Goal: Task Accomplishment & Management: Manage account settings

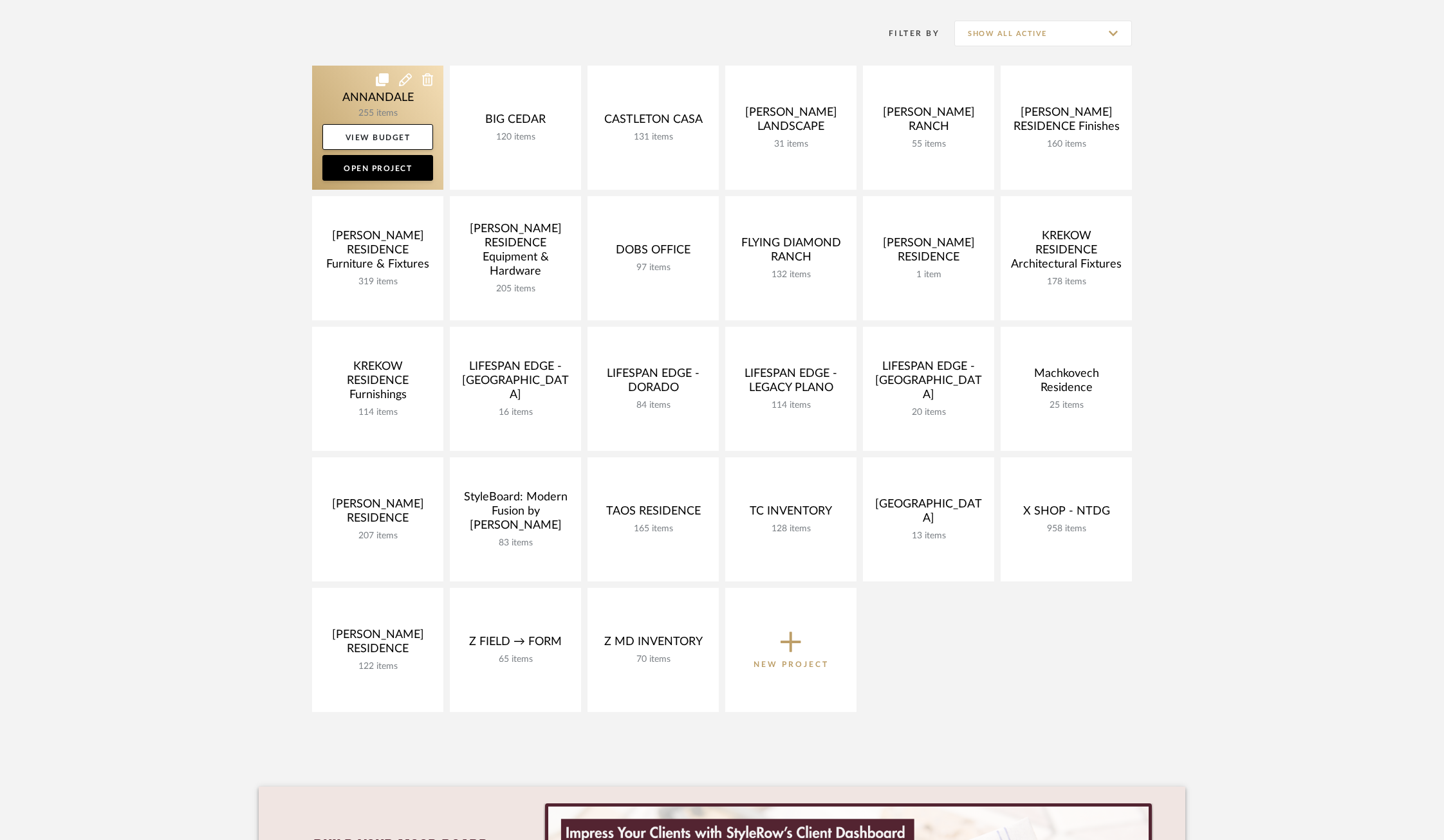
scroll to position [263, 0]
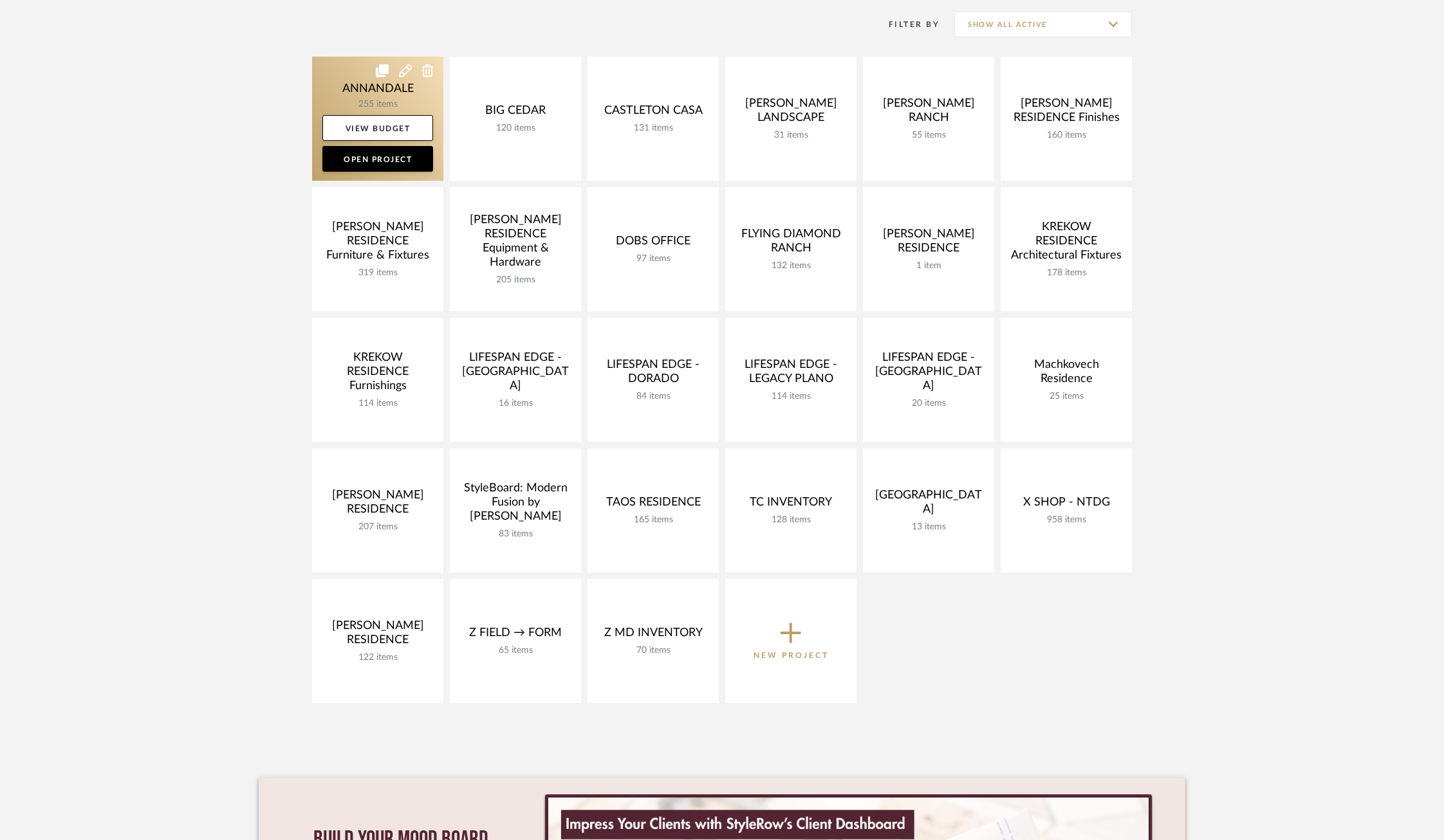
click at [341, 84] on link at bounding box center [378, 118] width 131 height 124
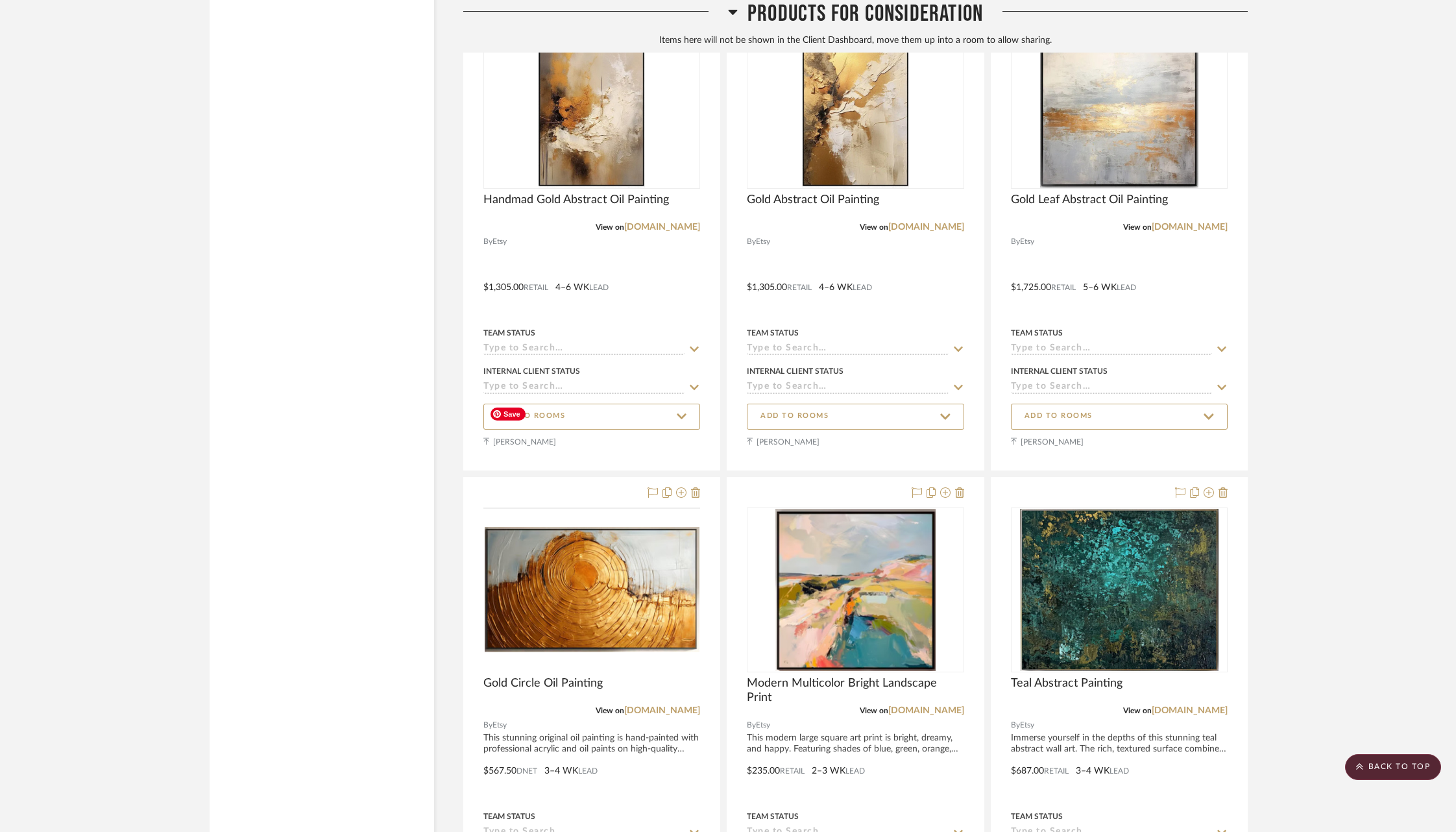
scroll to position [38809, 0]
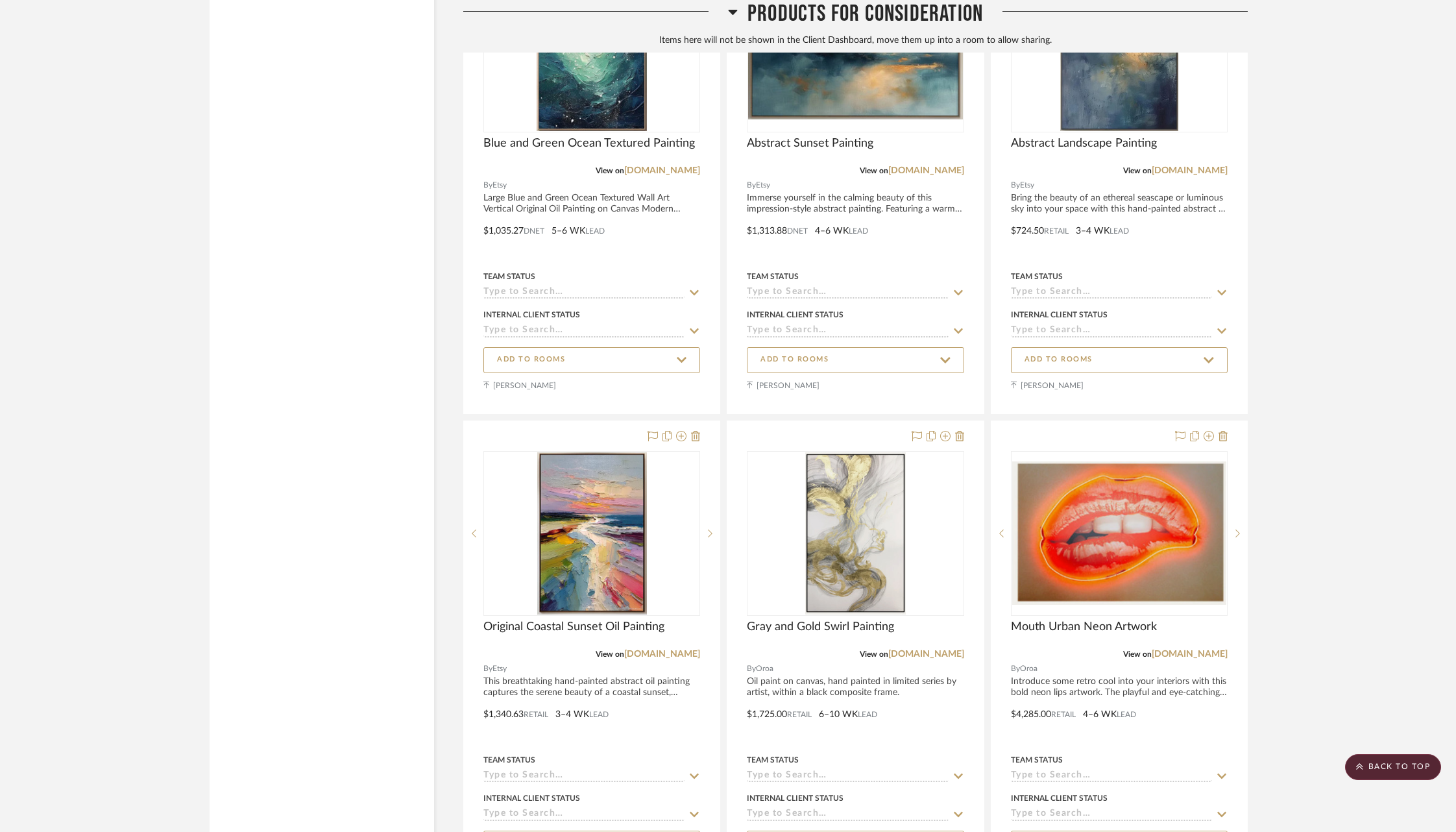
scroll to position [39316, 0]
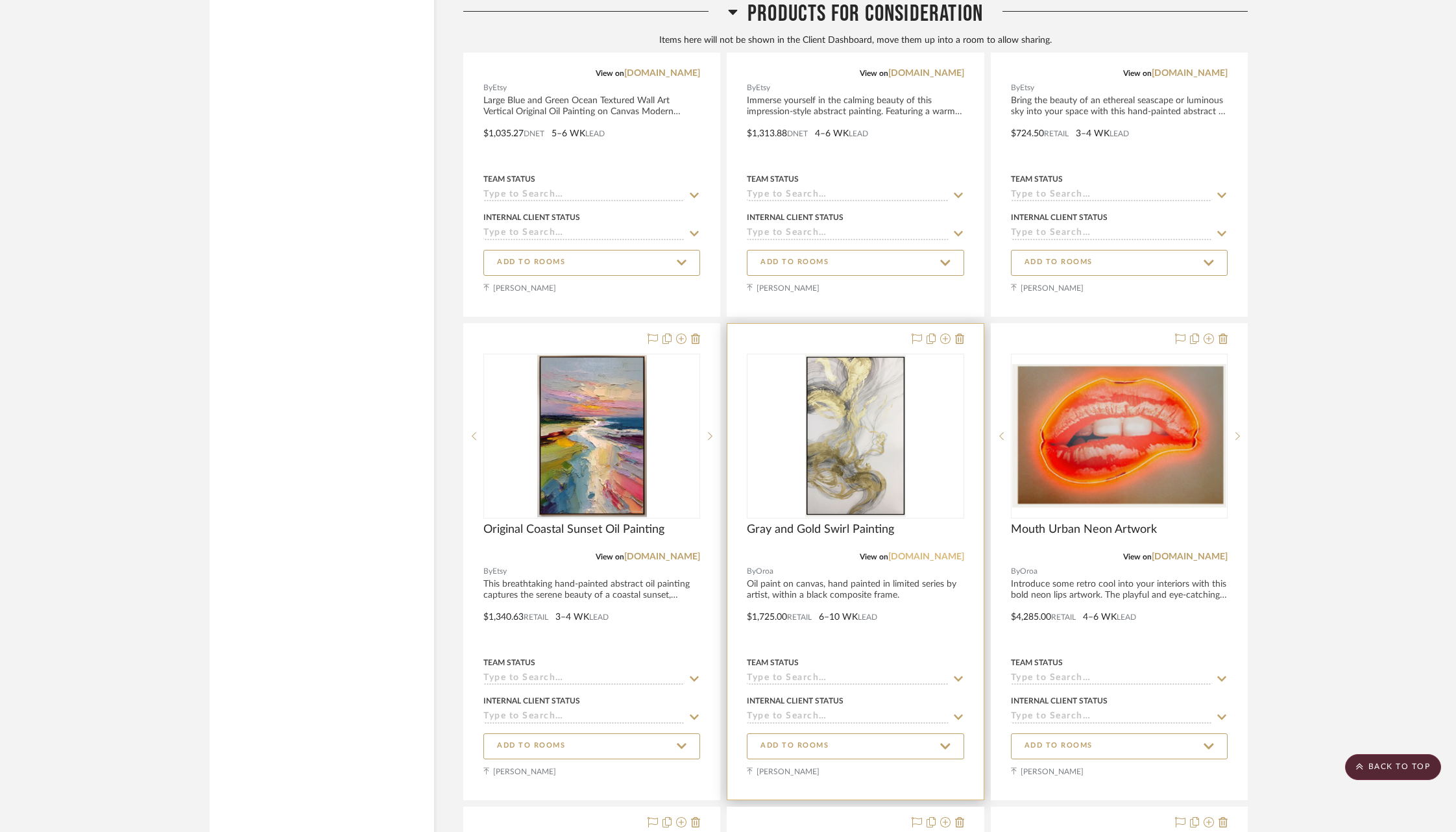
click at [948, 552] on link "oroa.com" at bounding box center [926, 556] width 76 height 9
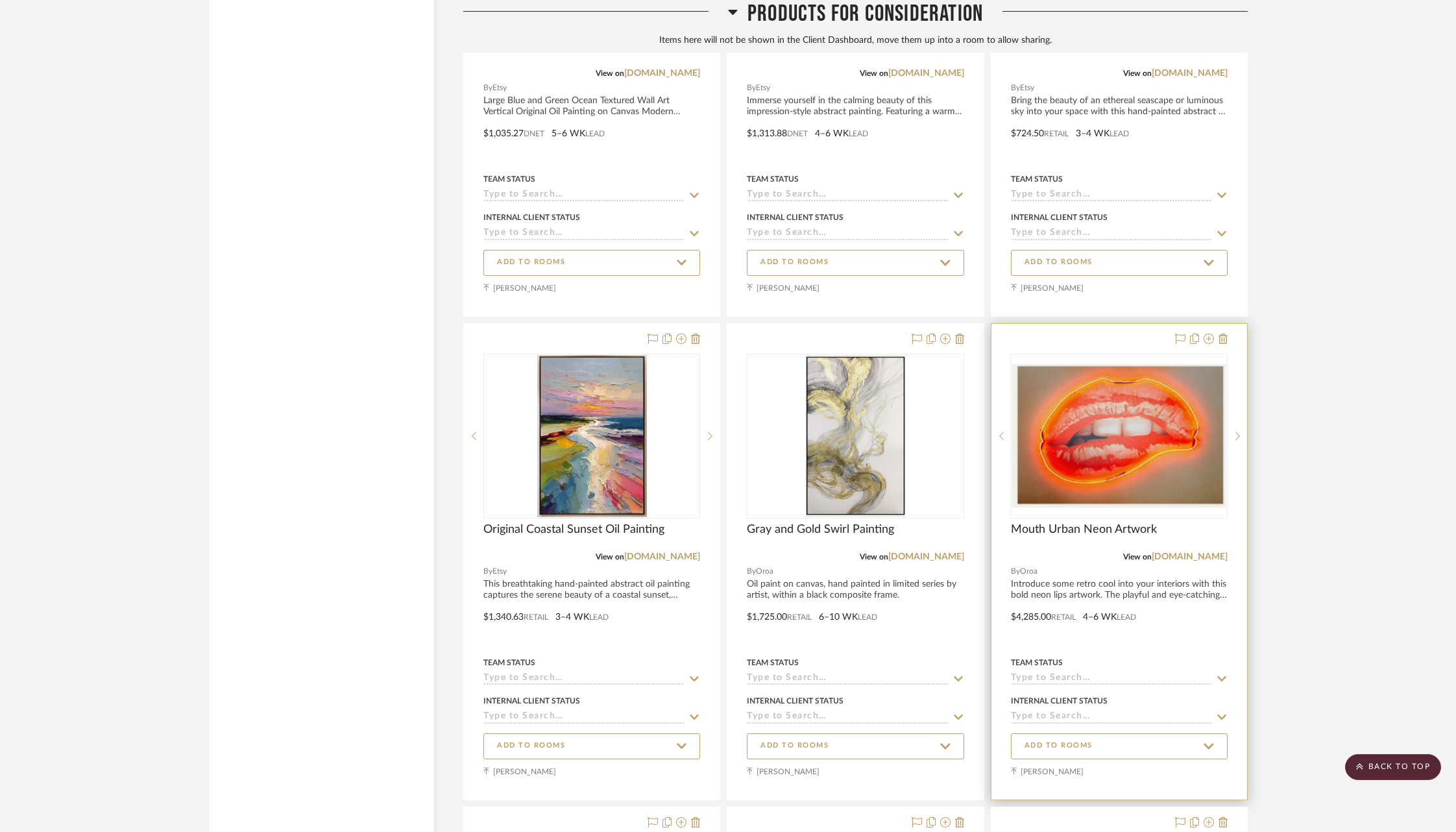
click at [1219, 522] on div "Mouth Urban Neon Artwork" at bounding box center [1119, 537] width 217 height 28
click at [1211, 552] on link "oroa.com" at bounding box center [1189, 556] width 76 height 9
click at [1102, 364] on img "0" at bounding box center [1119, 436] width 214 height 143
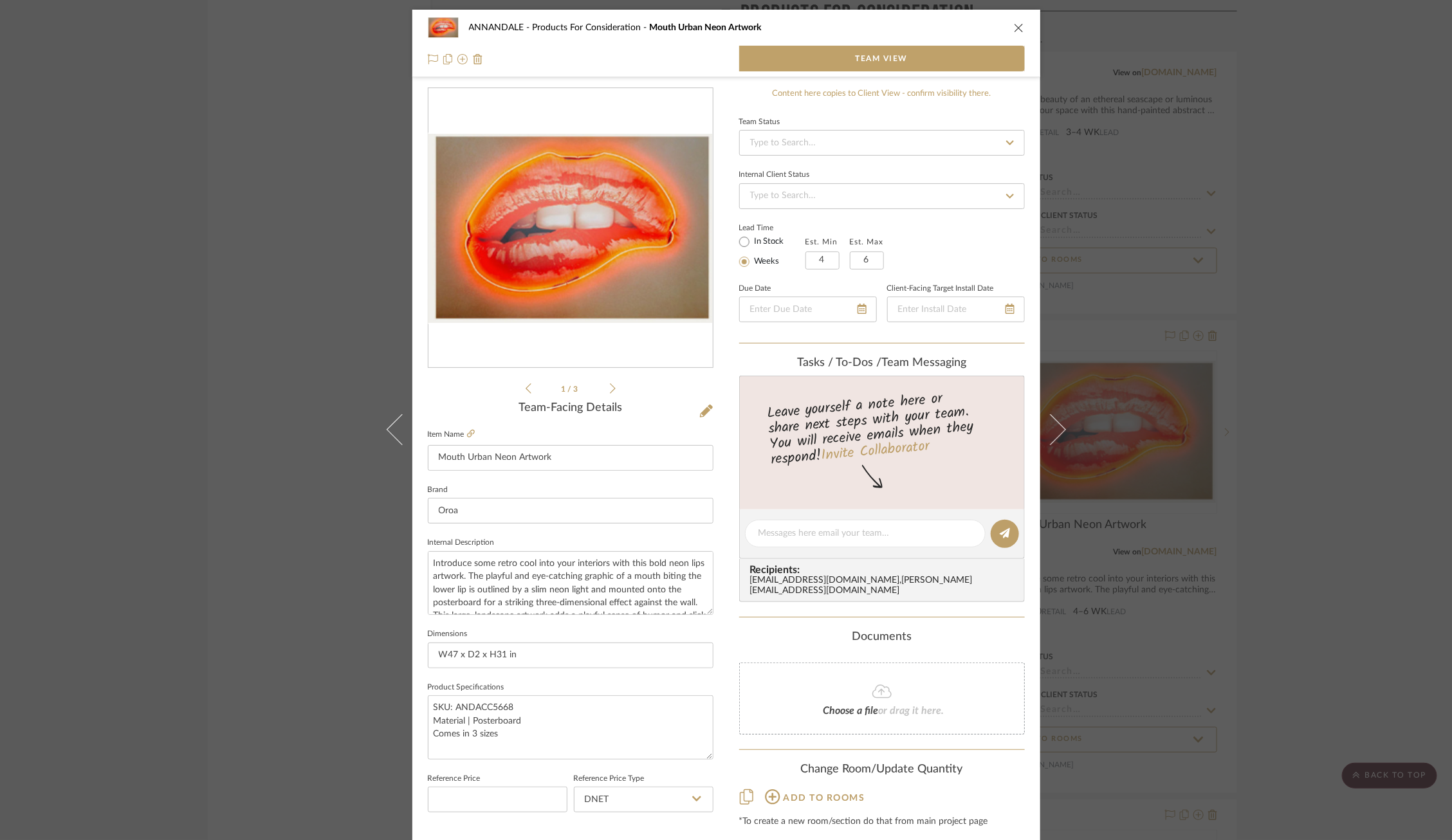
scroll to position [40, 0]
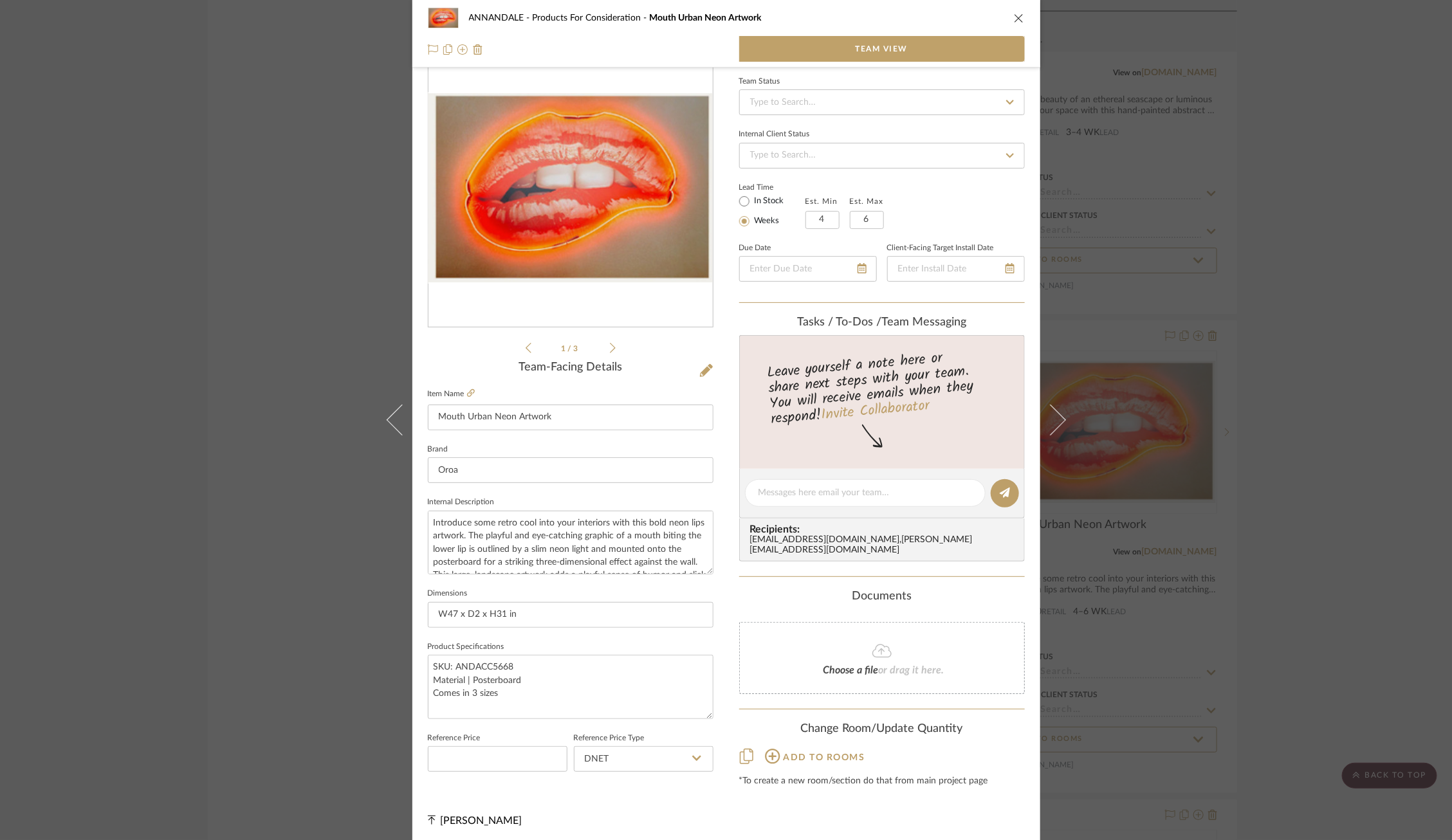
click at [1215, 497] on div "ANNANDALE Products For Consideration Mouth Urban Neon Artwork Team View 1 / 3 T…" at bounding box center [726, 420] width 1452 height 840
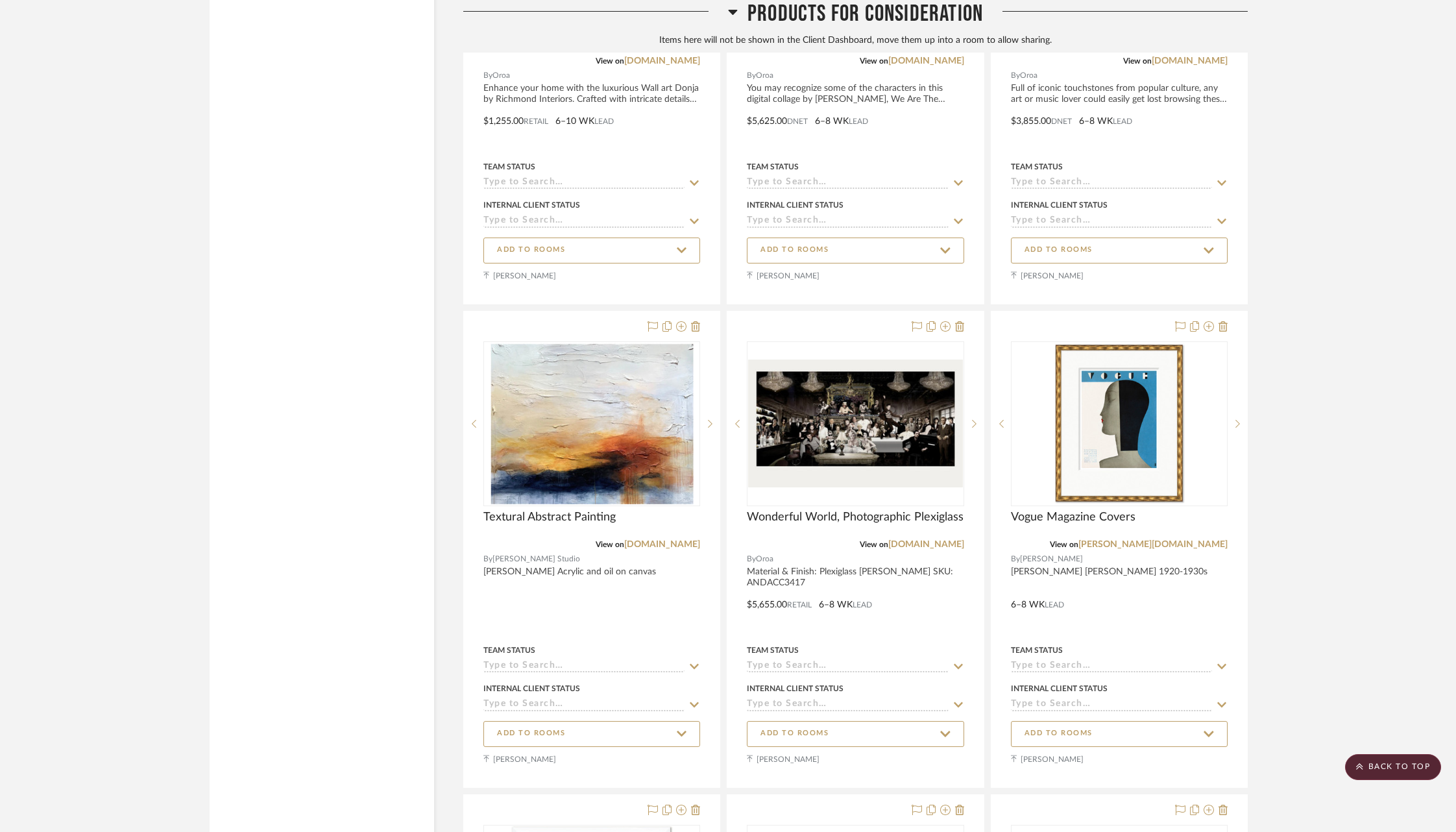
scroll to position [40321, 0]
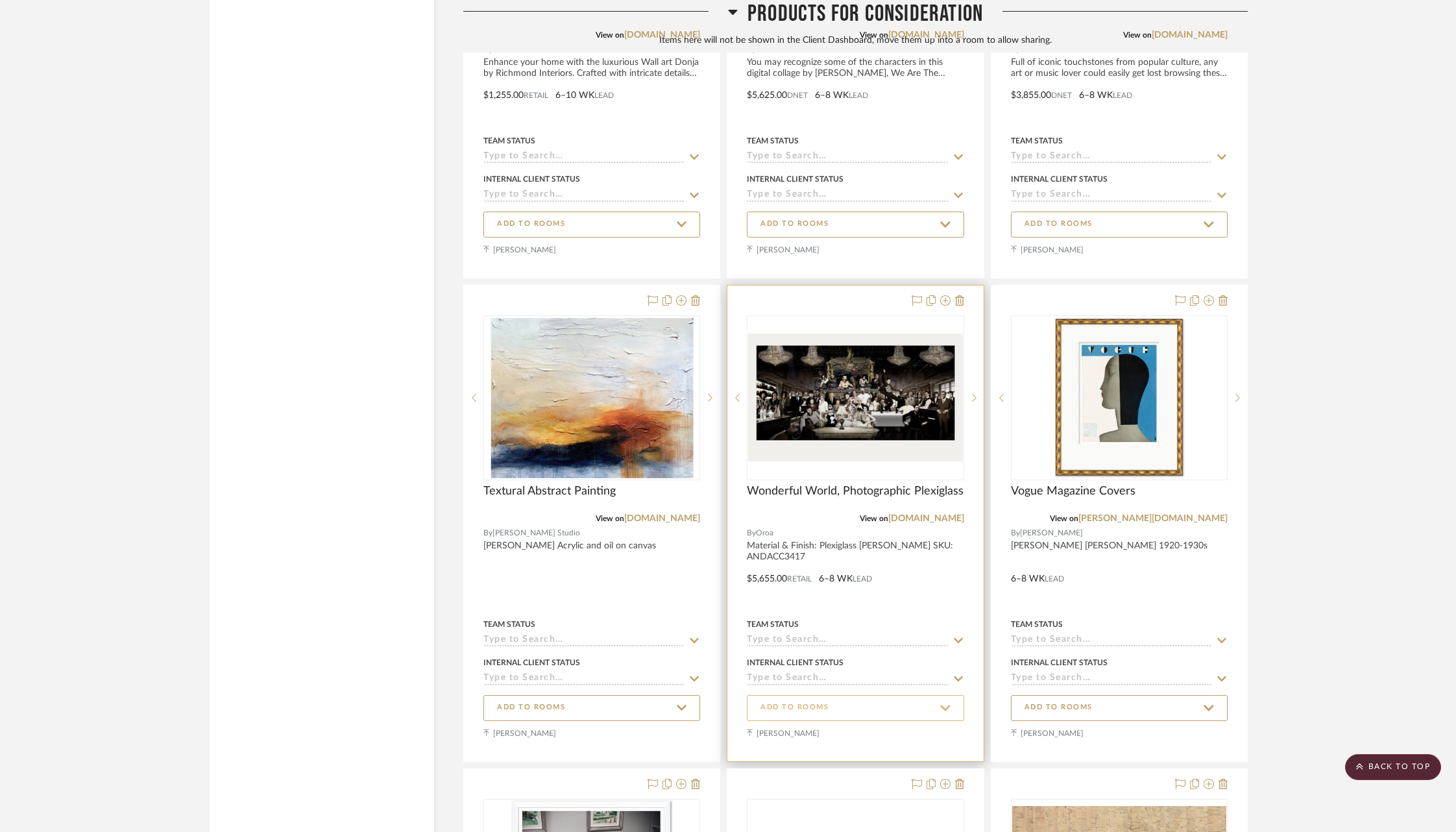
click at [922, 699] on span "ADD TO ROOMS" at bounding box center [855, 708] width 189 height 18
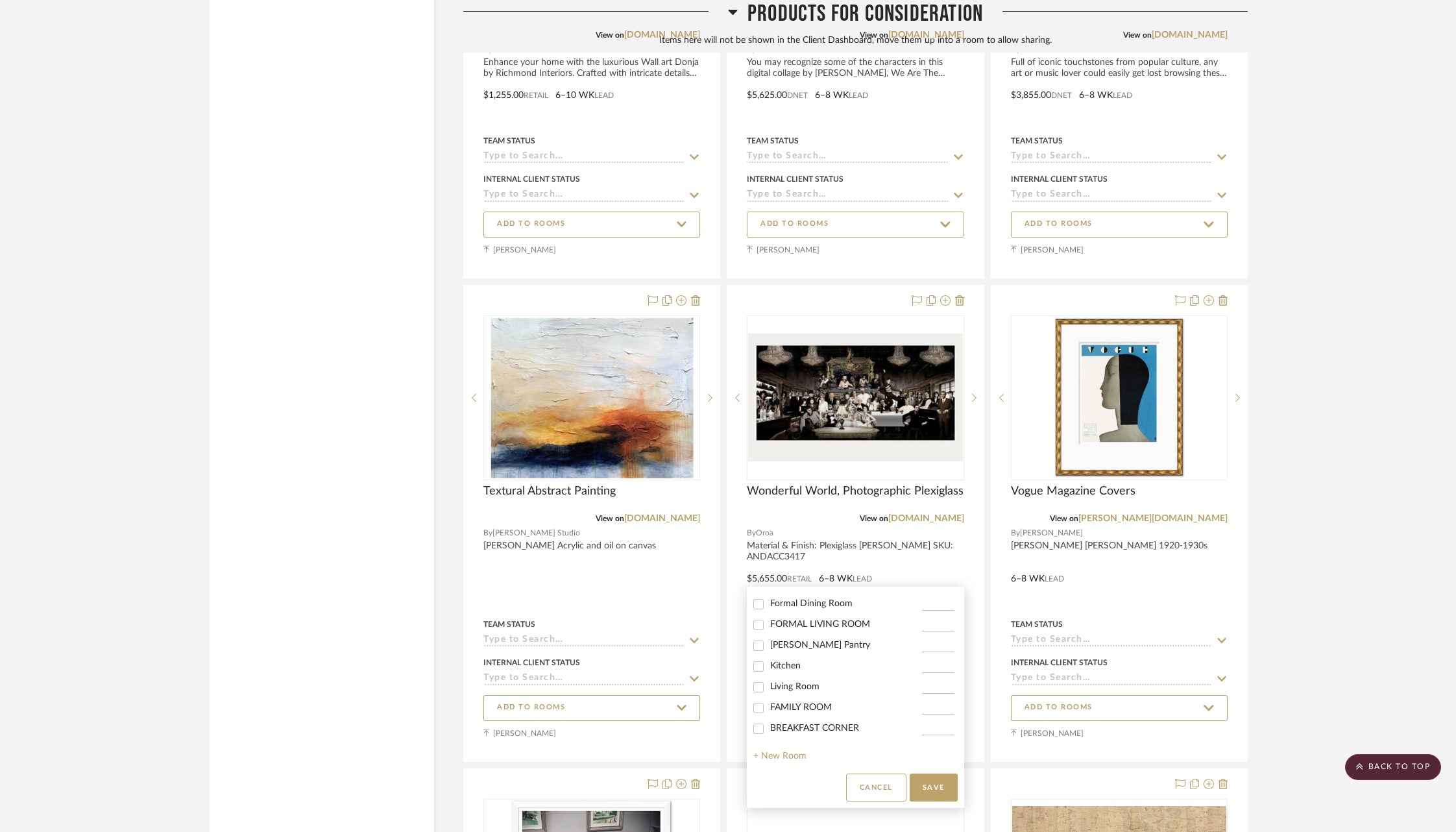
scroll to position [0, 0]
click at [792, 624] on span "Foyer / Entry" at bounding box center [797, 622] width 53 height 9
click at [769, 624] on input "Foyer / Entry" at bounding box center [758, 622] width 21 height 21
checkbox input "true"
type input "1"
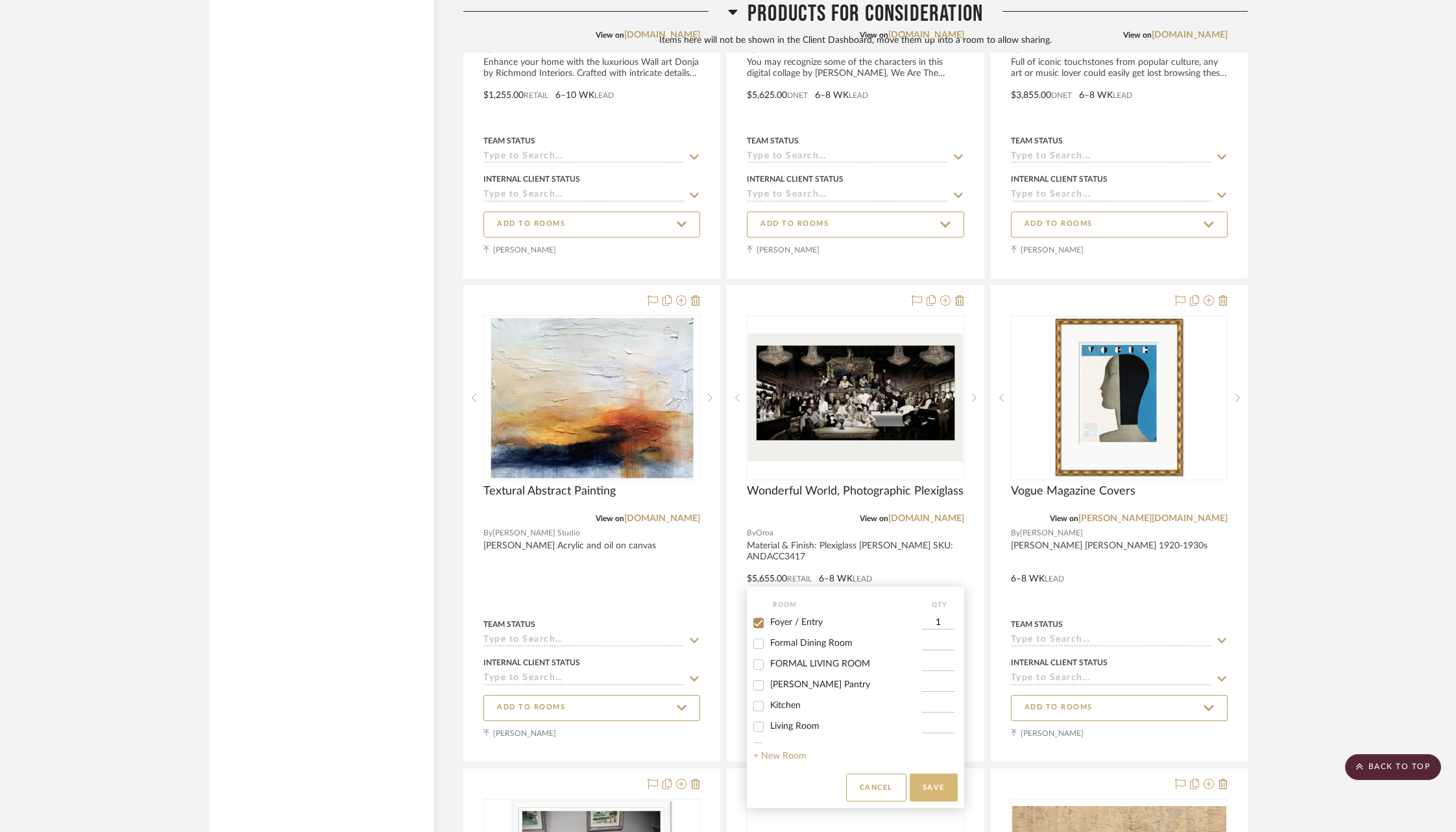
click at [933, 785] on button "Save" at bounding box center [933, 787] width 48 height 28
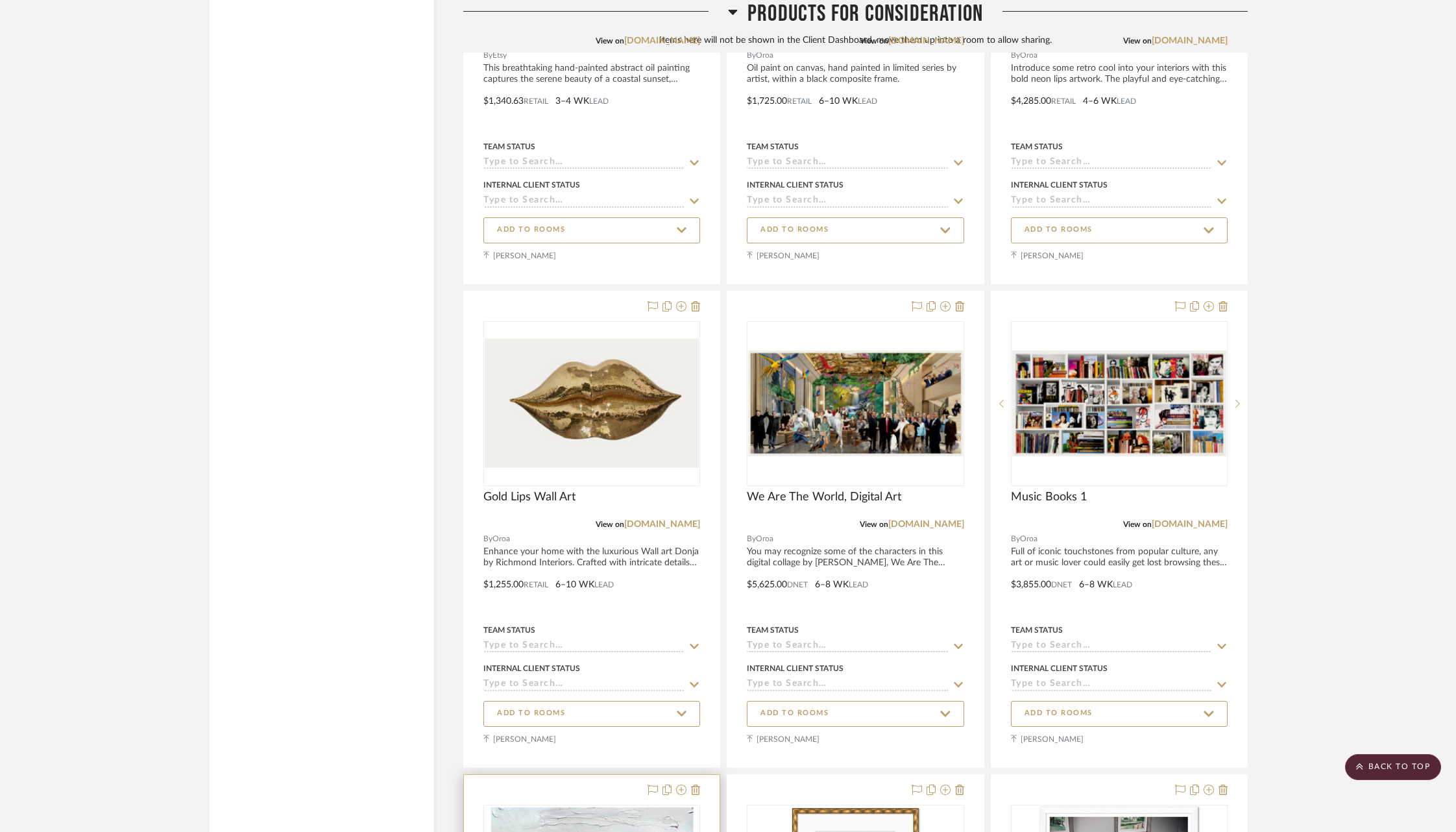
scroll to position [39821, 0]
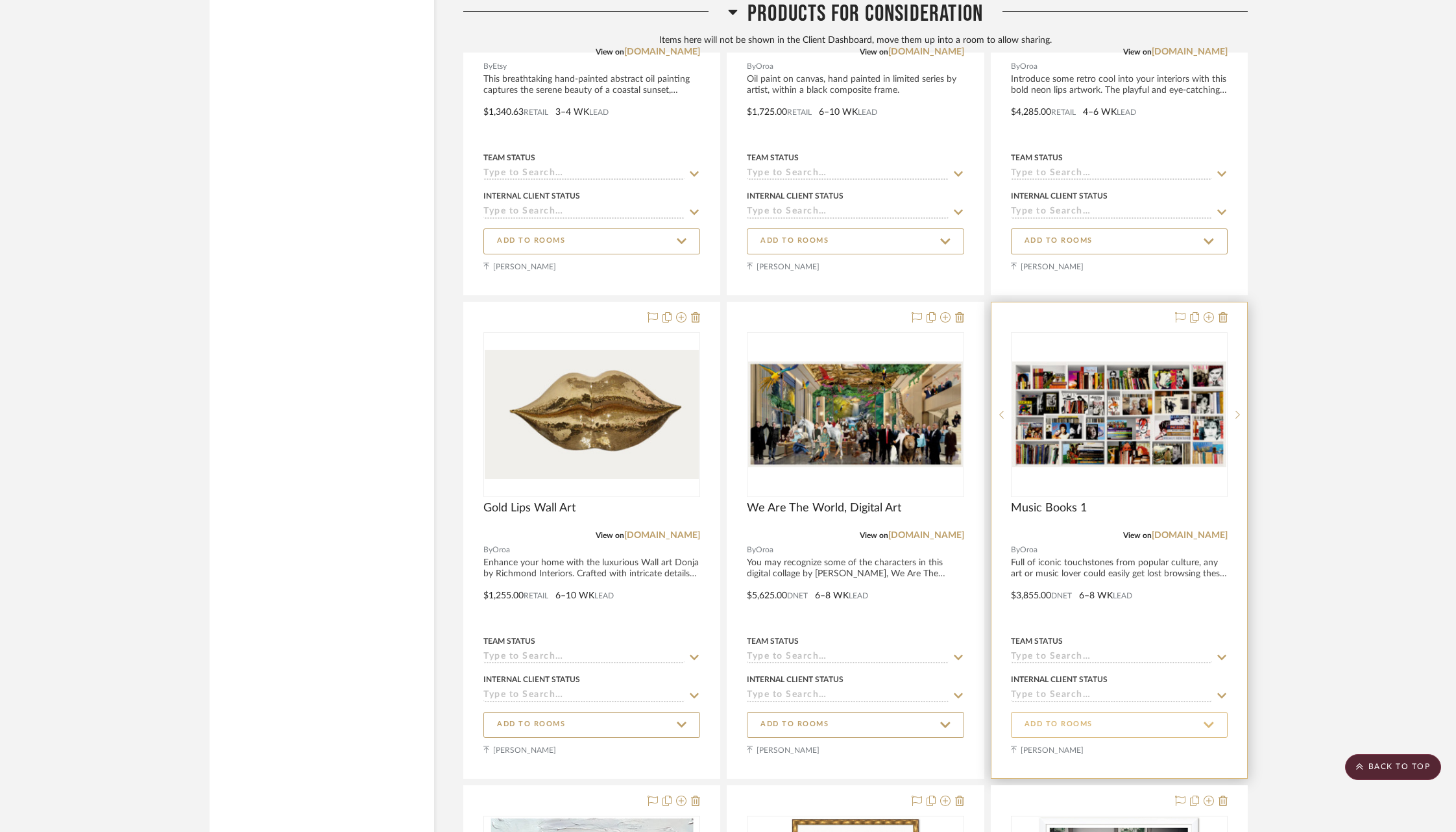
click at [1214, 712] on button "ADD TO ROOMS" at bounding box center [1119, 725] width 217 height 26
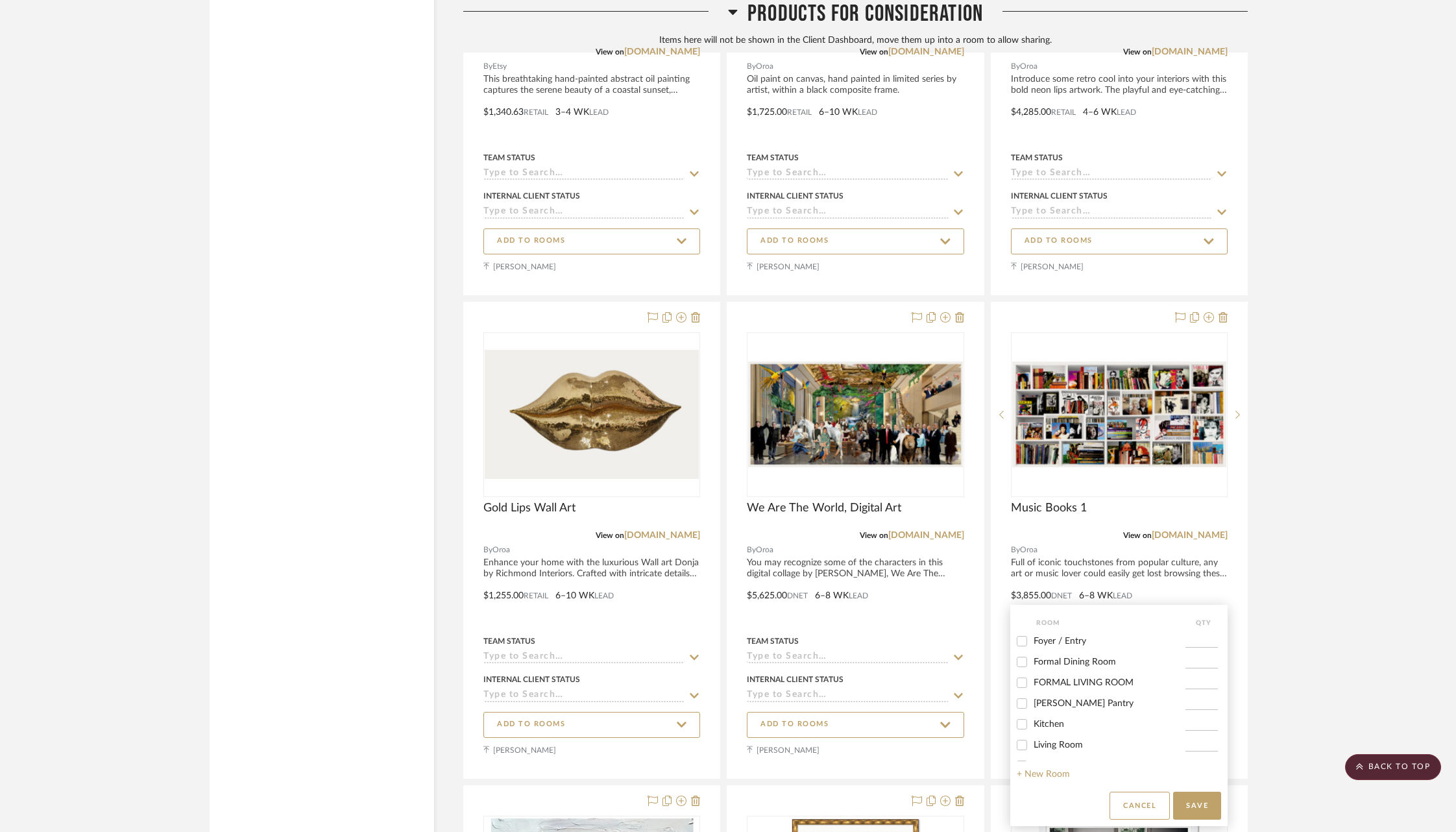
click at [1076, 632] on div "Foyer / Entry" at bounding box center [1101, 641] width 169 height 21
click at [1069, 635] on div "Foyer / Entry" at bounding box center [1101, 641] width 169 height 21
click at [1059, 641] on span "Foyer / Entry" at bounding box center [1060, 641] width 53 height 9
click at [1032, 641] on input "Foyer / Entry" at bounding box center [1022, 641] width 21 height 21
checkbox input "true"
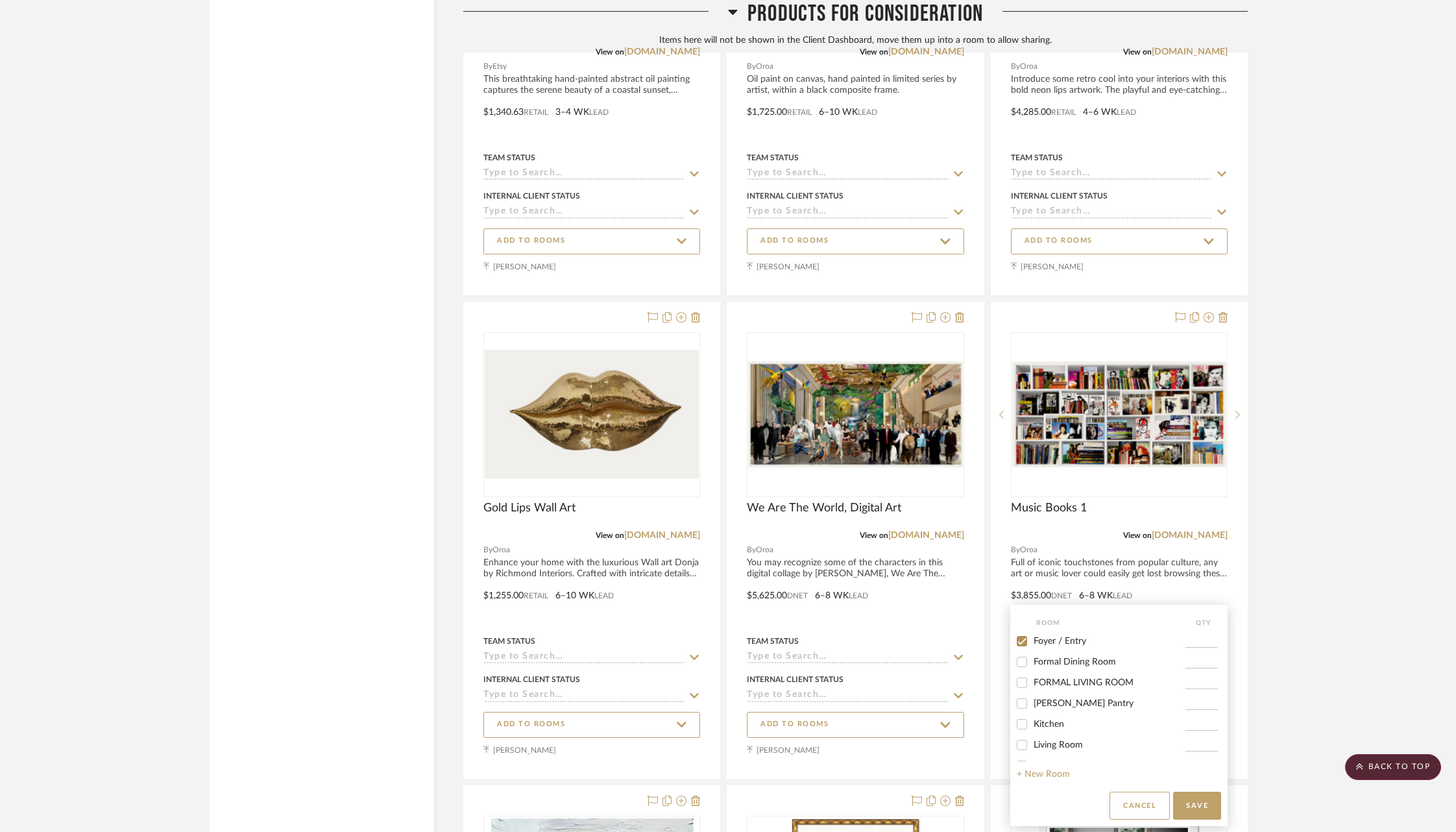
type input "1"
click at [1201, 801] on button "Save" at bounding box center [1197, 805] width 48 height 28
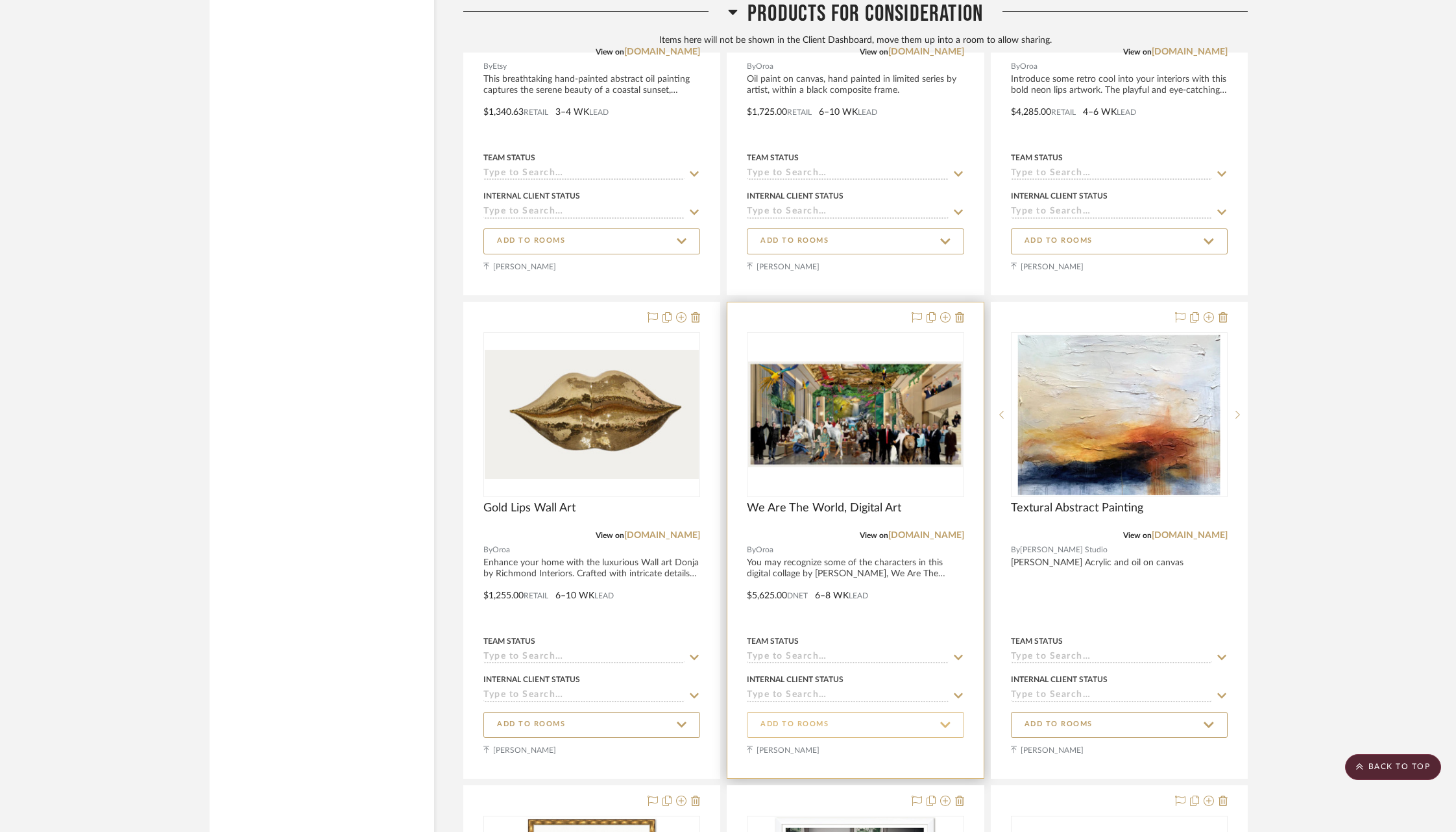
click at [840, 716] on span "ADD TO ROOMS" at bounding box center [855, 725] width 189 height 18
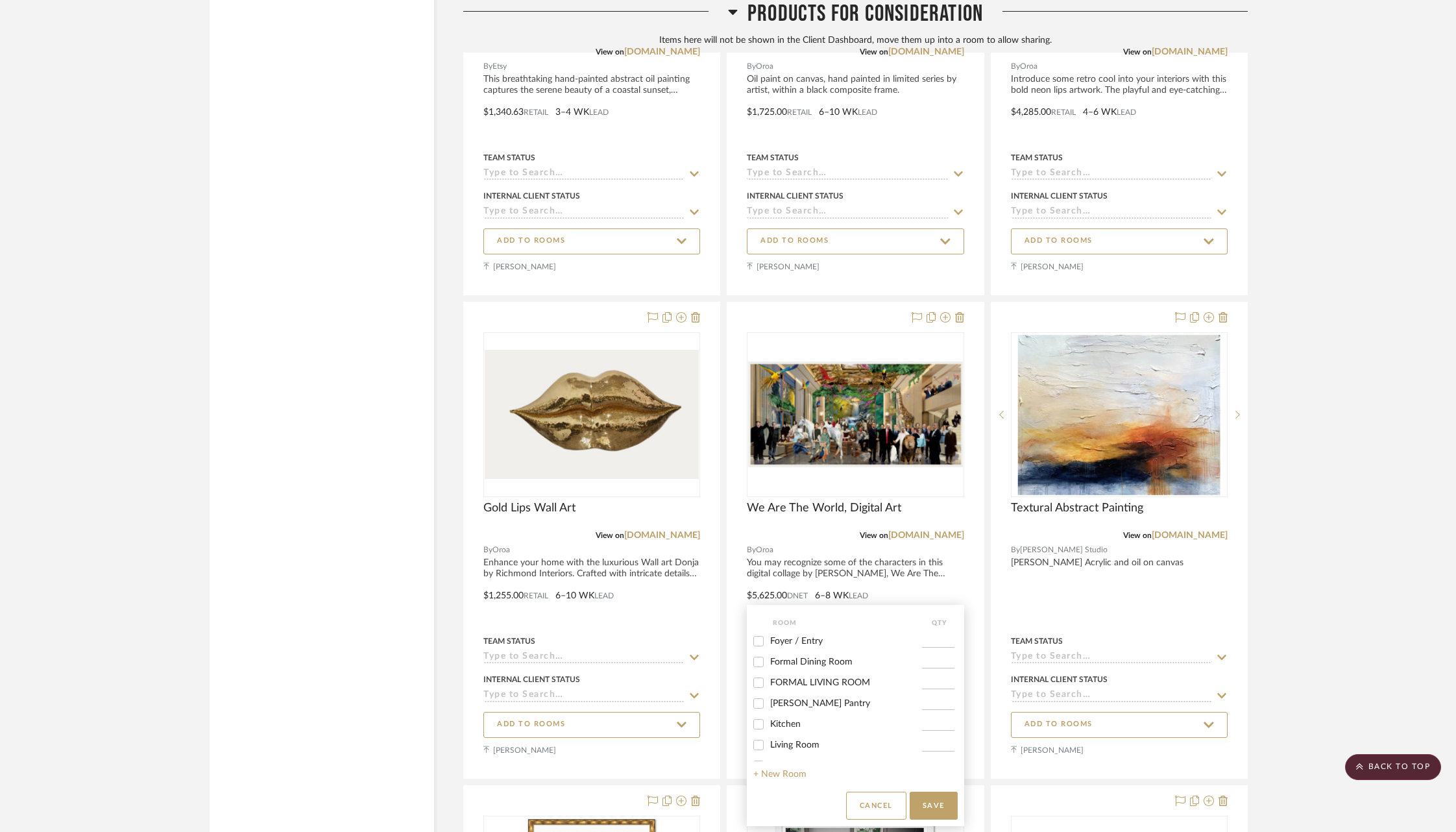
click at [780, 643] on span "Foyer / Entry" at bounding box center [797, 641] width 53 height 9
click at [769, 643] on input "Foyer / Entry" at bounding box center [758, 641] width 21 height 21
checkbox input "true"
type input "1"
click at [922, 807] on button "Save" at bounding box center [933, 805] width 48 height 28
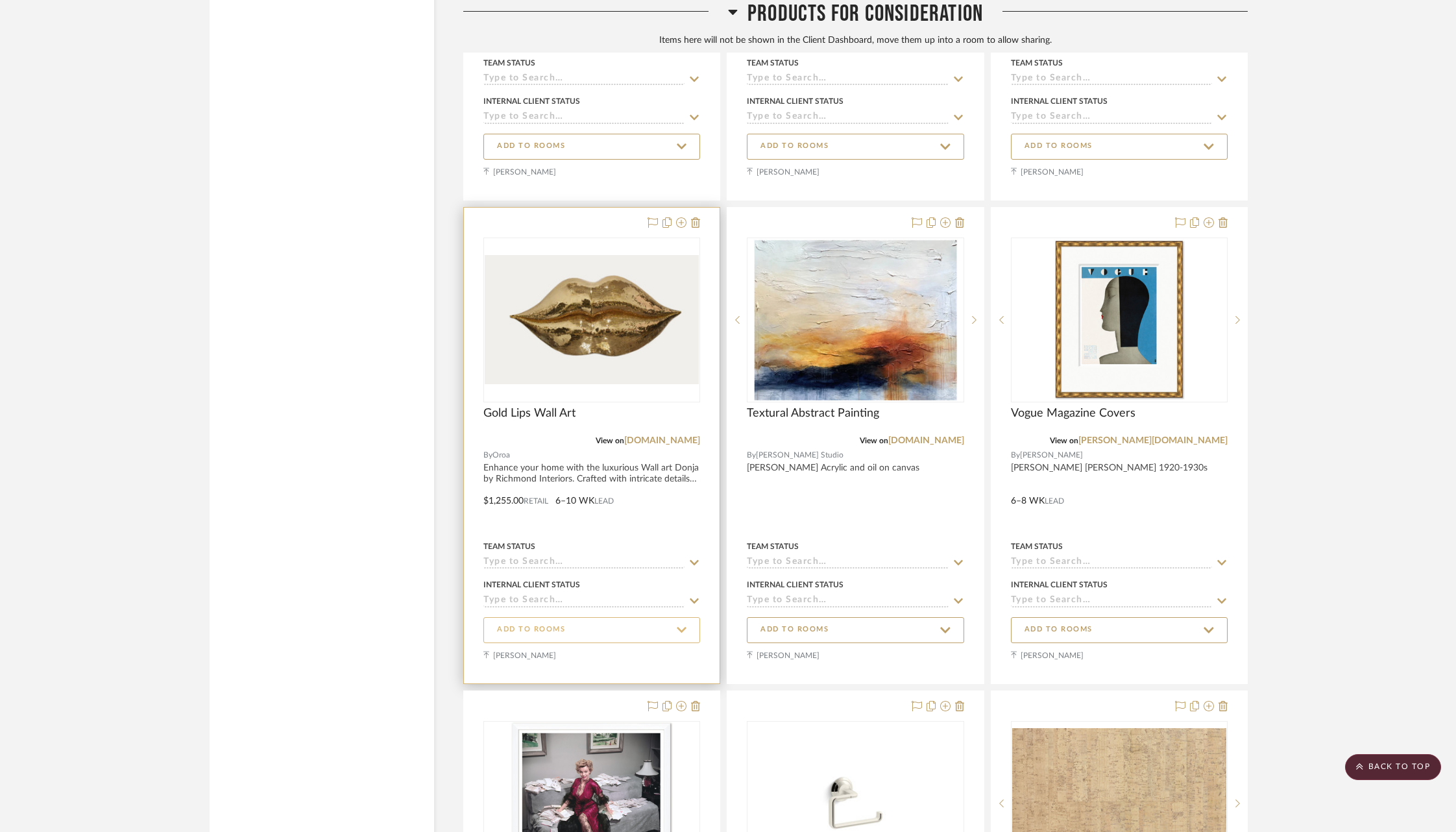
click at [661, 621] on span "ADD TO ROOMS" at bounding box center [591, 630] width 189 height 18
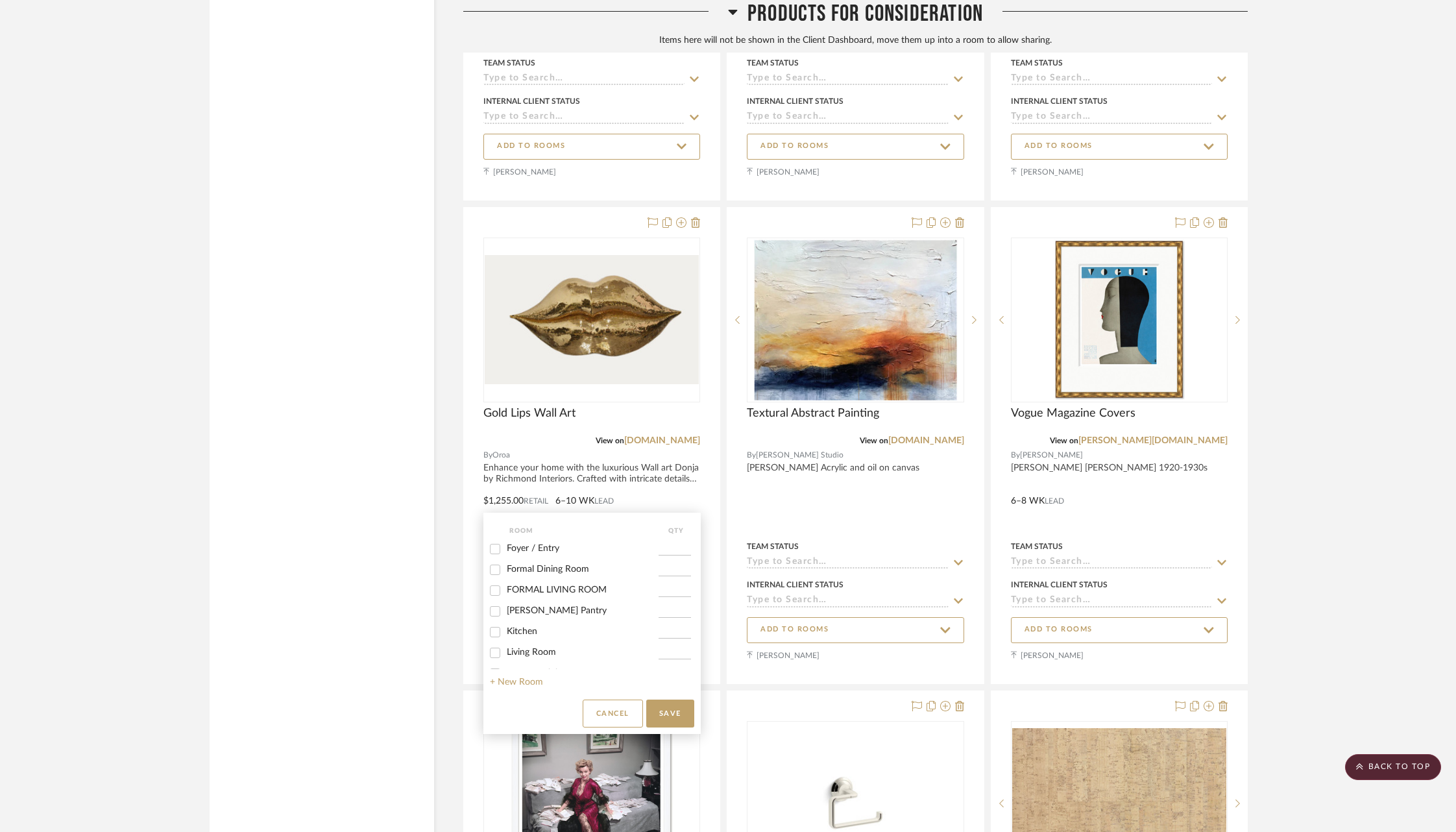
click at [559, 549] on label "Foyer / Entry" at bounding box center [582, 549] width 152 height 11
click at [505, 549] on input "Foyer / Entry" at bounding box center [495, 549] width 21 height 21
checkbox input "true"
type input "1"
click at [676, 713] on button "Save" at bounding box center [670, 713] width 48 height 28
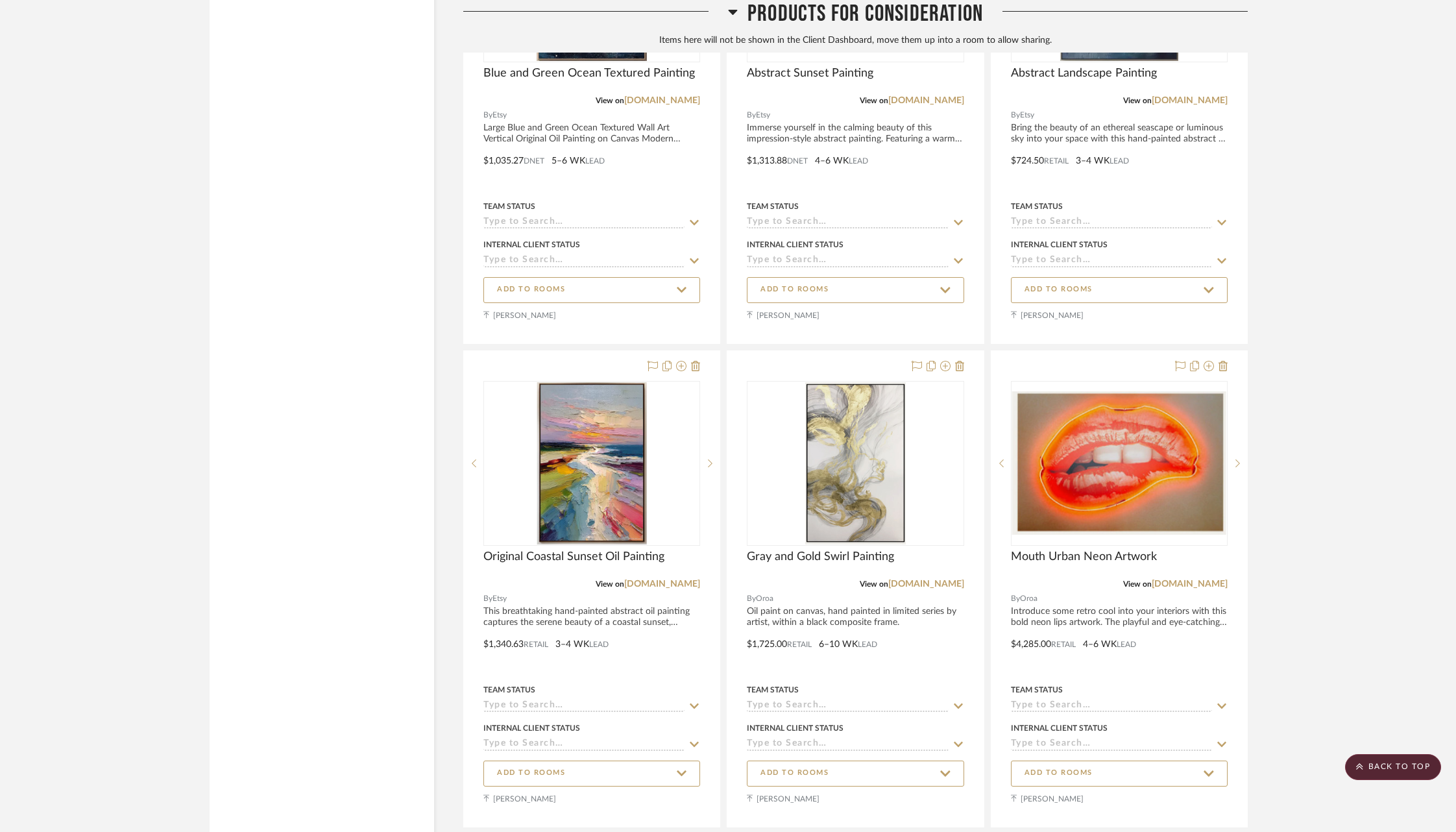
scroll to position [39193, 0]
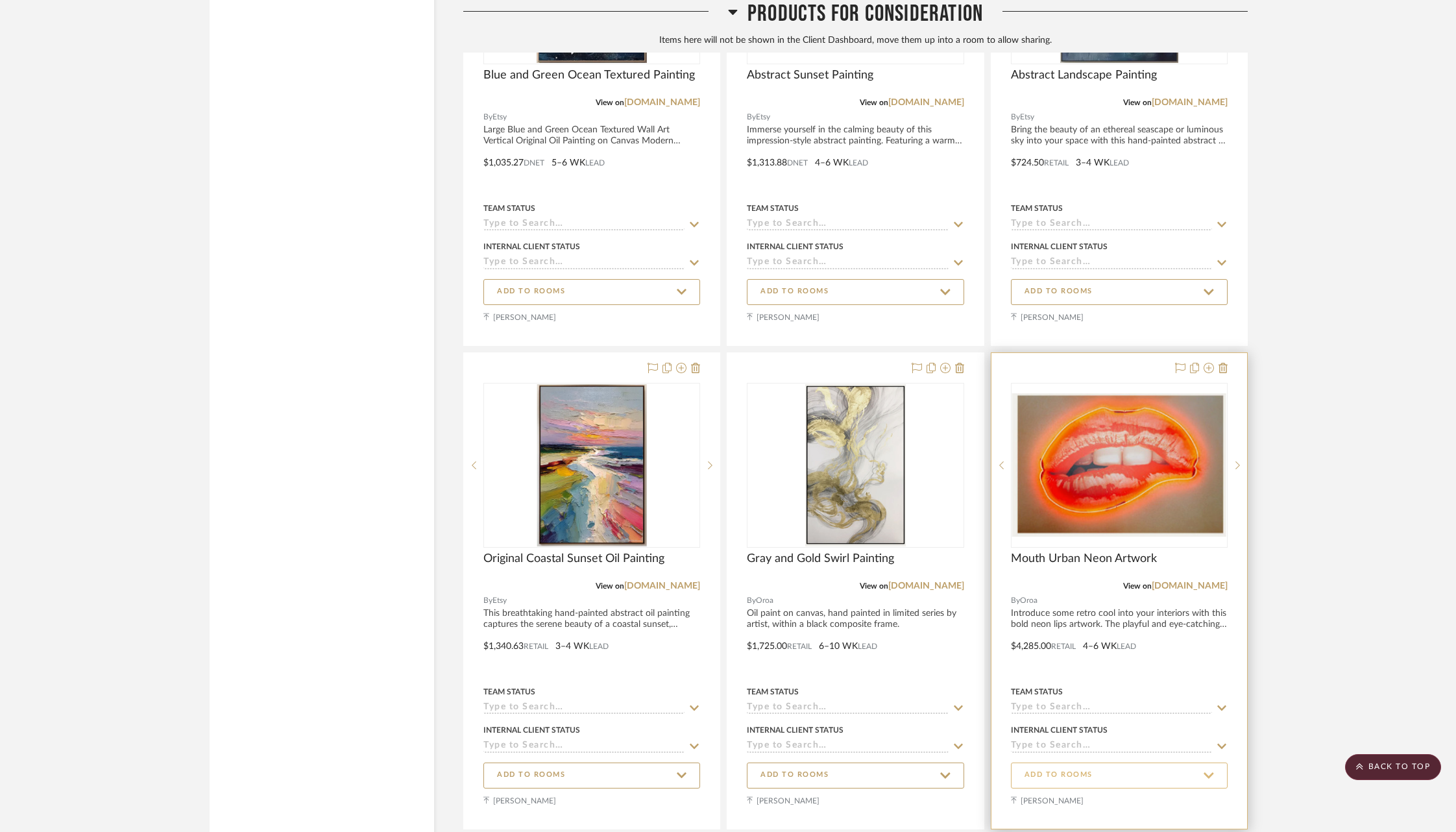
click at [1114, 766] on span "ADD TO ROOMS" at bounding box center [1119, 775] width 189 height 18
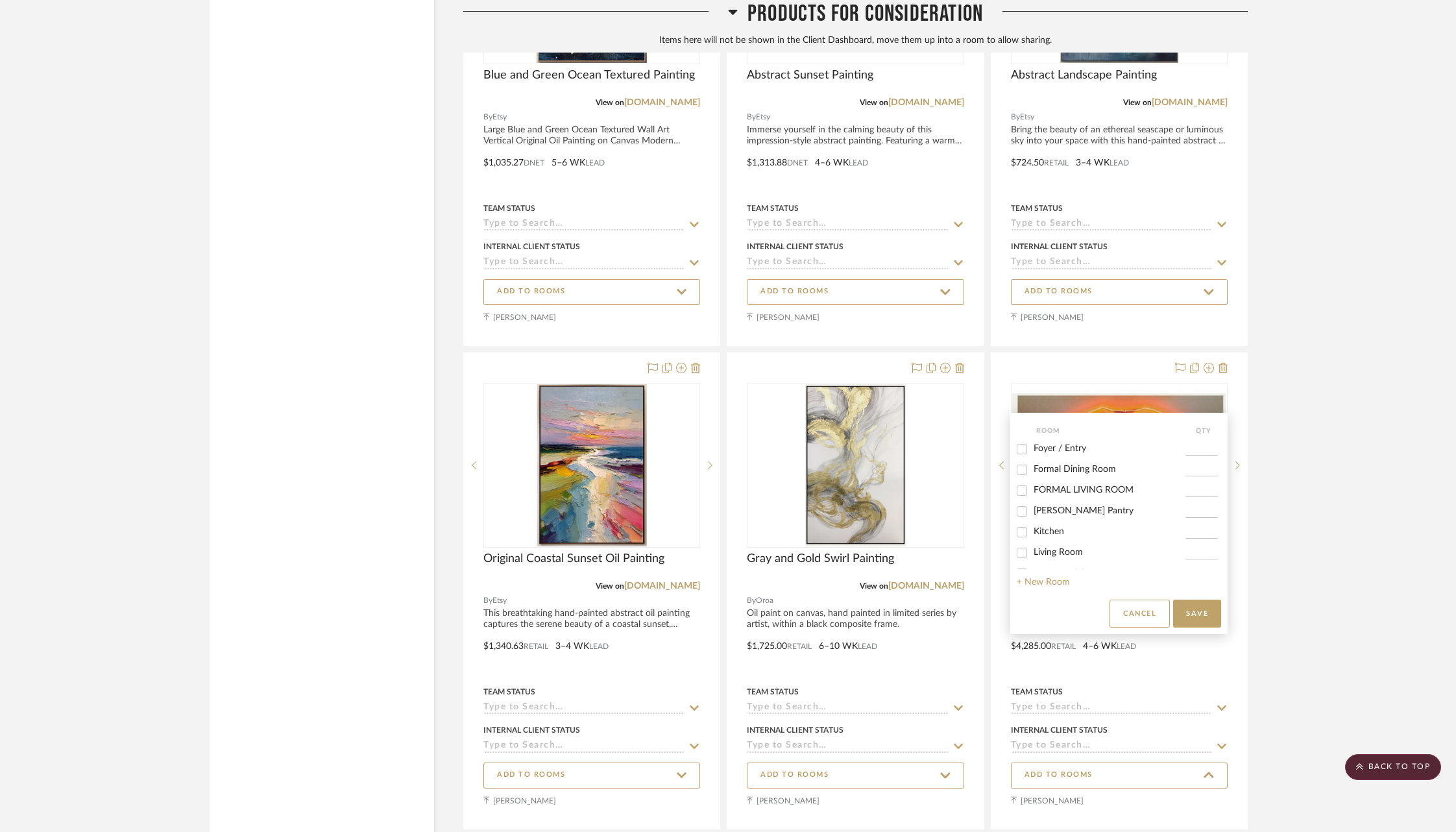
click at [1050, 452] on span "Foyer / Entry" at bounding box center [1060, 448] width 53 height 9
click at [1032, 452] on input "Foyer / Entry" at bounding box center [1022, 449] width 21 height 21
checkbox input "true"
type input "1"
click at [1198, 619] on button "Save" at bounding box center [1197, 613] width 48 height 28
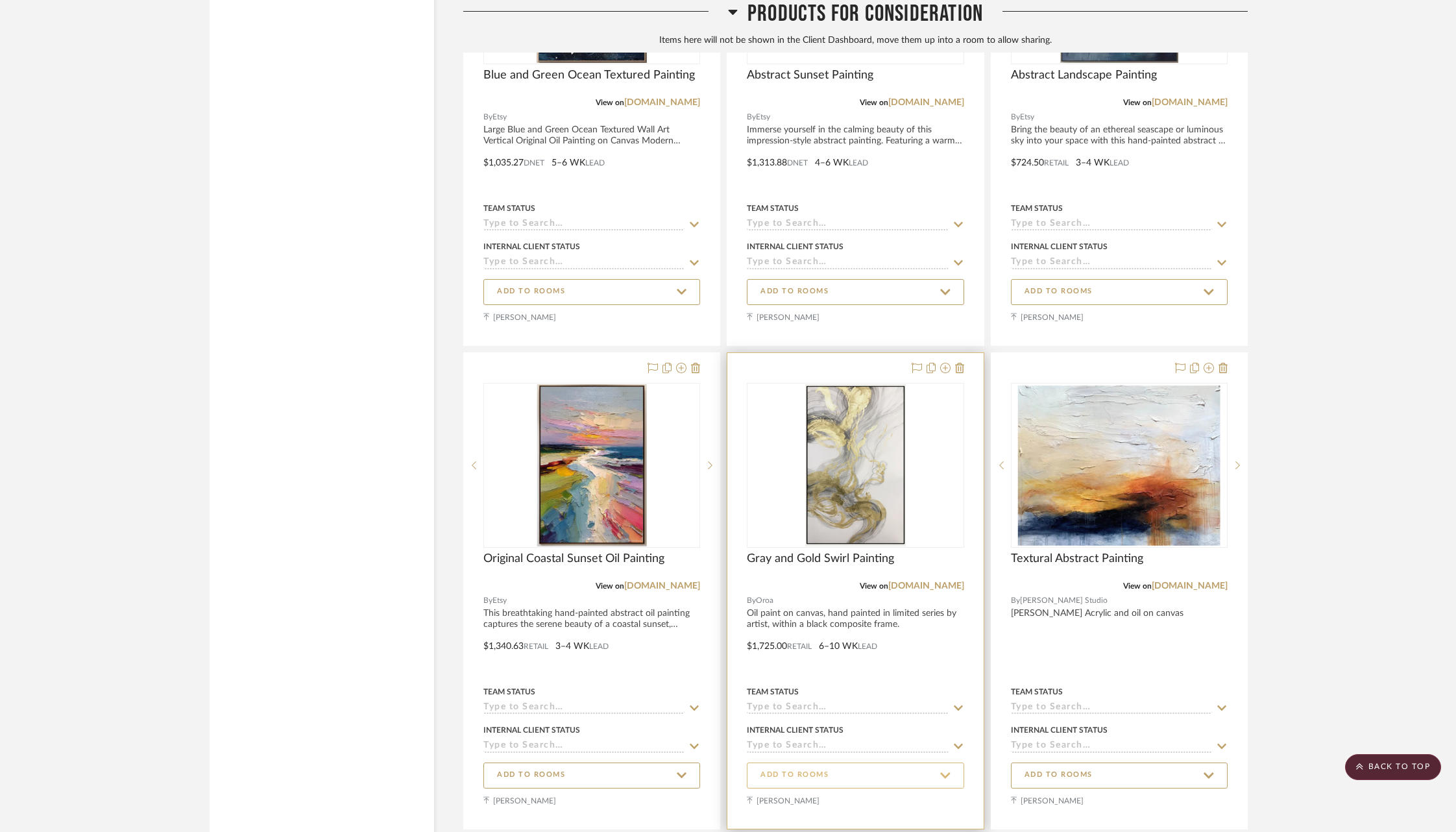
click at [825, 770] on span "ADD TO ROOMS" at bounding box center [794, 775] width 68 height 11
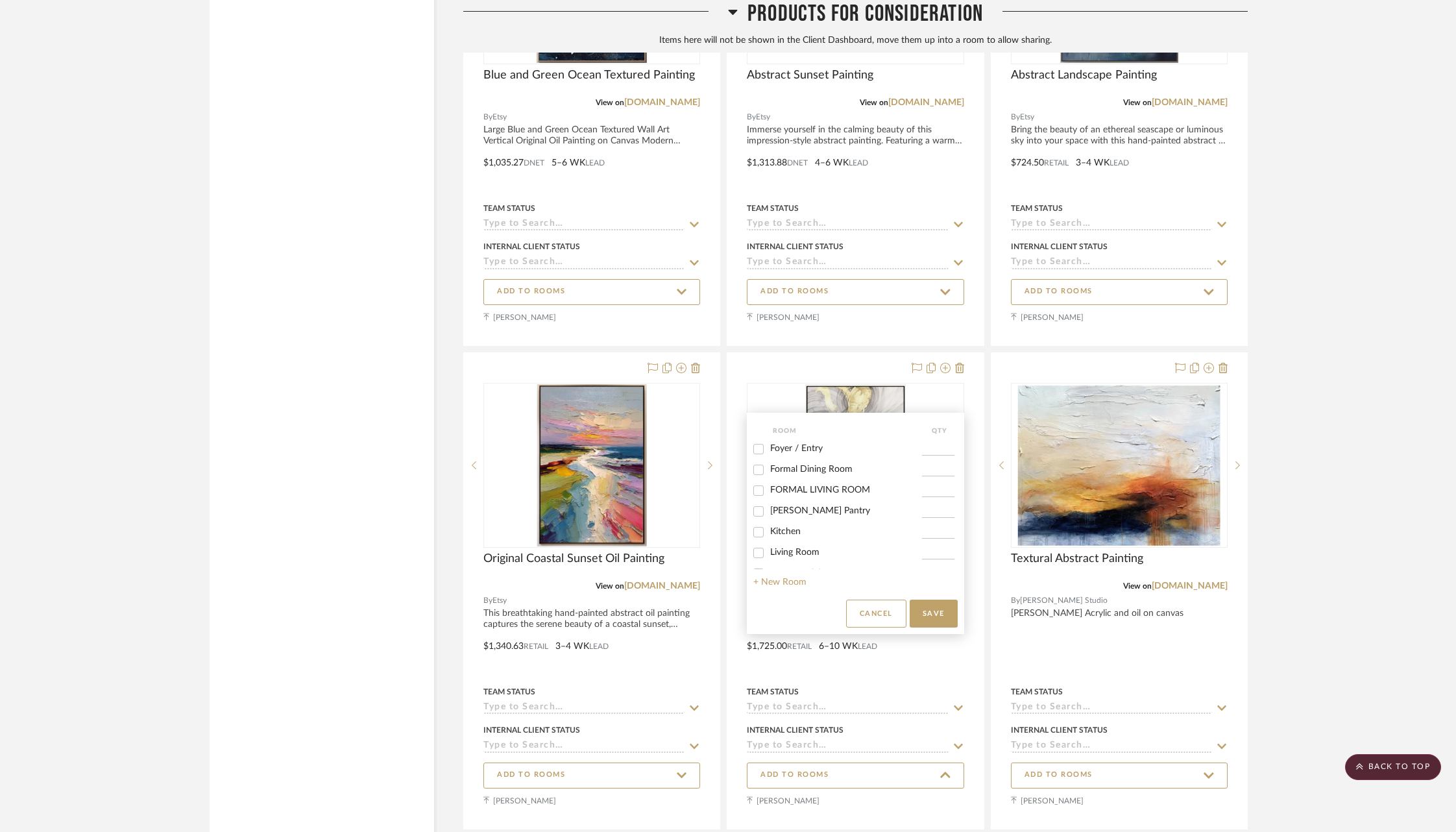
click at [791, 443] on div "Foyer / Entry" at bounding box center [838, 449] width 169 height 21
click at [794, 448] on span "Foyer / Entry" at bounding box center [797, 448] width 53 height 9
click at [769, 448] on input "Foyer / Entry" at bounding box center [758, 449] width 21 height 21
checkbox input "true"
type input "1"
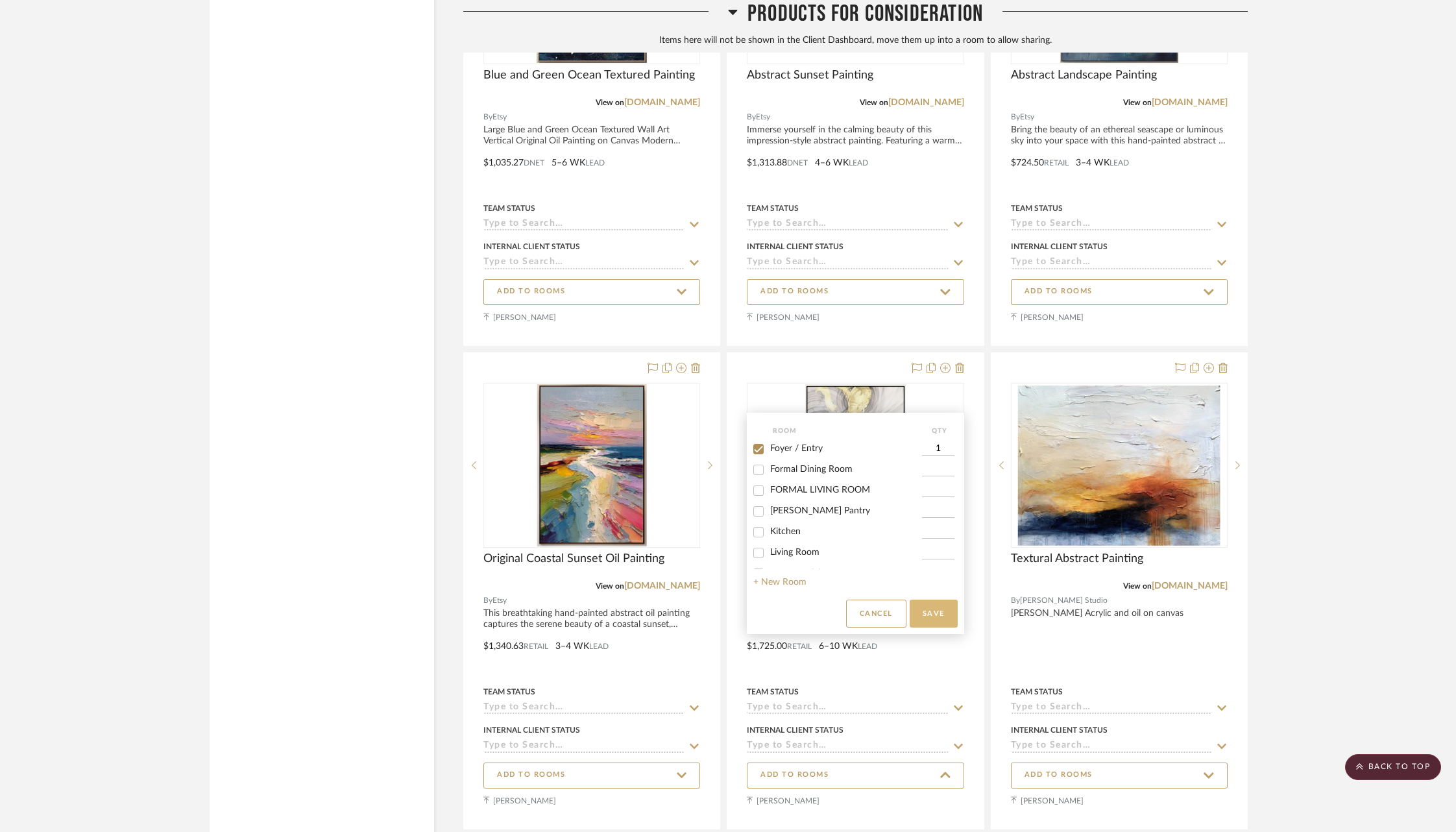
click at [936, 608] on button "Save" at bounding box center [933, 613] width 48 height 28
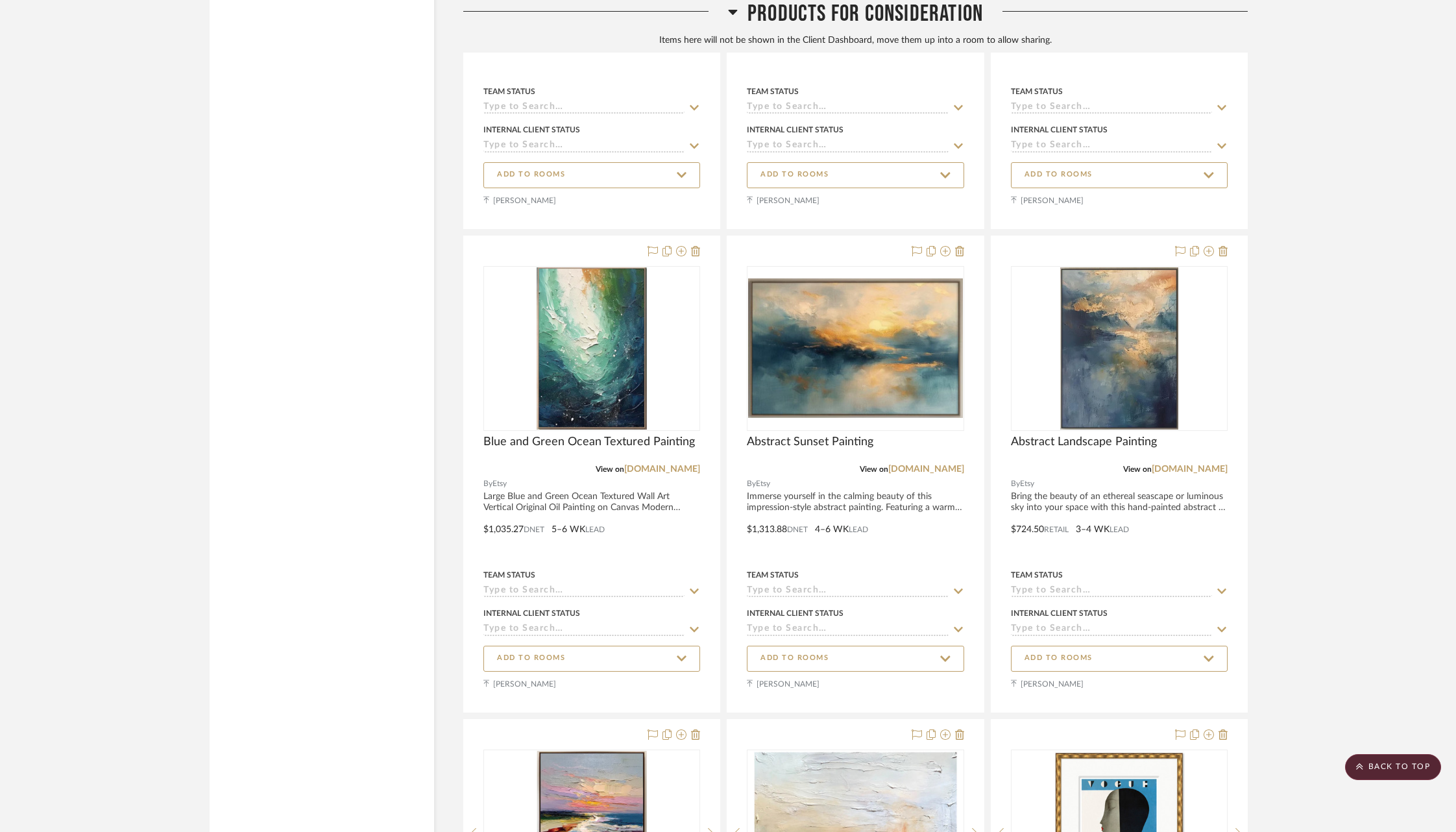
scroll to position [38721, 0]
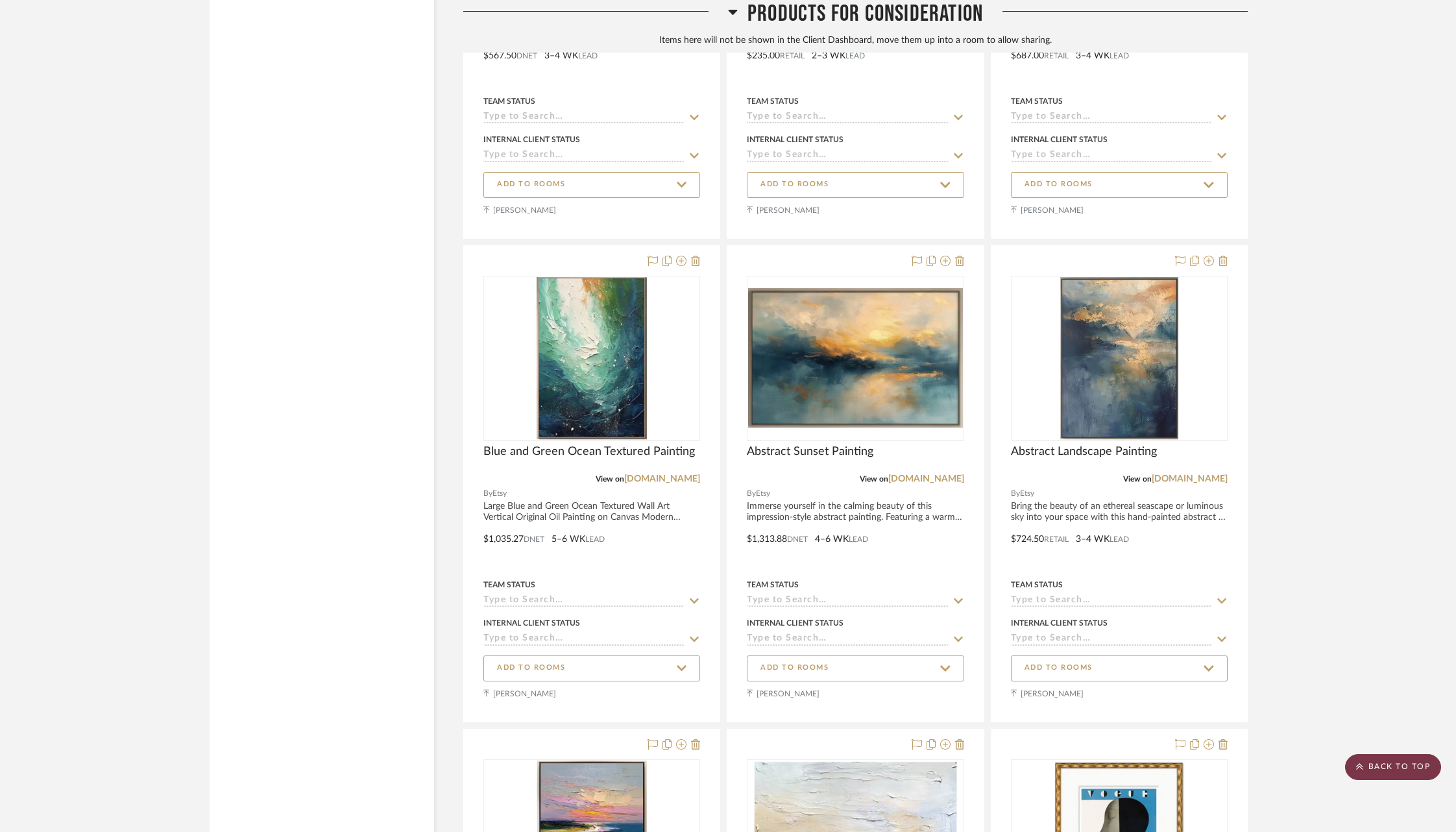
click at [1380, 762] on scroll-to-top-button "BACK TO TOP" at bounding box center [1392, 767] width 96 height 26
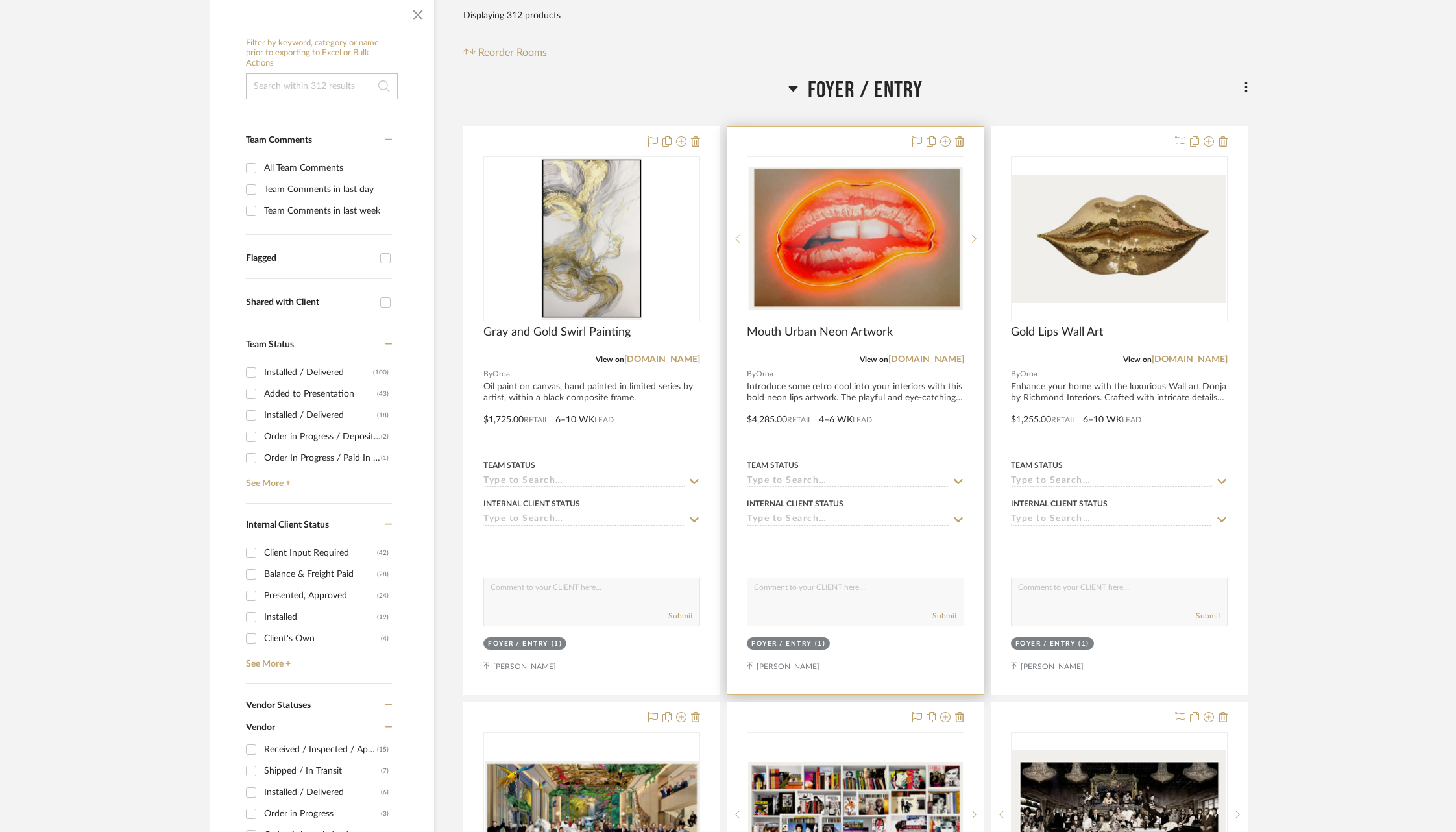
scroll to position [246, 0]
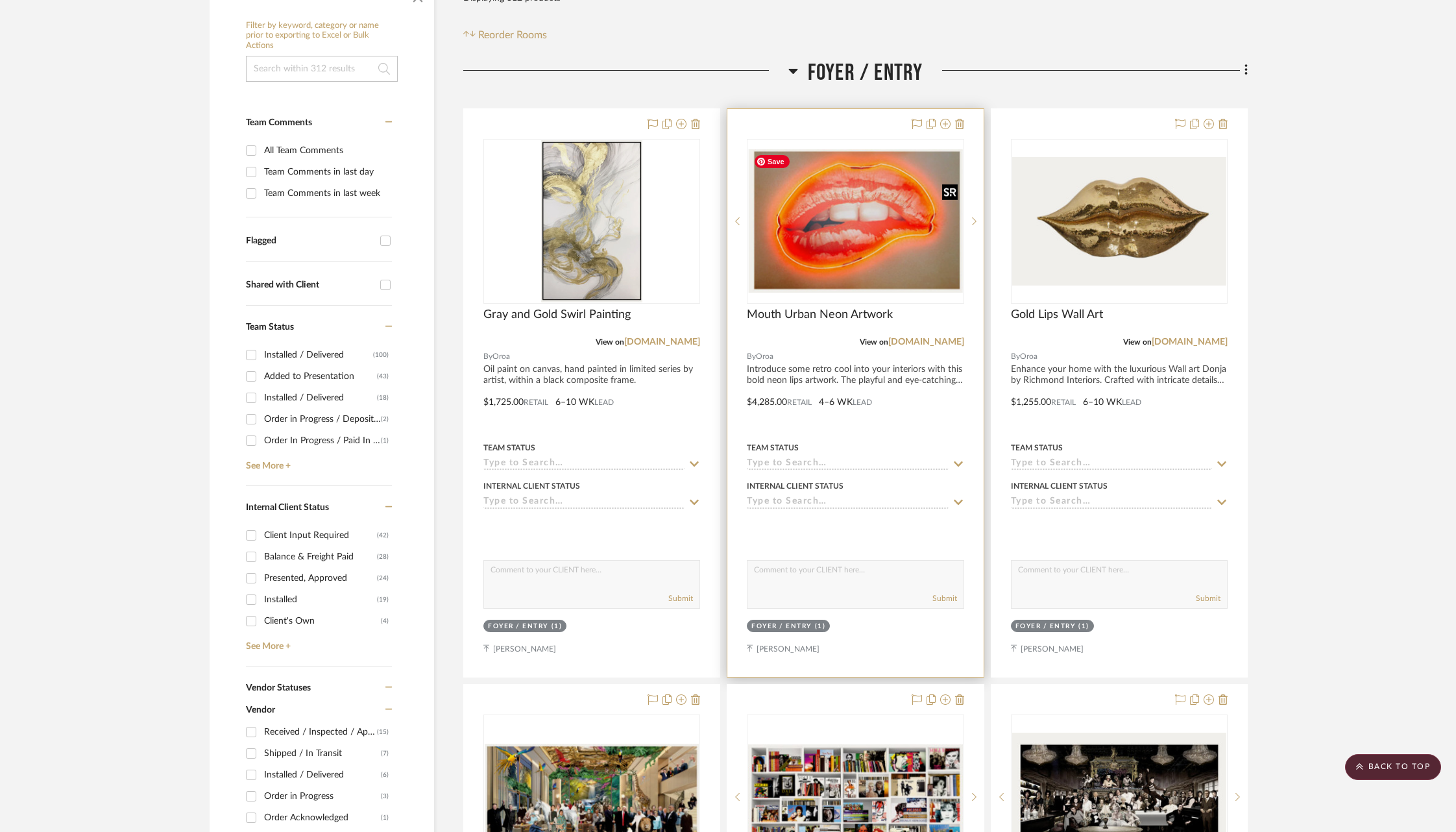
click at [834, 270] on img "0" at bounding box center [855, 221] width 214 height 143
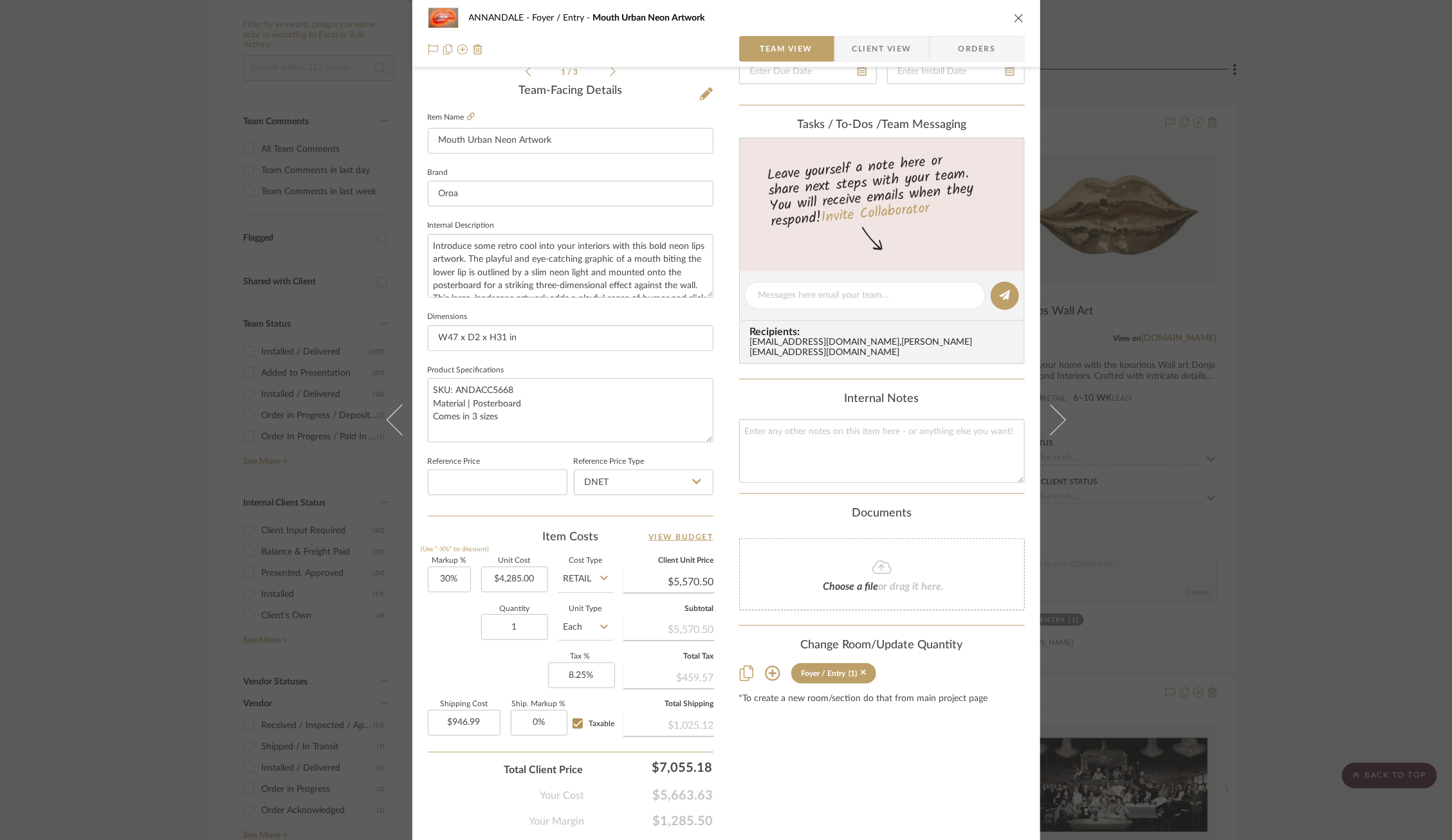
scroll to position [319, 0]
click at [523, 581] on input "4285.00" at bounding box center [515, 577] width 67 height 25
type input "$3,363.00"
click at [589, 569] on input "Retail" at bounding box center [586, 577] width 55 height 25
click at [589, 616] on div "DNET" at bounding box center [634, 606] width 159 height 33
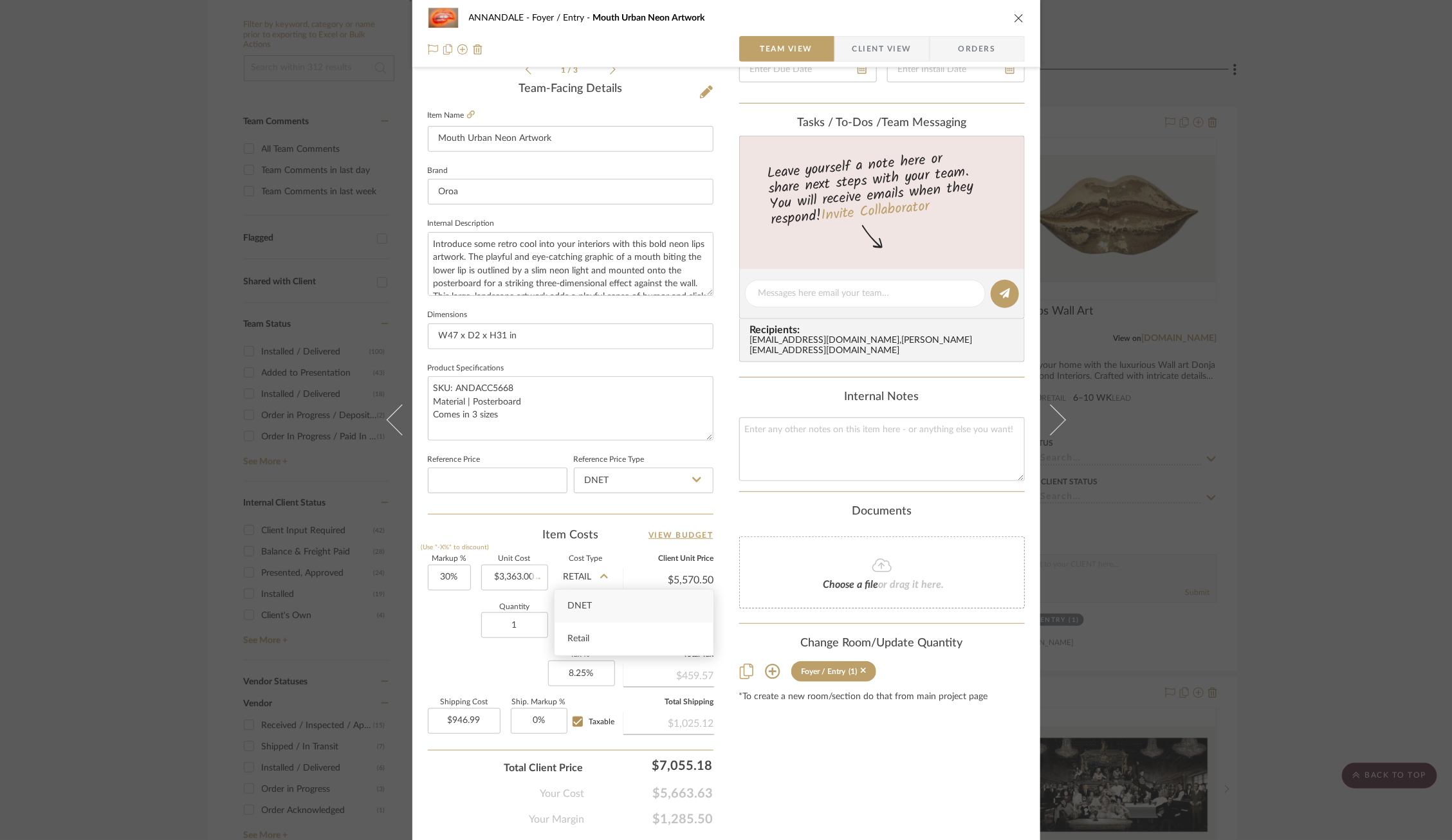
type input "DNET"
type input "$4,371.90"
type input "$743.22"
click at [460, 614] on div "Quantity 1 Unit Type Each" at bounding box center [521, 627] width 186 height 46
click at [282, 521] on div "ANNANDALE Foyer / Entry Mouth Urban Neon Artwork Team View Client View Orders 1…" at bounding box center [726, 420] width 1452 height 840
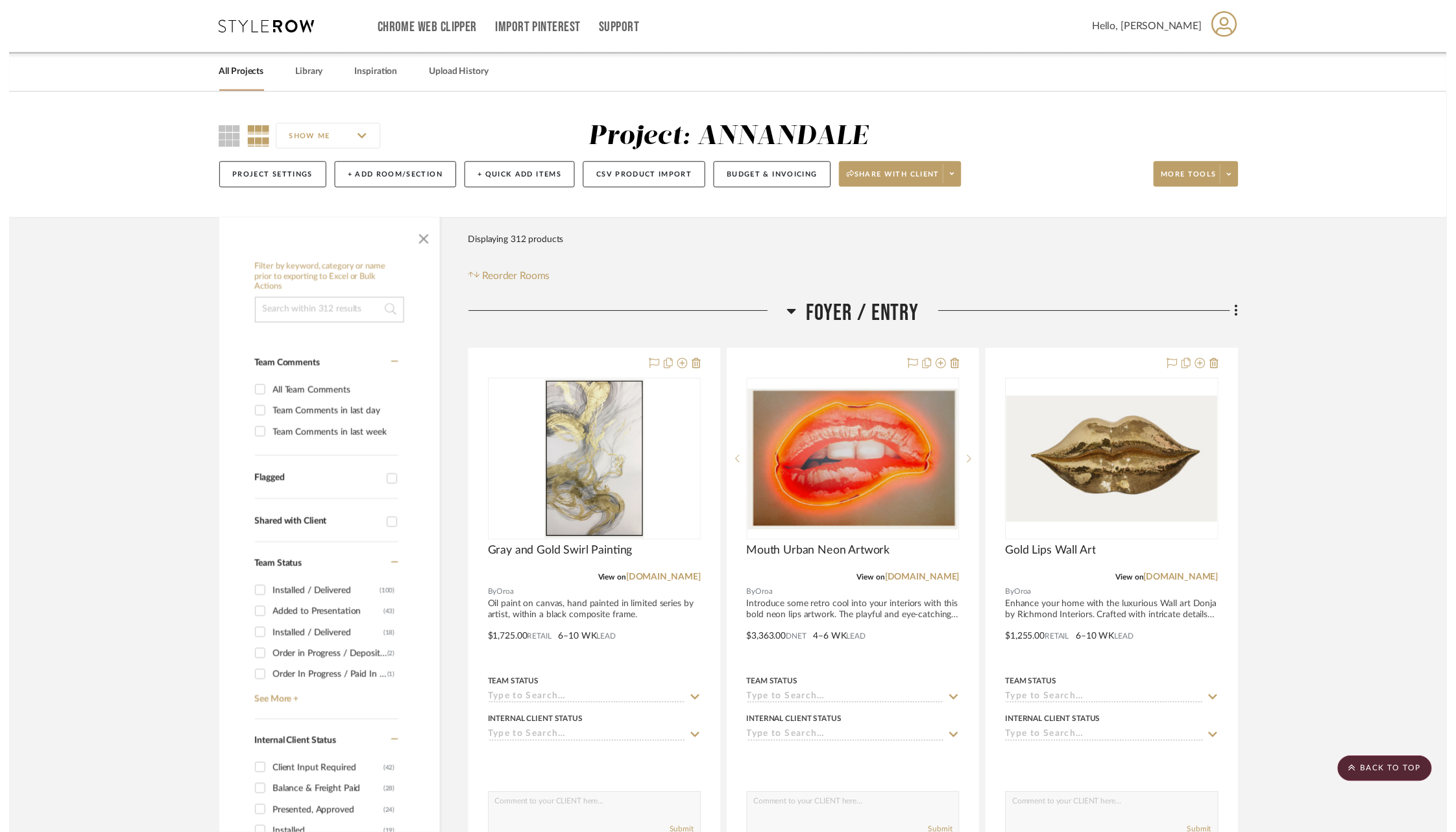
scroll to position [246, 0]
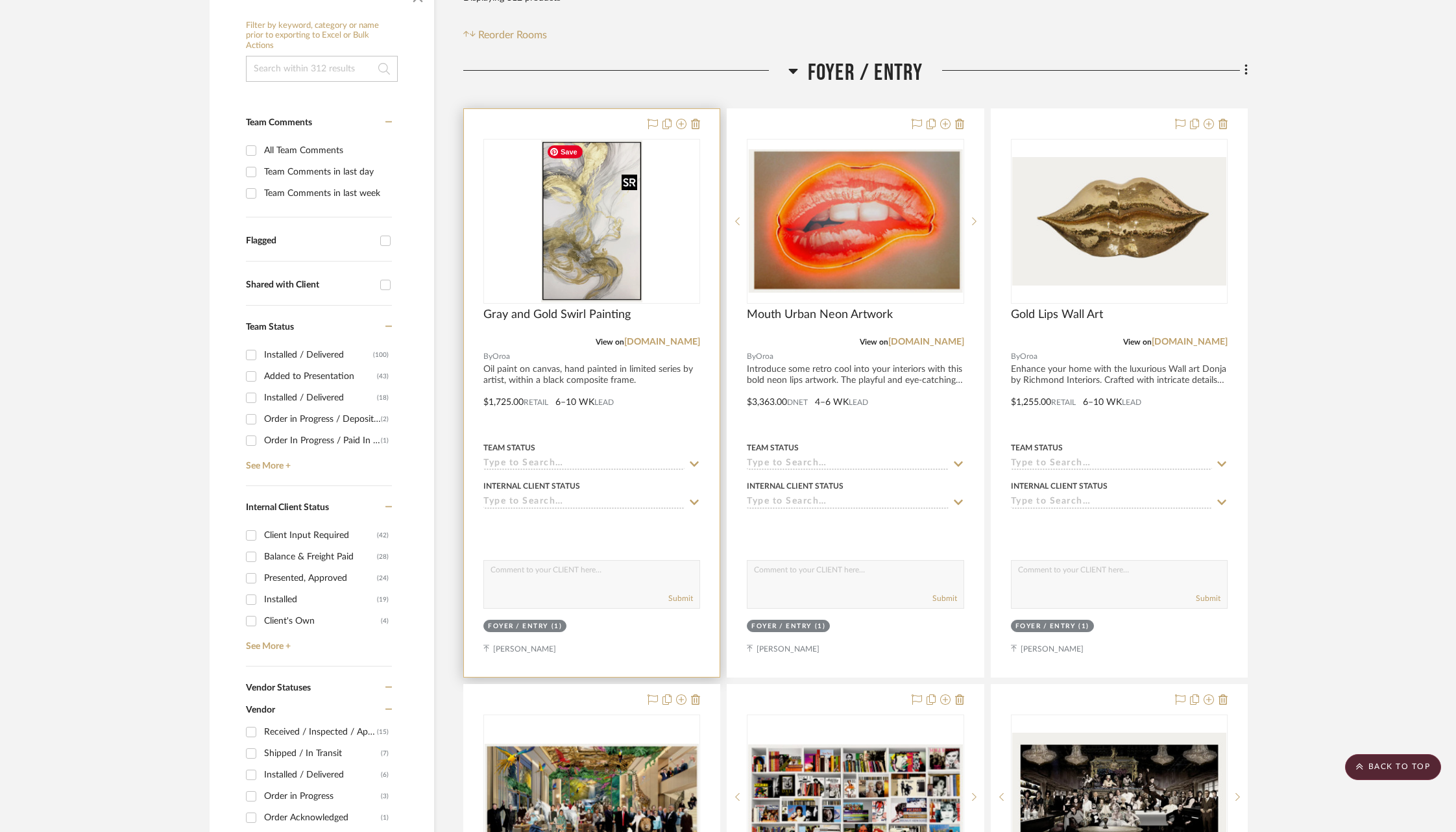
click at [572, 216] on img "0" at bounding box center [592, 221] width 101 height 162
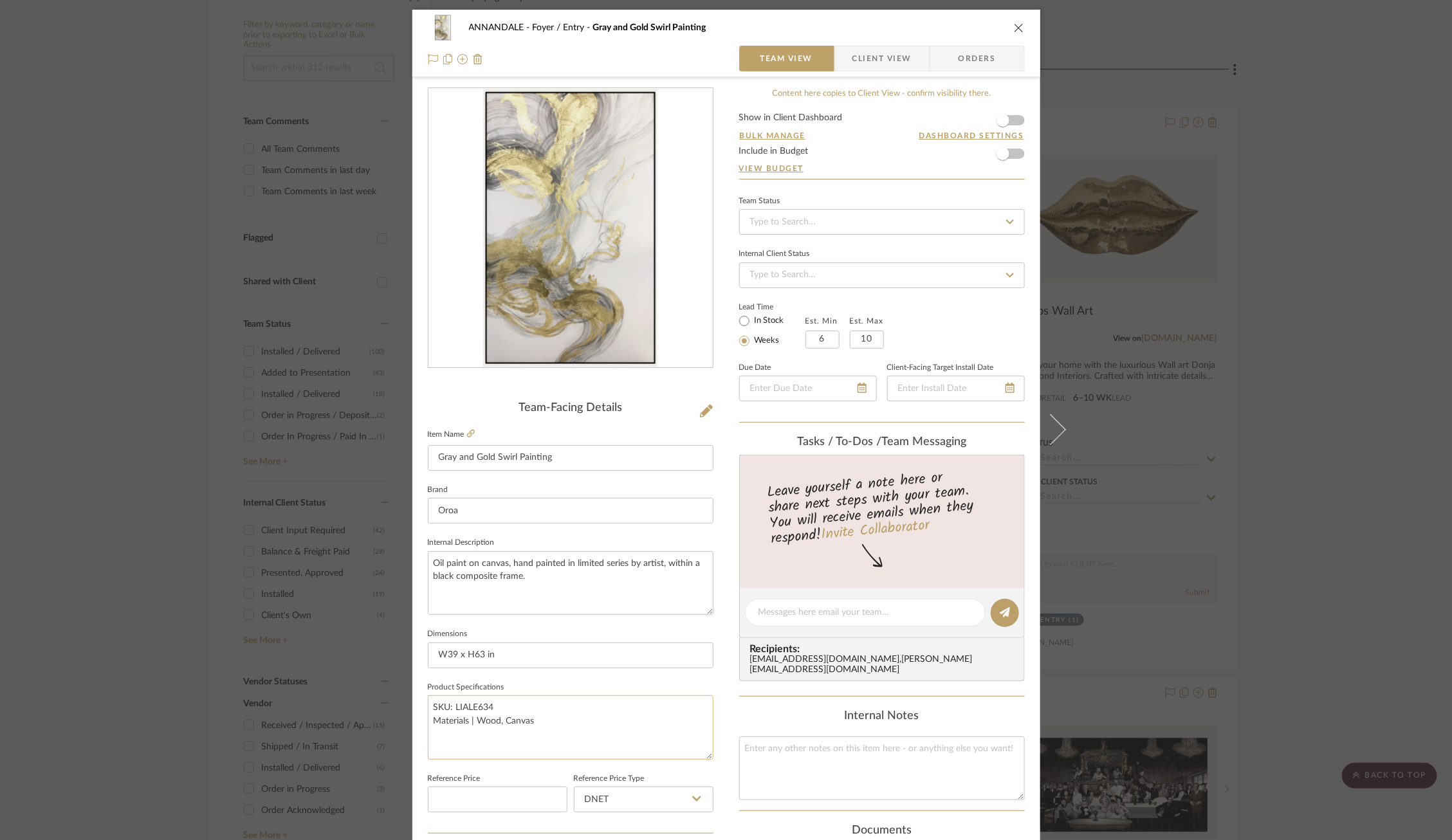
scroll to position [353, 0]
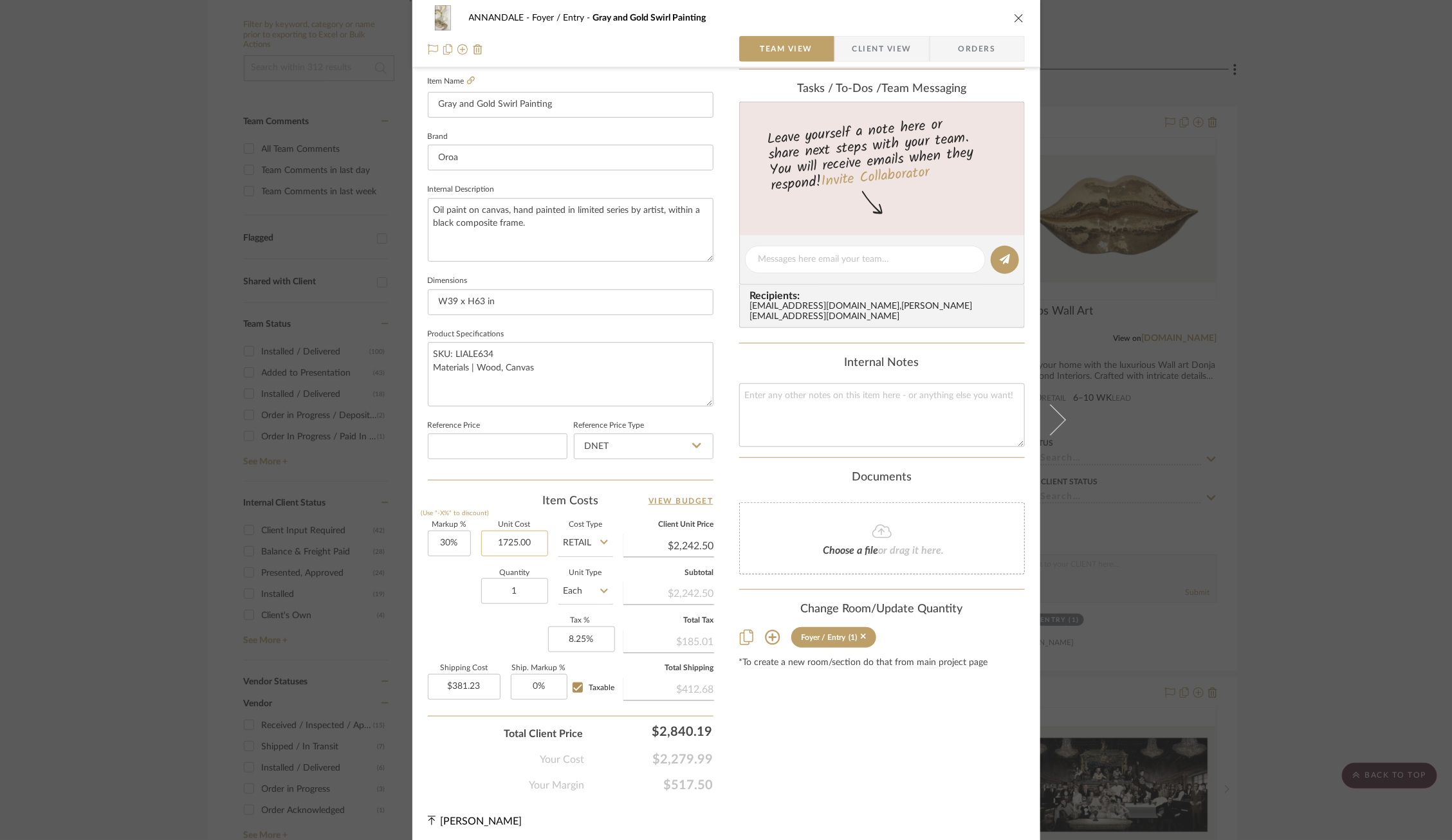
click at [513, 539] on input "1725.00" at bounding box center [515, 543] width 67 height 25
type input "$1,293.00"
click at [561, 541] on input "Retail" at bounding box center [586, 543] width 55 height 25
click at [570, 571] on span "DNET" at bounding box center [580, 571] width 24 height 9
type input "DNET"
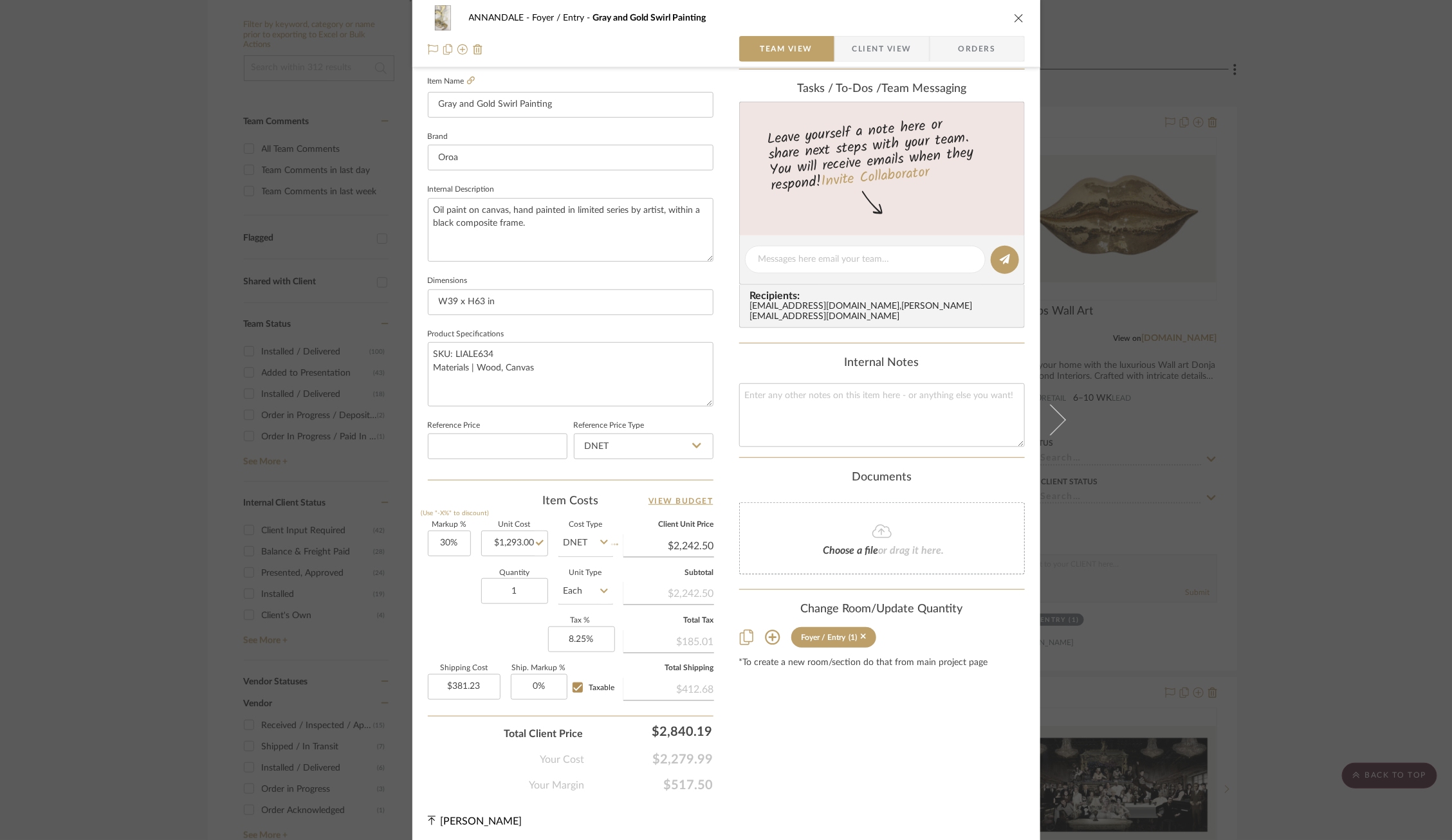
type input "$1,680.90"
type input "$285.75"
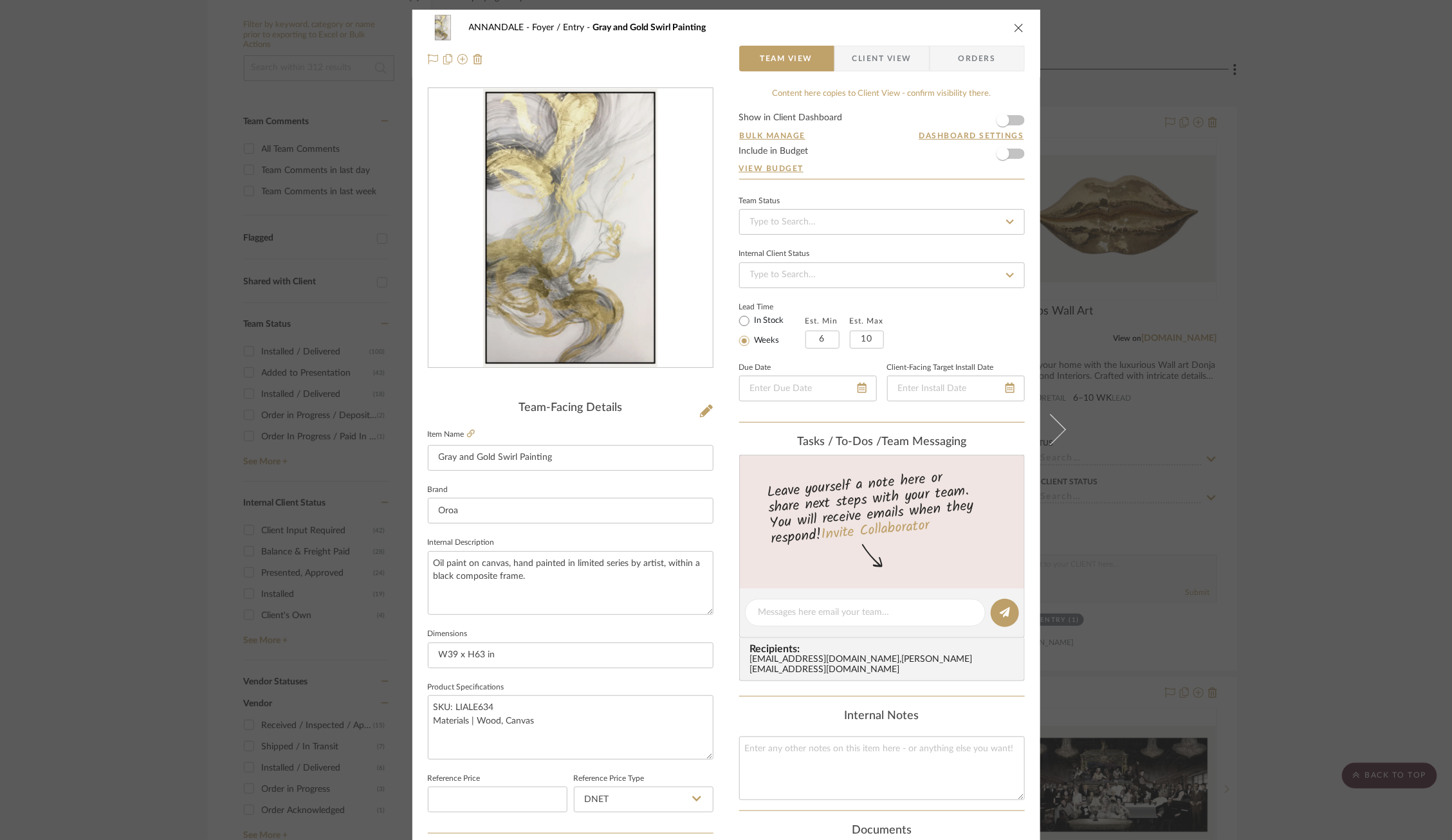
click at [1276, 295] on div "ANNANDALE Foyer / Entry Gray and Gold Swirl Painting Team View Client View Orde…" at bounding box center [726, 420] width 1452 height 840
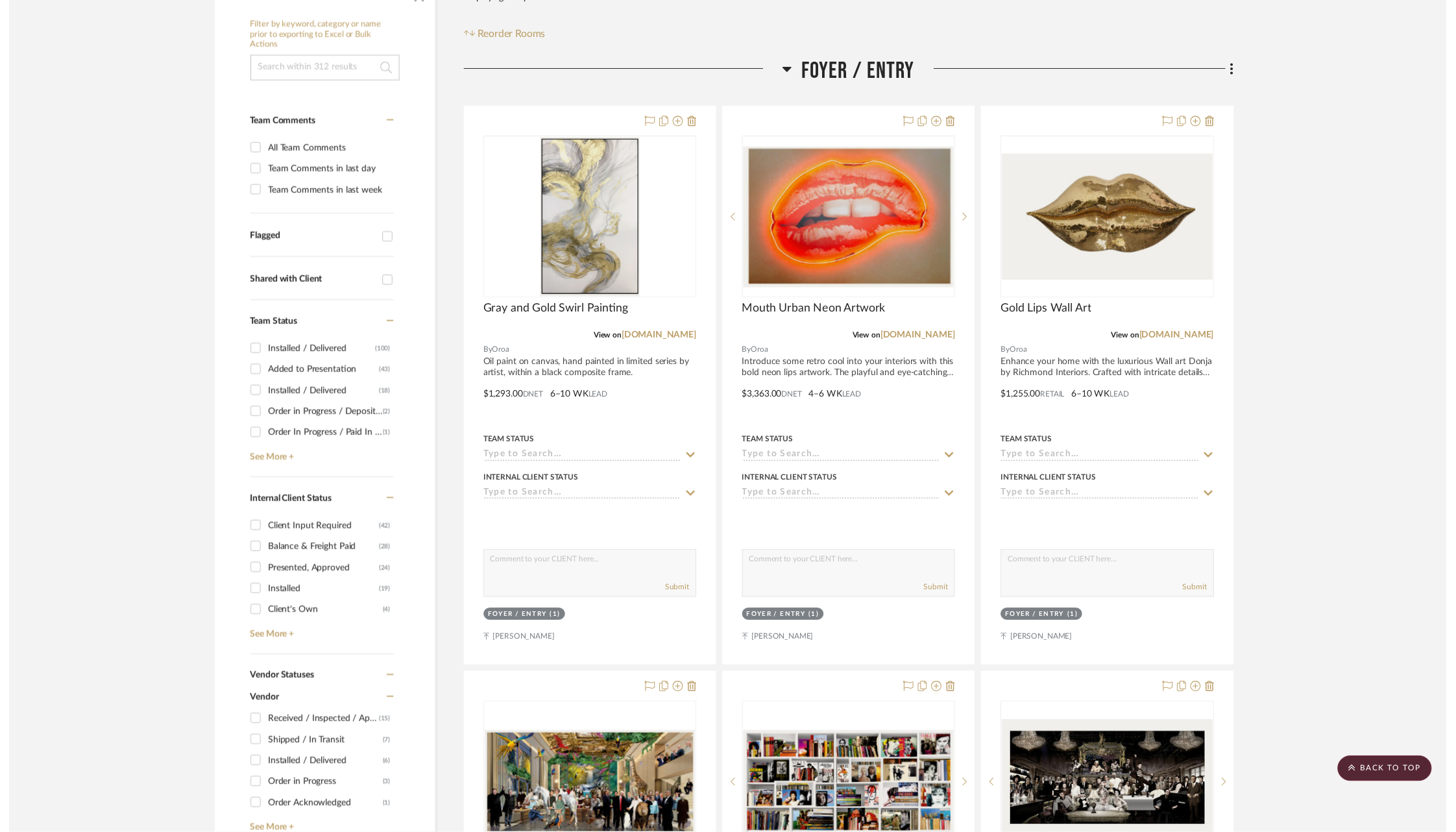
scroll to position [246, 0]
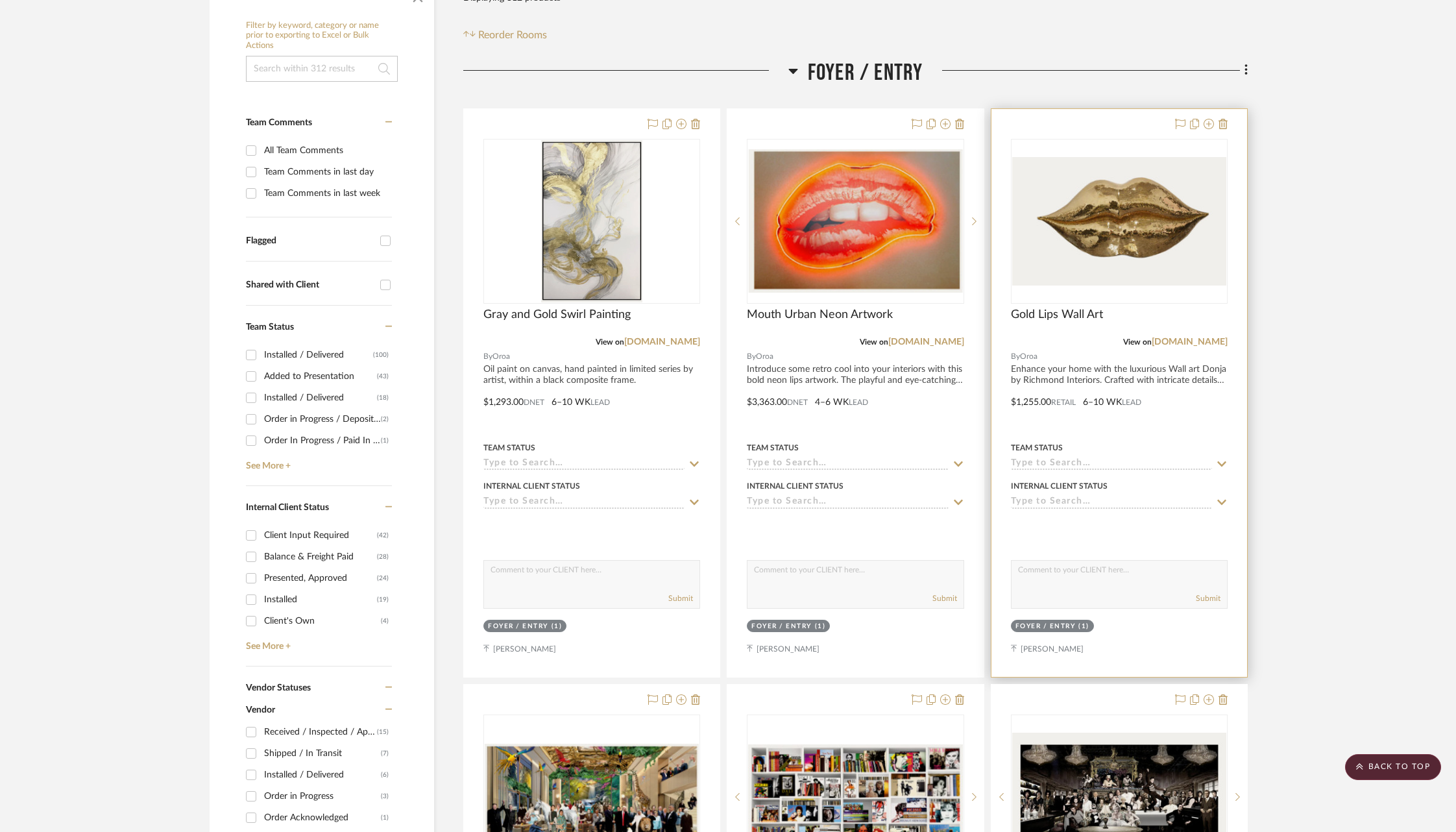
click at [1103, 280] on img "0" at bounding box center [1119, 221] width 214 height 128
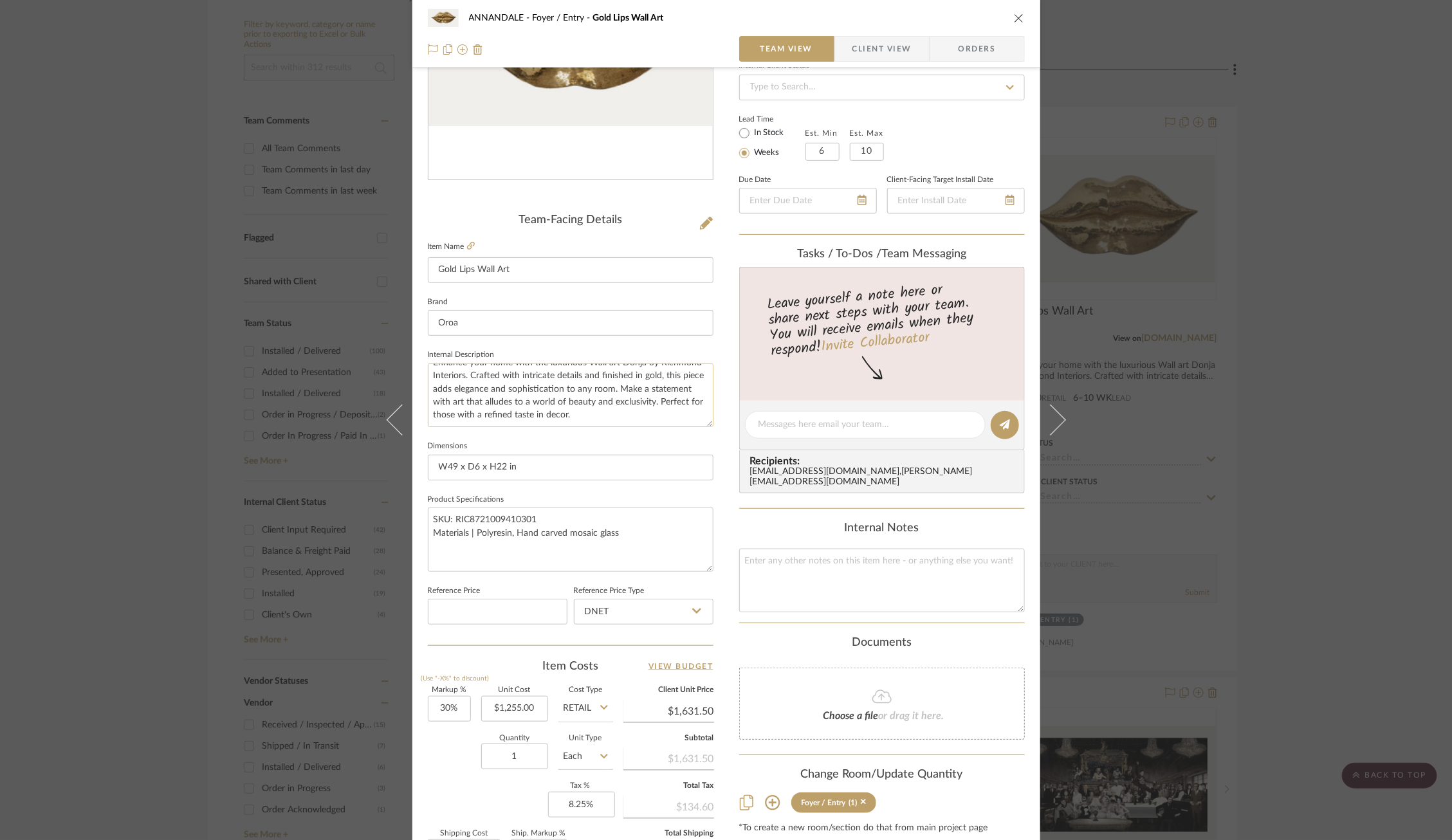
scroll to position [353, 0]
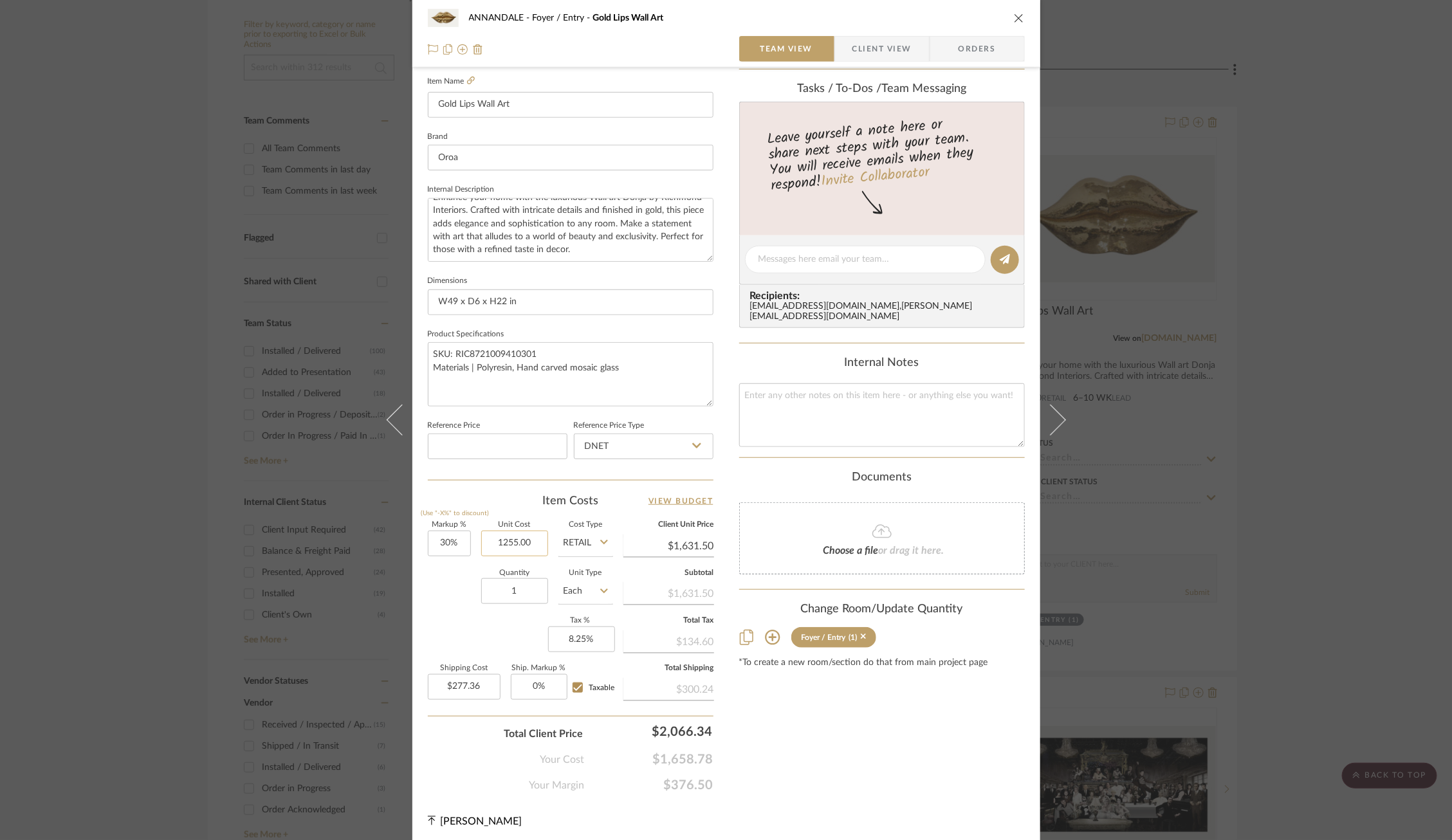
click at [511, 533] on input "1255.00" at bounding box center [515, 543] width 67 height 25
type input "941"
type input "30"
type input "$941.00"
click at [451, 531] on input "30" at bounding box center [450, 543] width 43 height 25
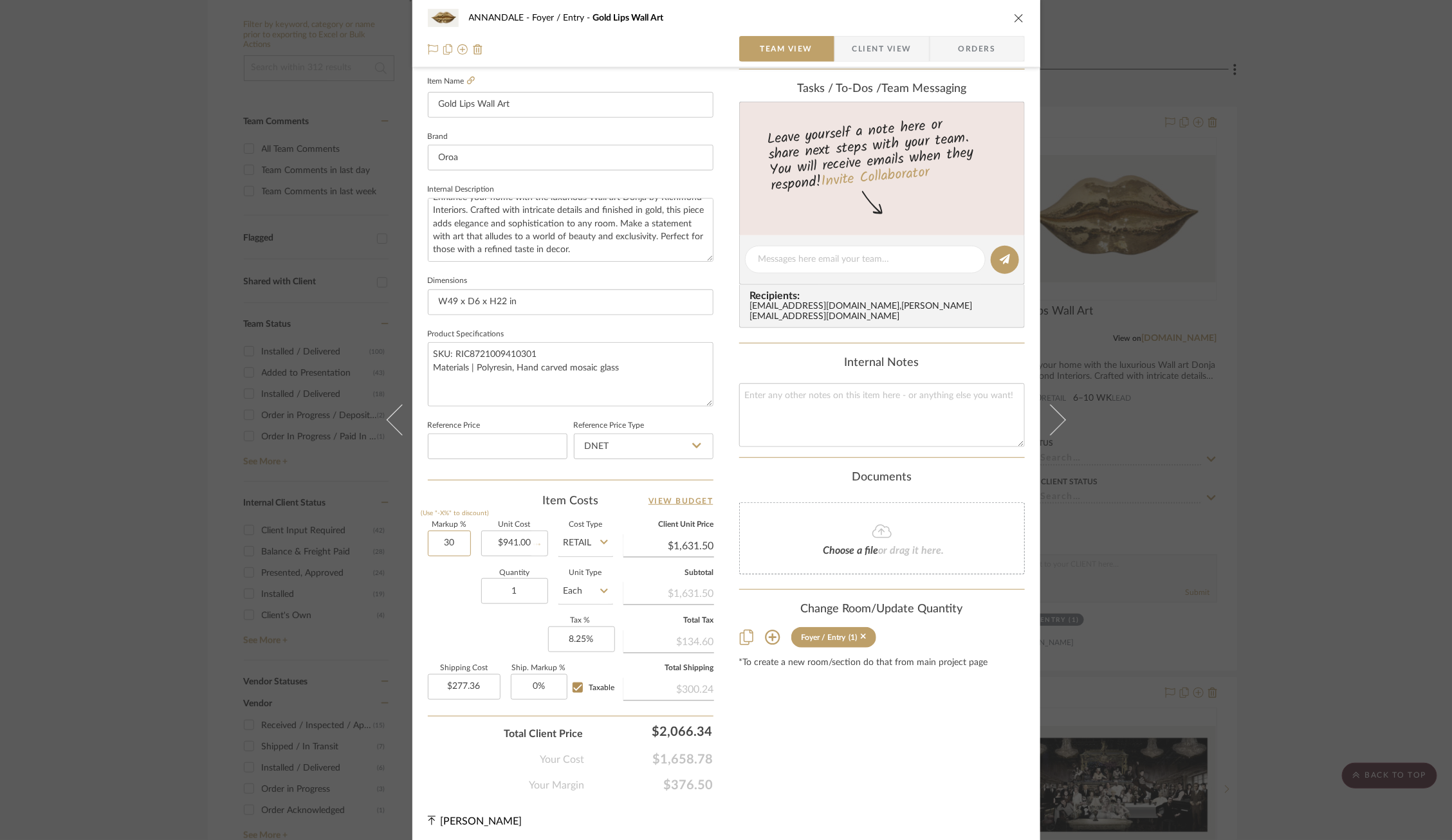
type input "$1,223.30"
type input "$207.96"
type input "30%"
click at [585, 537] on input "Retail" at bounding box center [586, 543] width 55 height 25
click at [586, 567] on span "DNET" at bounding box center [580, 571] width 24 height 9
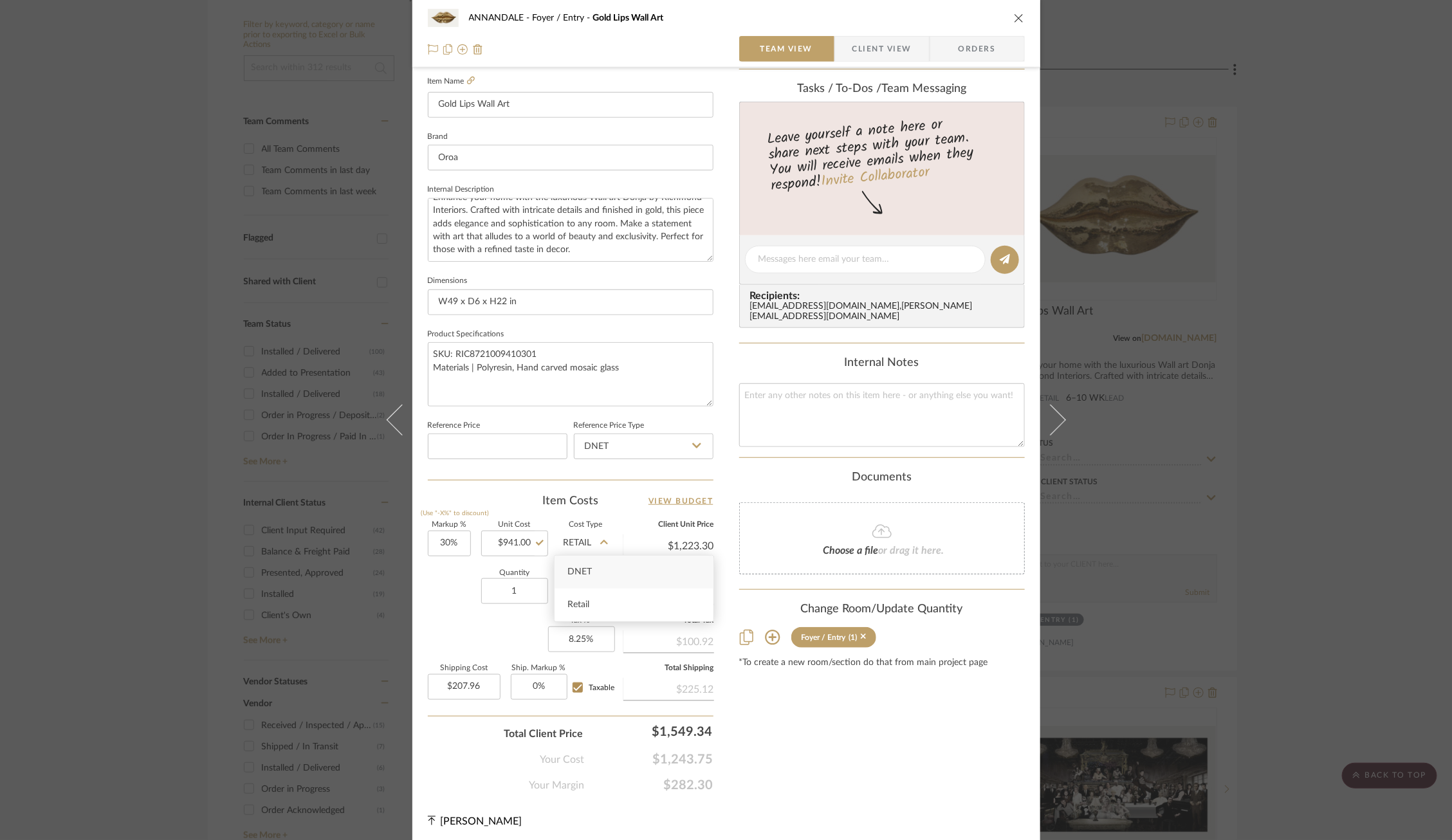
type input "DNET"
click at [296, 552] on div "ANNANDALE Foyer / Entry Gold Lips Wall Art Team View Client View Orders Team-Fa…" at bounding box center [726, 420] width 1452 height 840
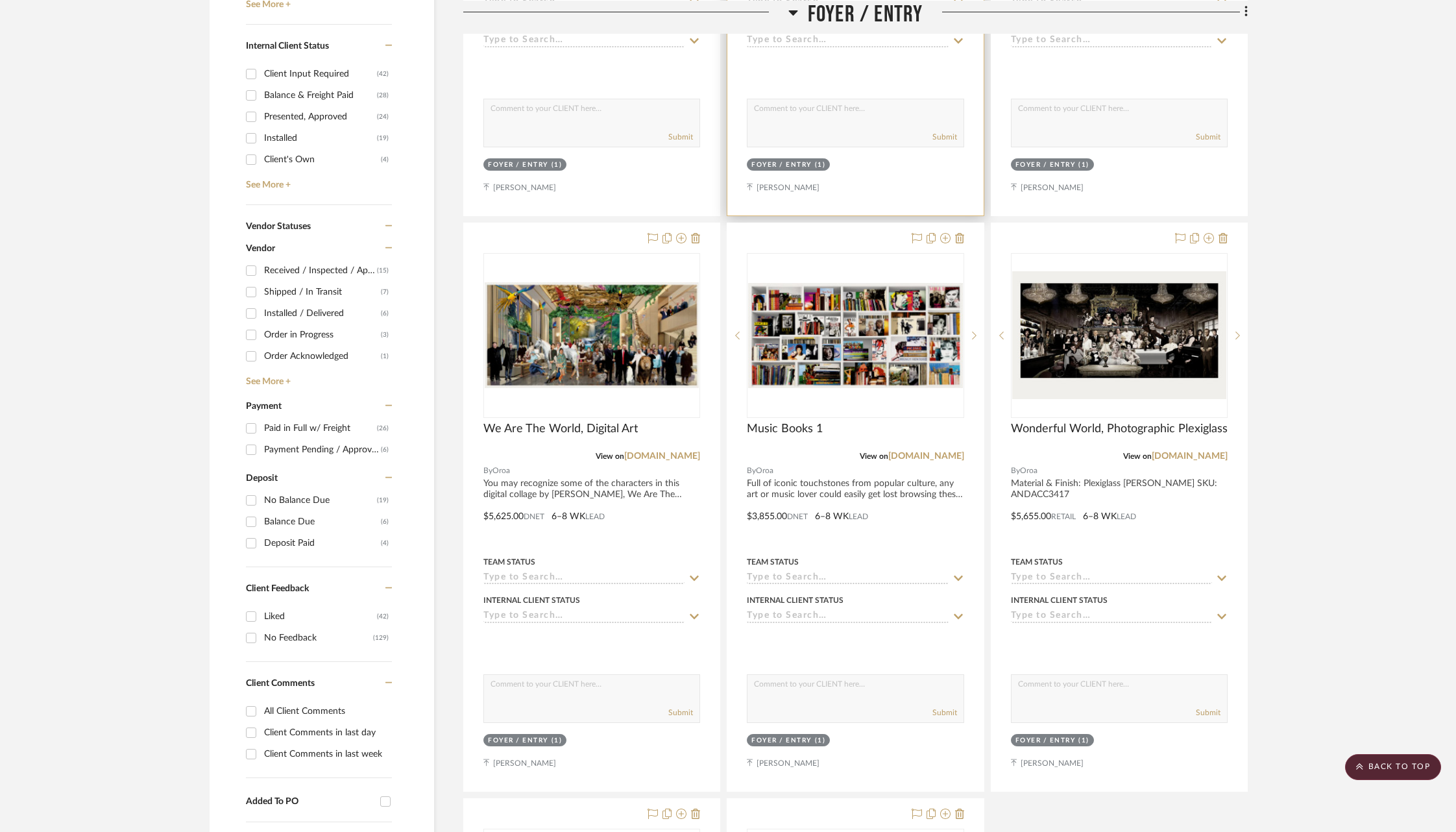
scroll to position [816, 0]
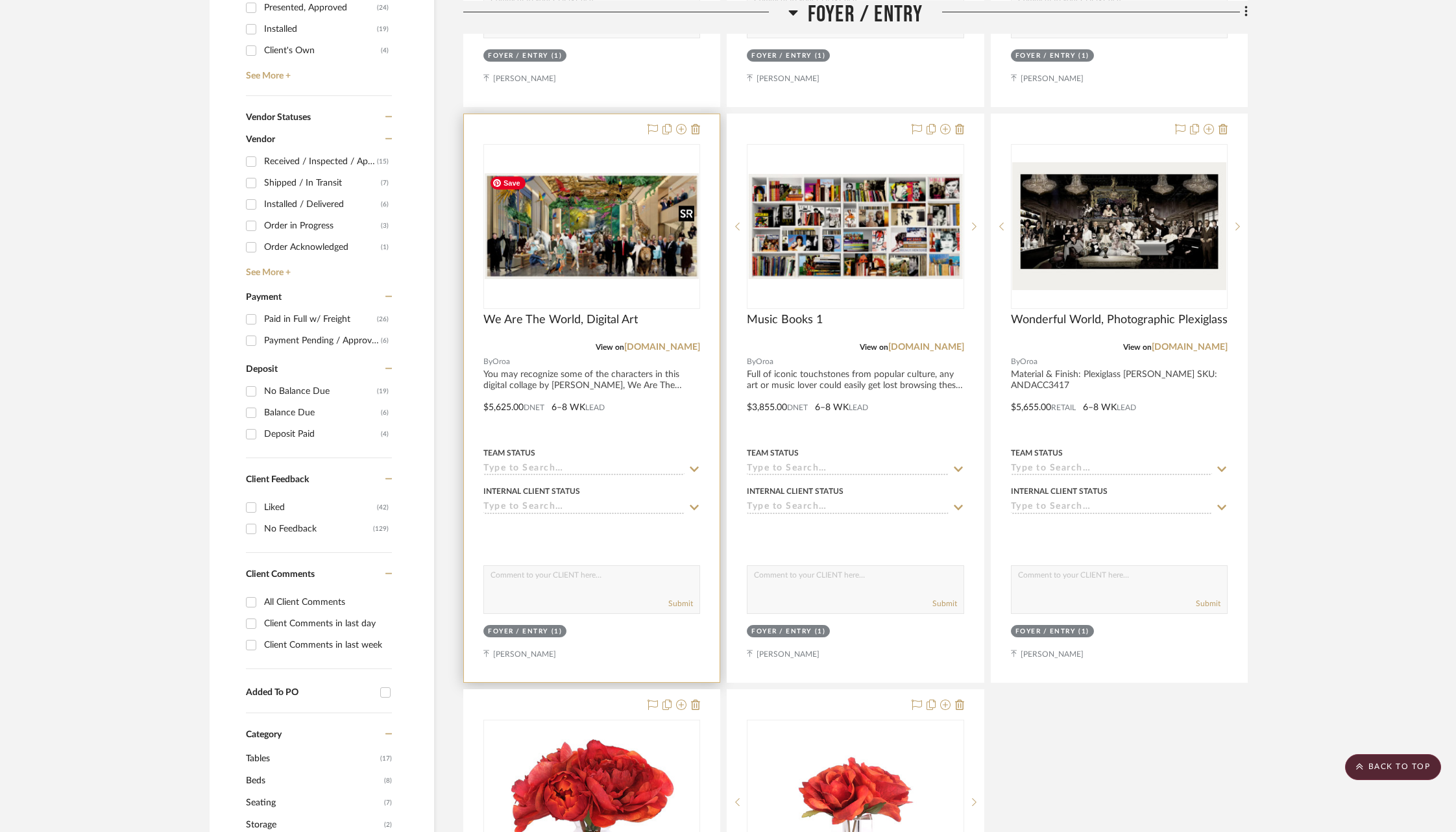
click at [599, 232] on img "0" at bounding box center [591, 226] width 214 height 106
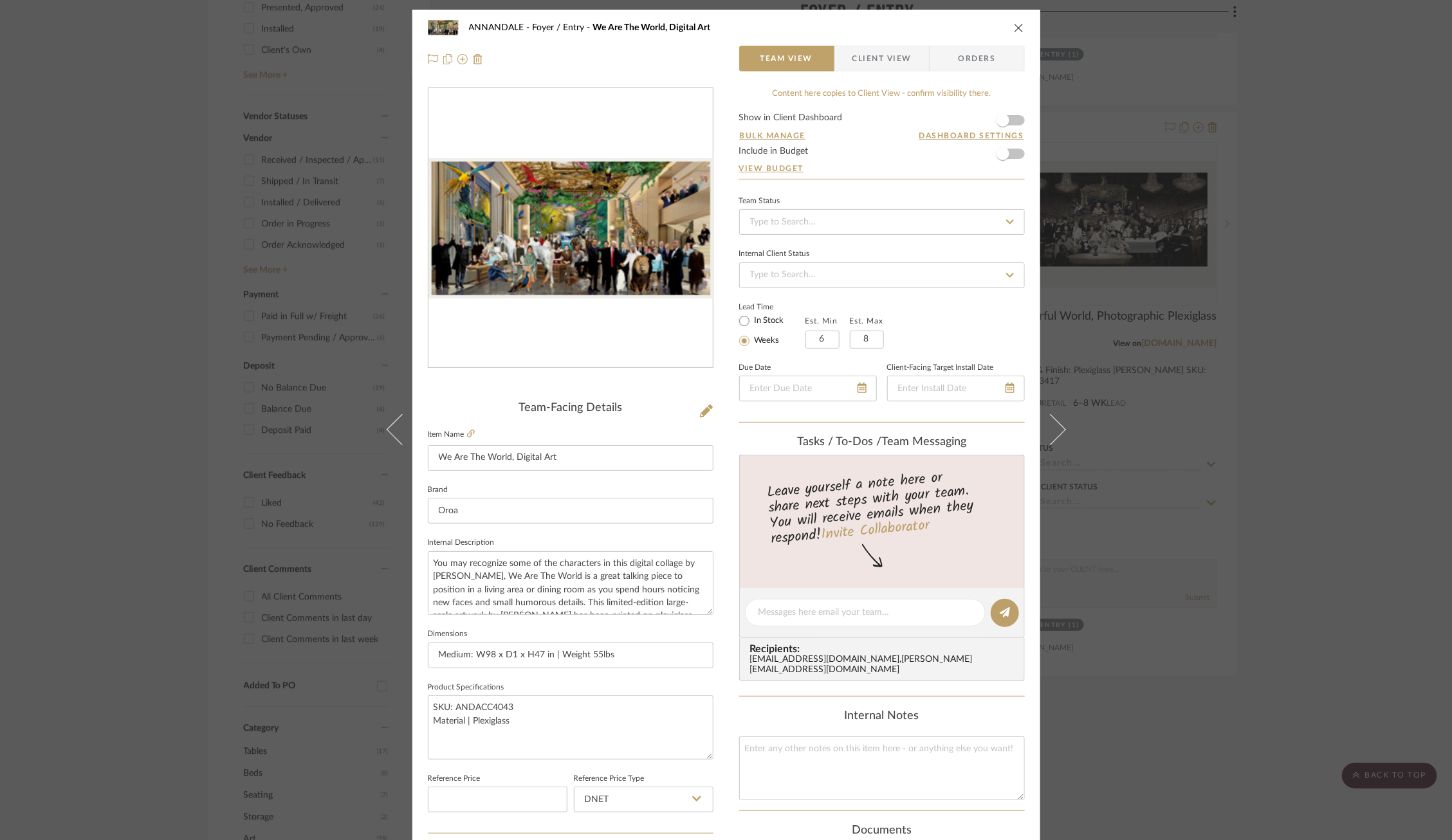
scroll to position [353, 0]
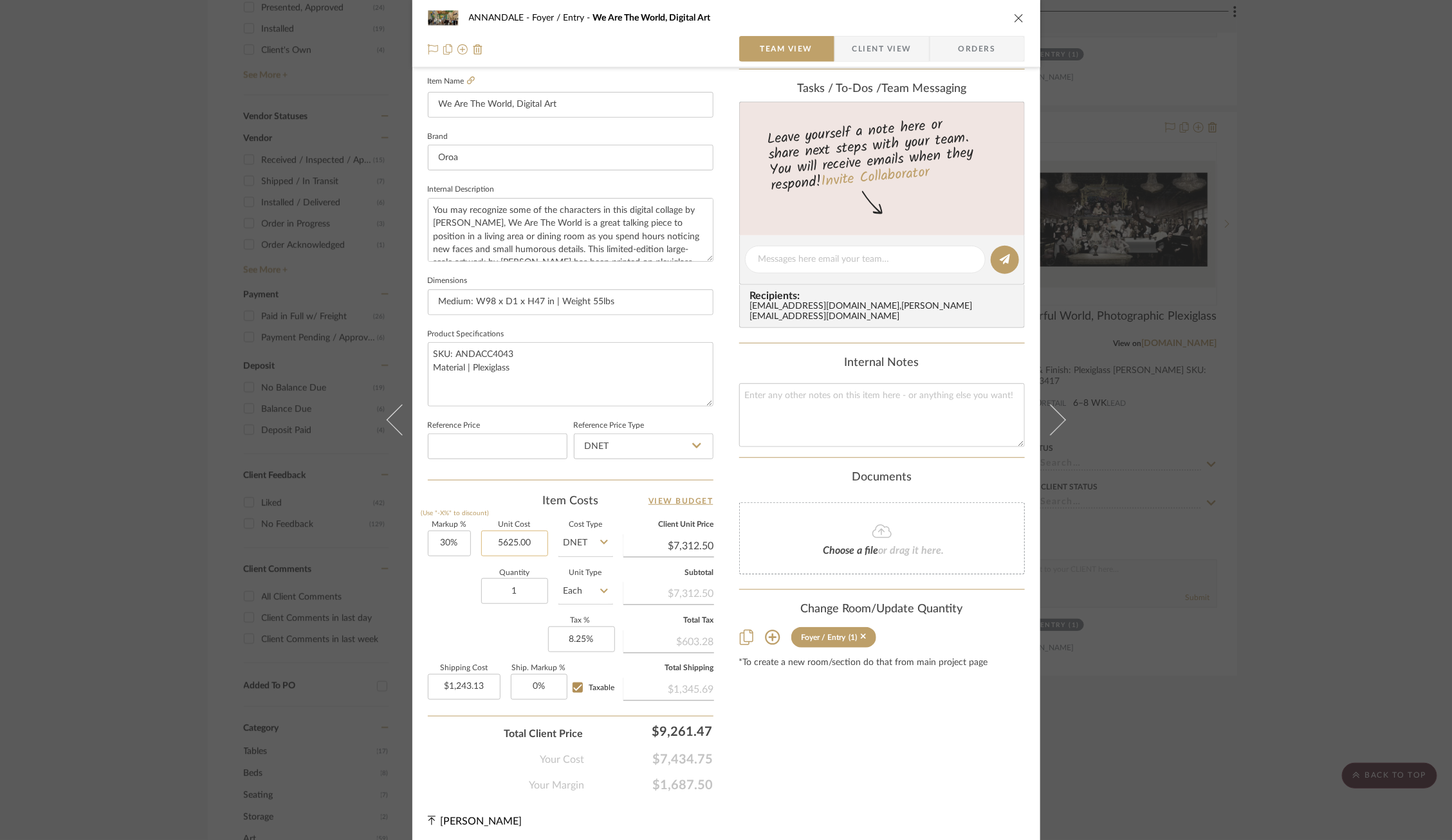
click at [501, 541] on input "5625.00" at bounding box center [515, 543] width 67 height 25
type input "$4,421.25"
click at [453, 614] on div "Markup % (Use "-X%" to discount) 30% Unit Cost $4,421.25 Cost Type DNET Client …" at bounding box center [571, 616] width 285 height 188
type input "$5,747.63"
type input "$977.10"
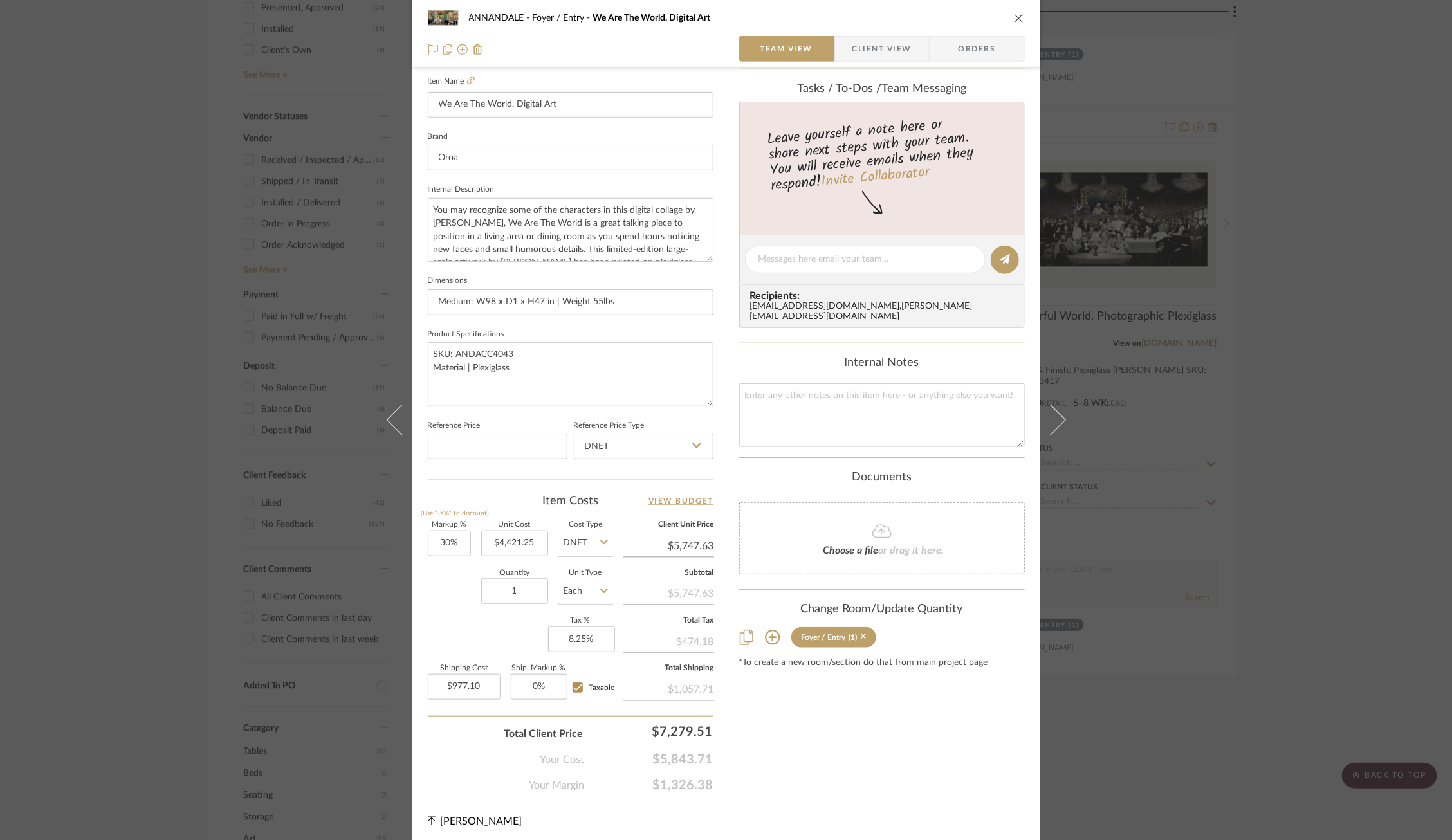
click at [303, 589] on div "ANNANDALE Foyer / Entry We Are The World, Digital Art Team View Client View Ord…" at bounding box center [726, 420] width 1452 height 840
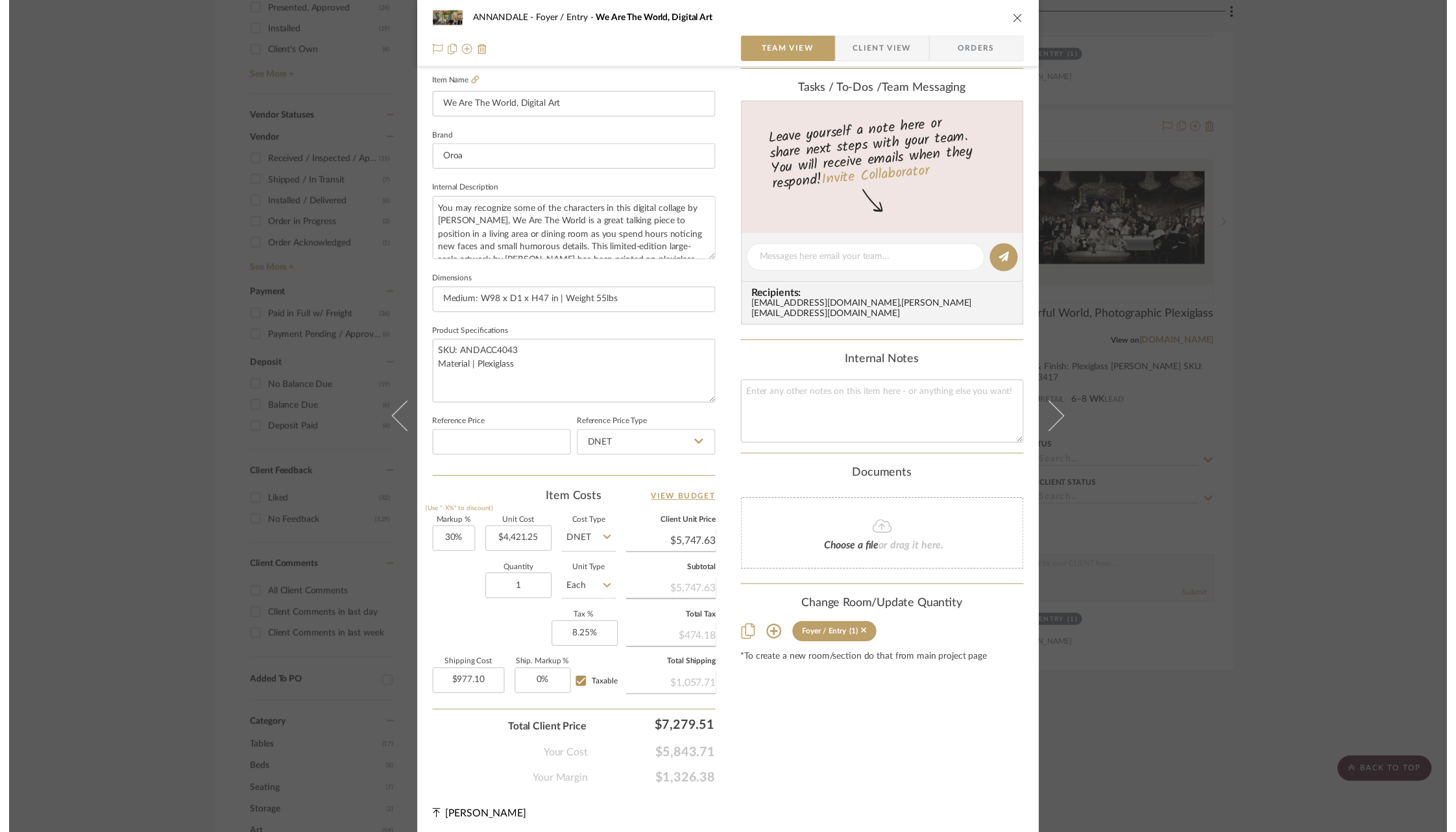
scroll to position [816, 0]
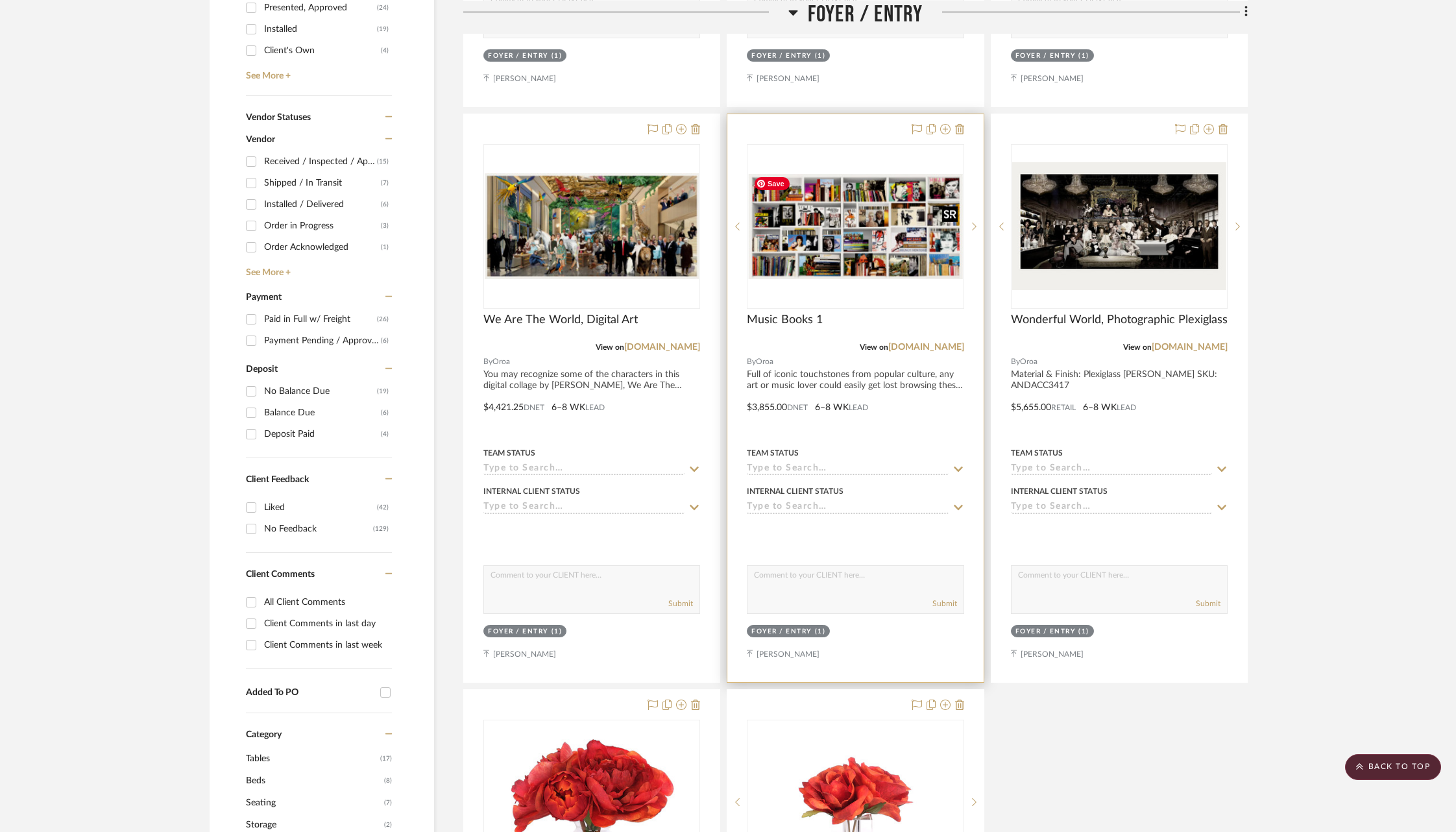
click at [832, 232] on img "0" at bounding box center [855, 226] width 214 height 105
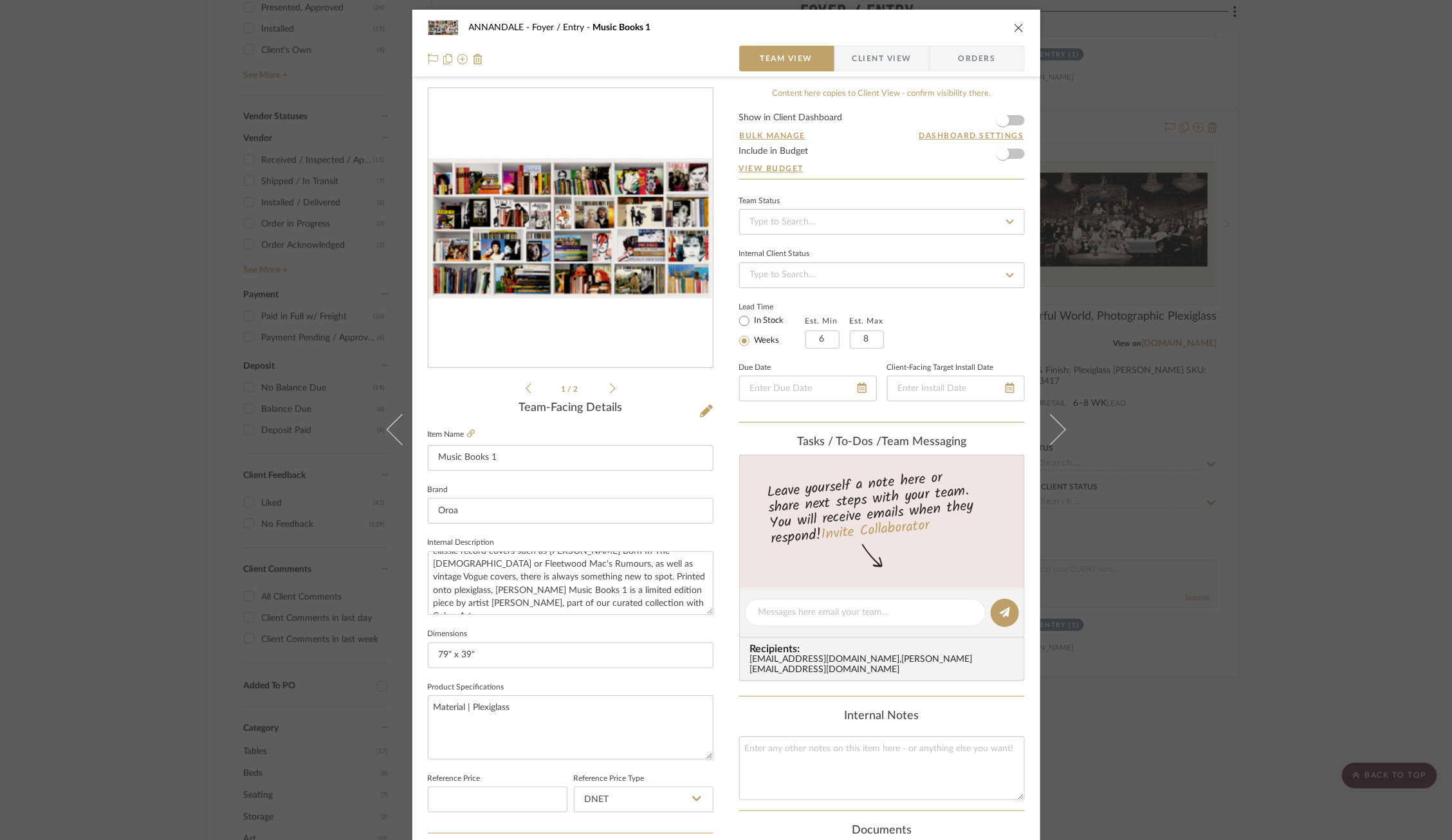
scroll to position [353, 0]
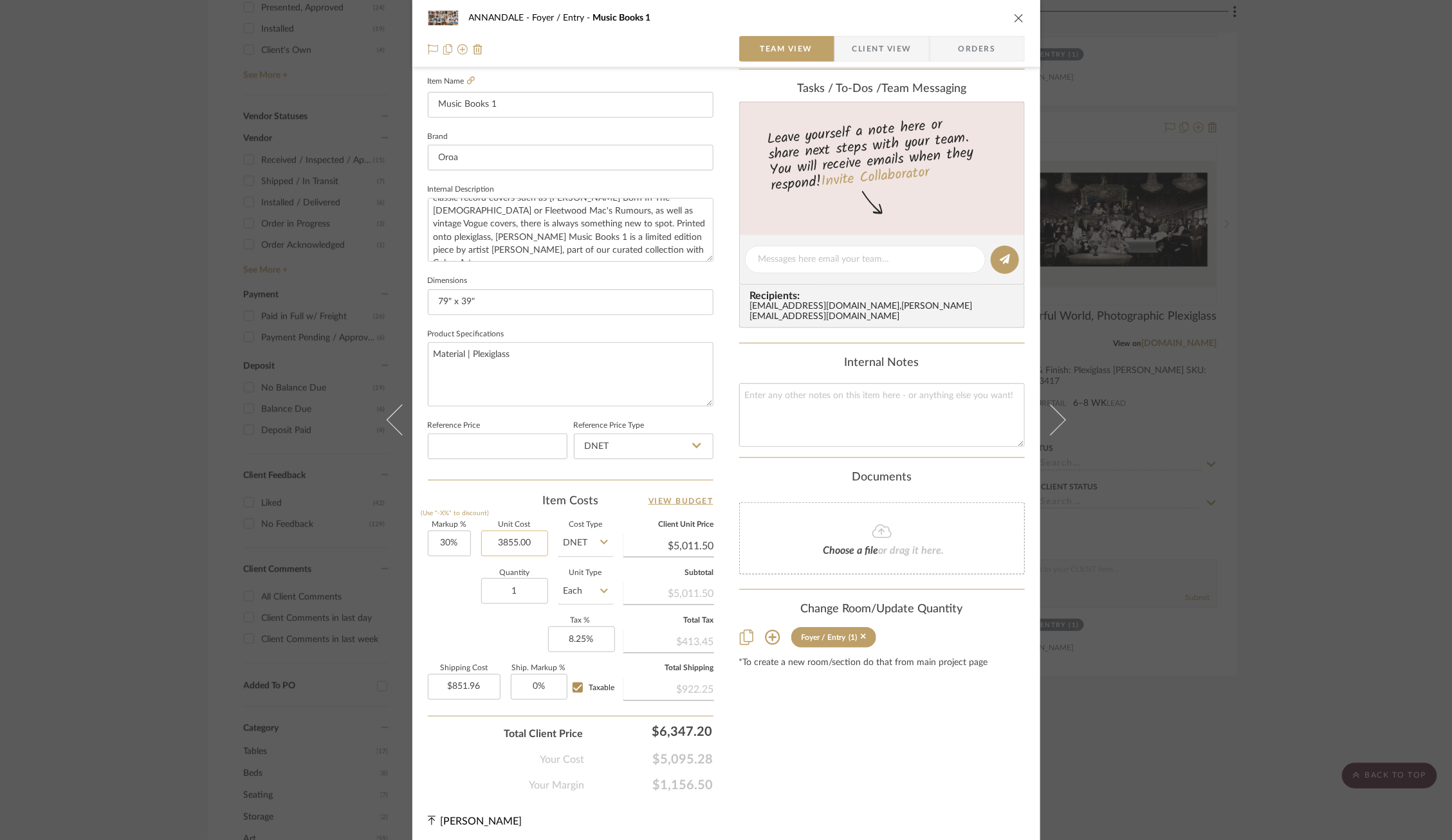
click at [505, 543] on input "3855.00" at bounding box center [515, 543] width 67 height 25
type input "$3,026.00"
click at [453, 581] on div "Quantity 1 Unit Type Each" at bounding box center [521, 593] width 186 height 46
type input "$3,933.80"
type input "$668.75"
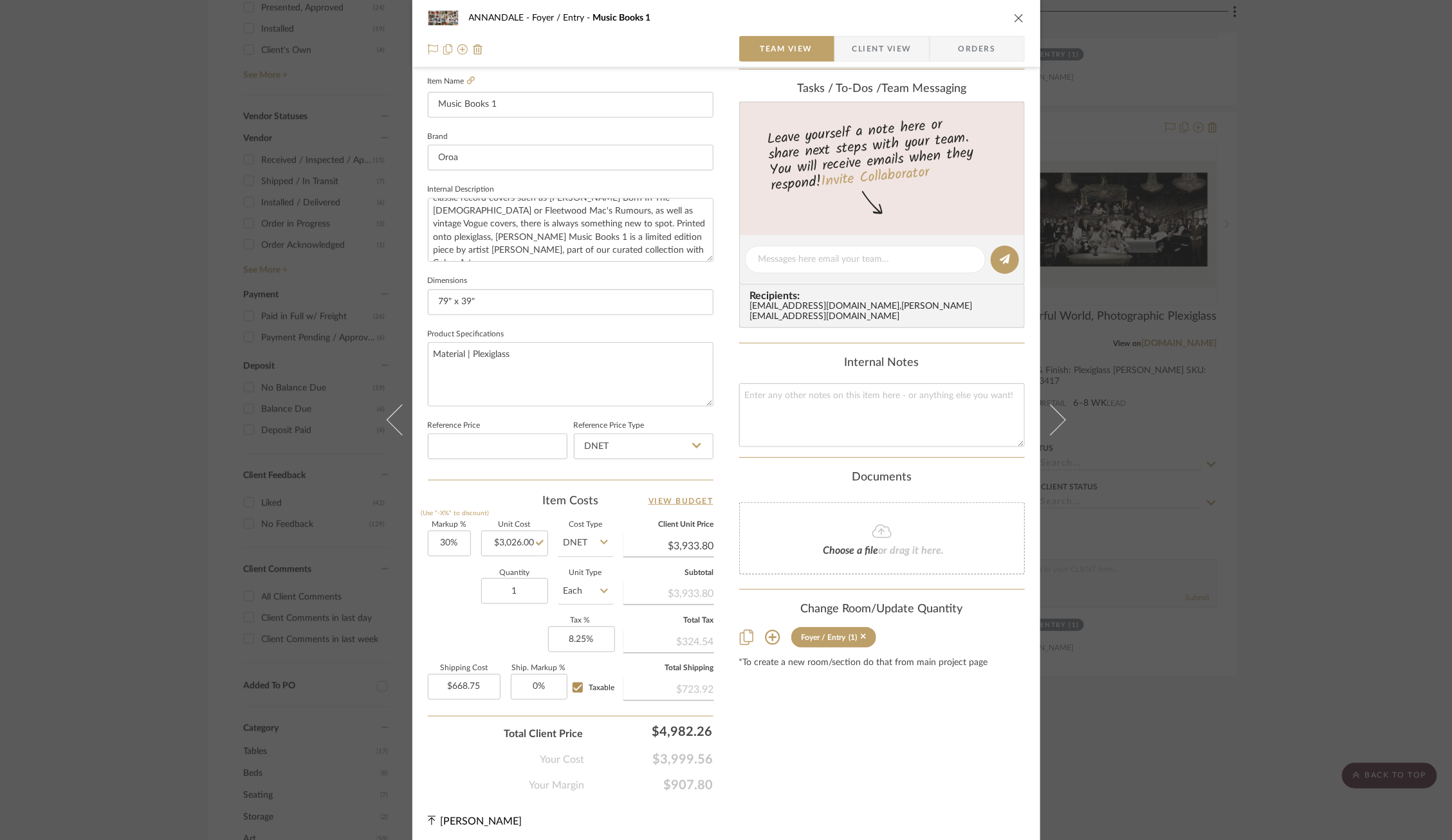
click at [271, 370] on div "ANNANDALE Foyer / Entry Music Books 1 Team View Client View Orders 1 / 2 Team-F…" at bounding box center [726, 420] width 1452 height 840
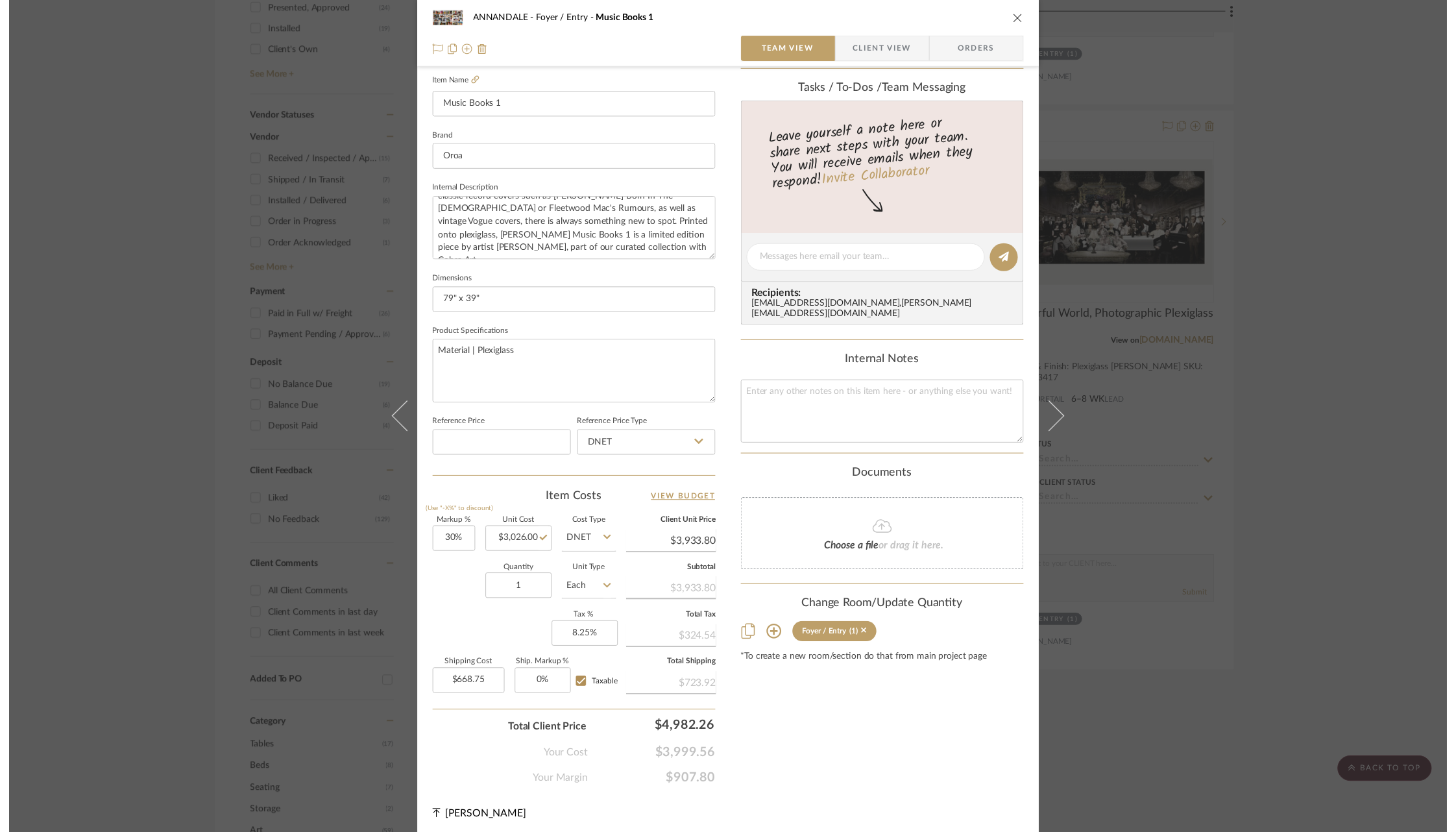
scroll to position [816, 0]
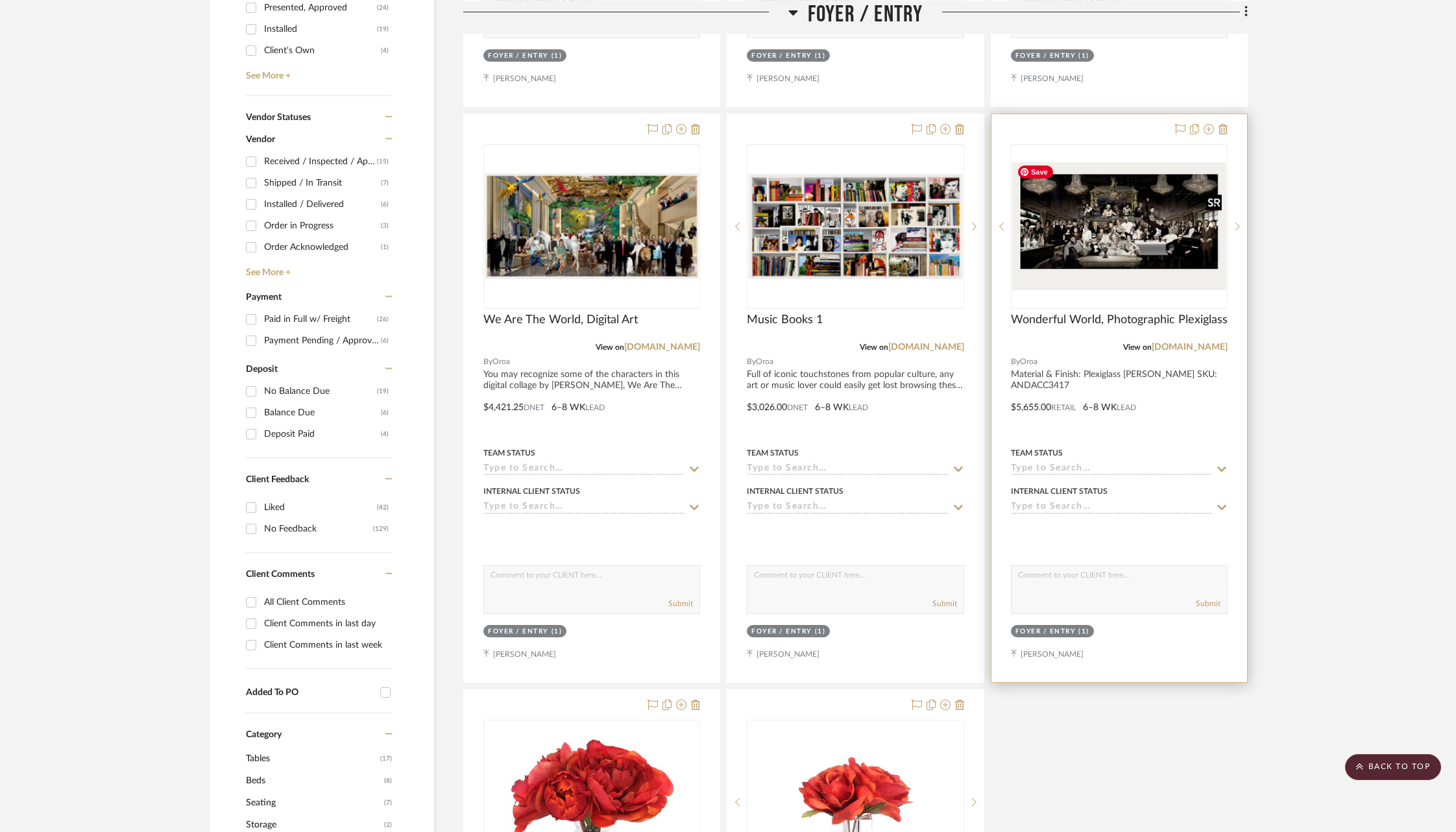
click at [1085, 235] on img "0" at bounding box center [1119, 226] width 214 height 128
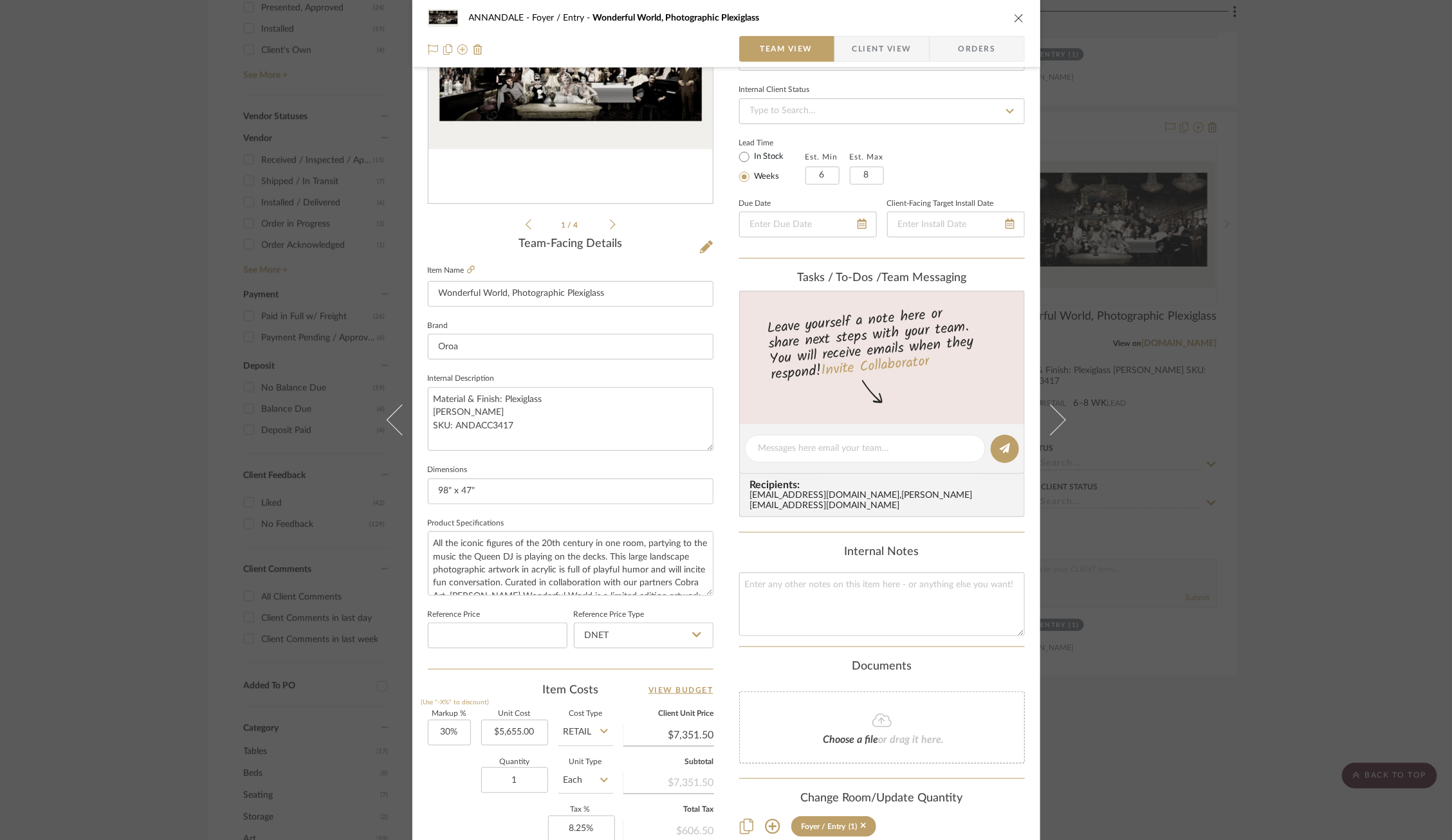
scroll to position [353, 0]
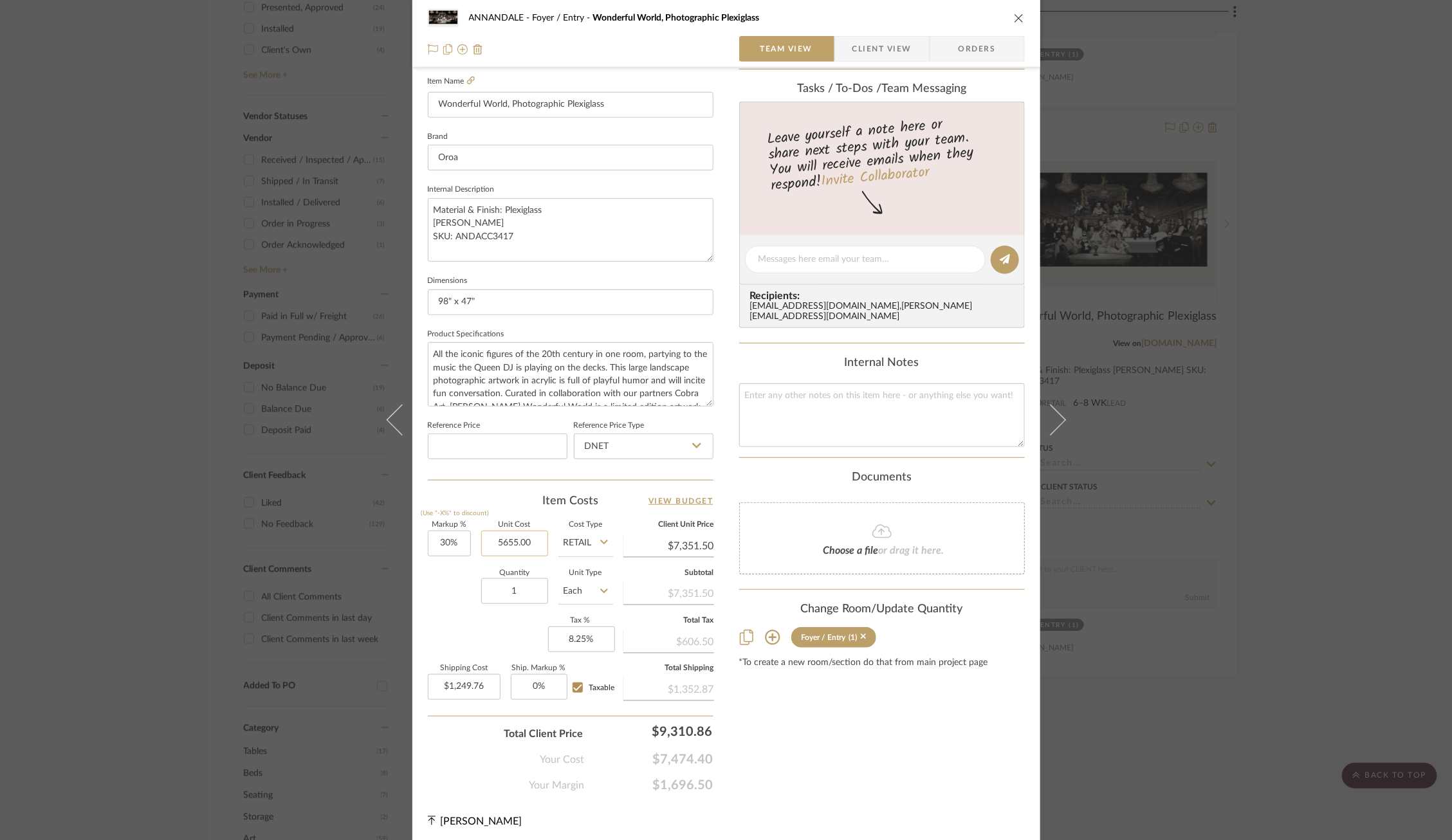
click at [524, 540] on input "5655.00" at bounding box center [515, 543] width 67 height 25
type input "$4,443.75"
click at [434, 620] on div "Markup % (Use "-X%" to discount) 30% Unit Cost $4,443.75 Cost Type Retail Clien…" at bounding box center [571, 616] width 285 height 188
type input "$5,776.88"
type input "$982.07"
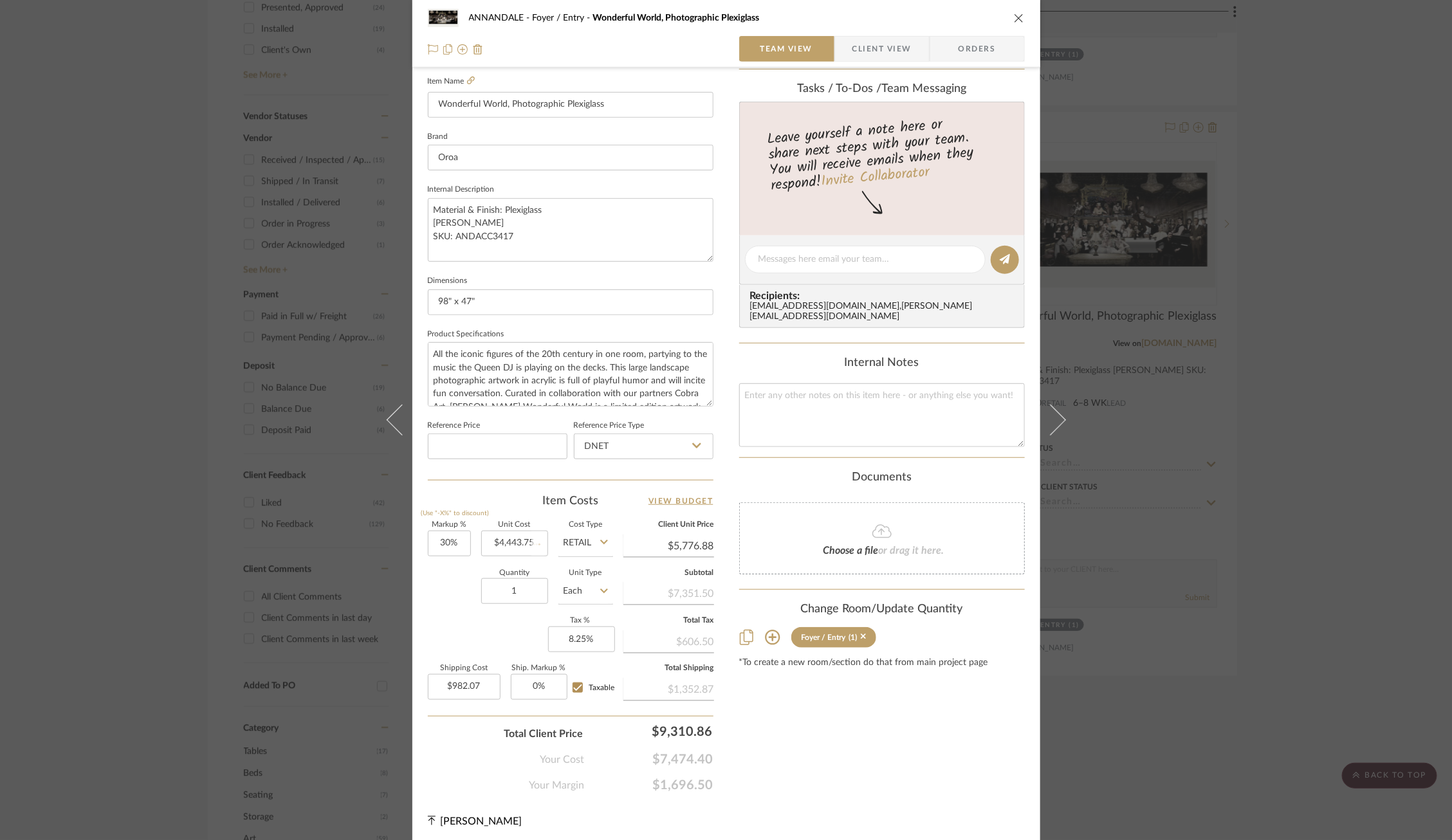
click at [585, 531] on input "Retail" at bounding box center [586, 543] width 55 height 25
click at [587, 579] on div "DNET" at bounding box center [634, 572] width 159 height 33
type input "DNET"
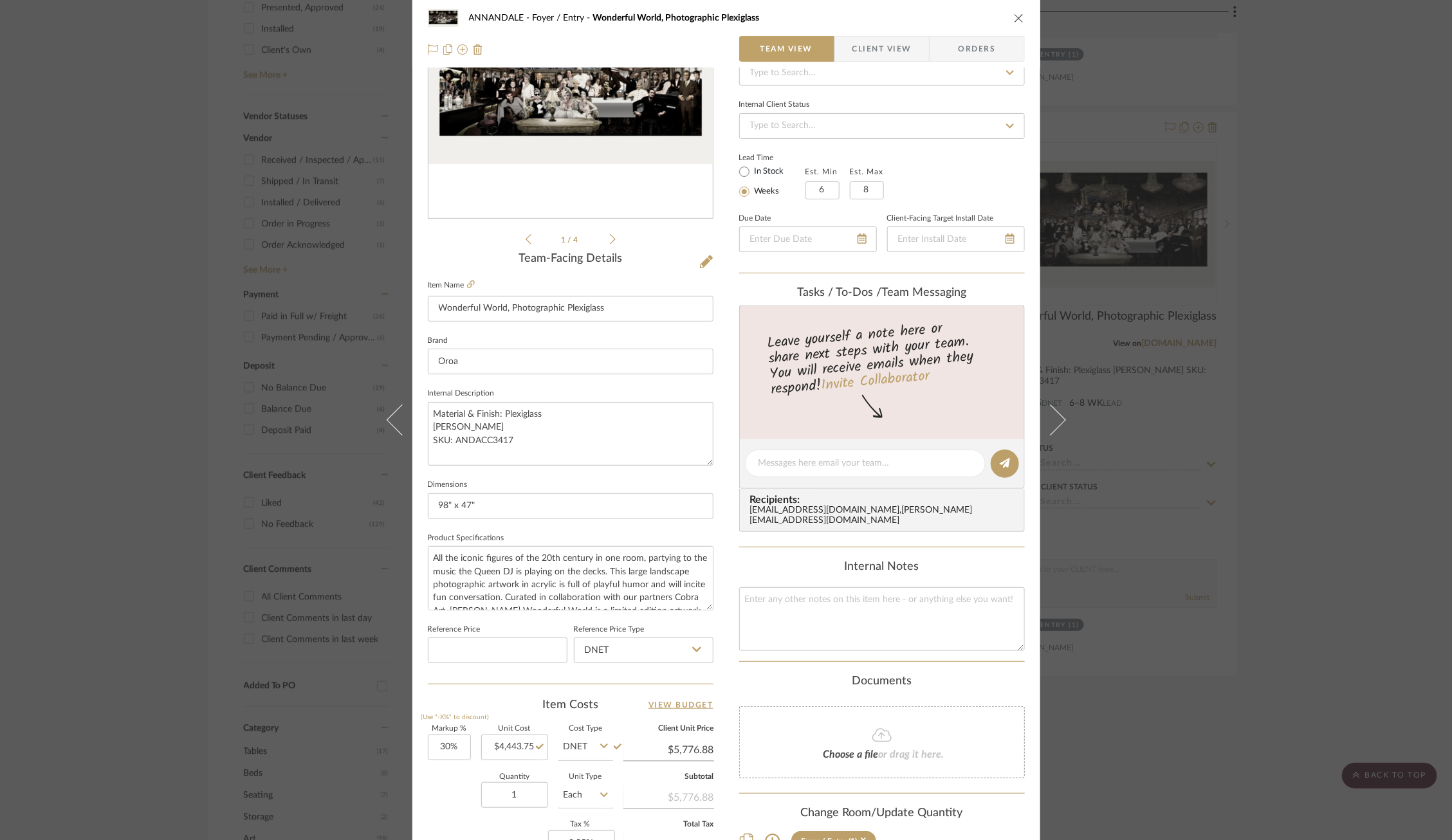
scroll to position [0, 0]
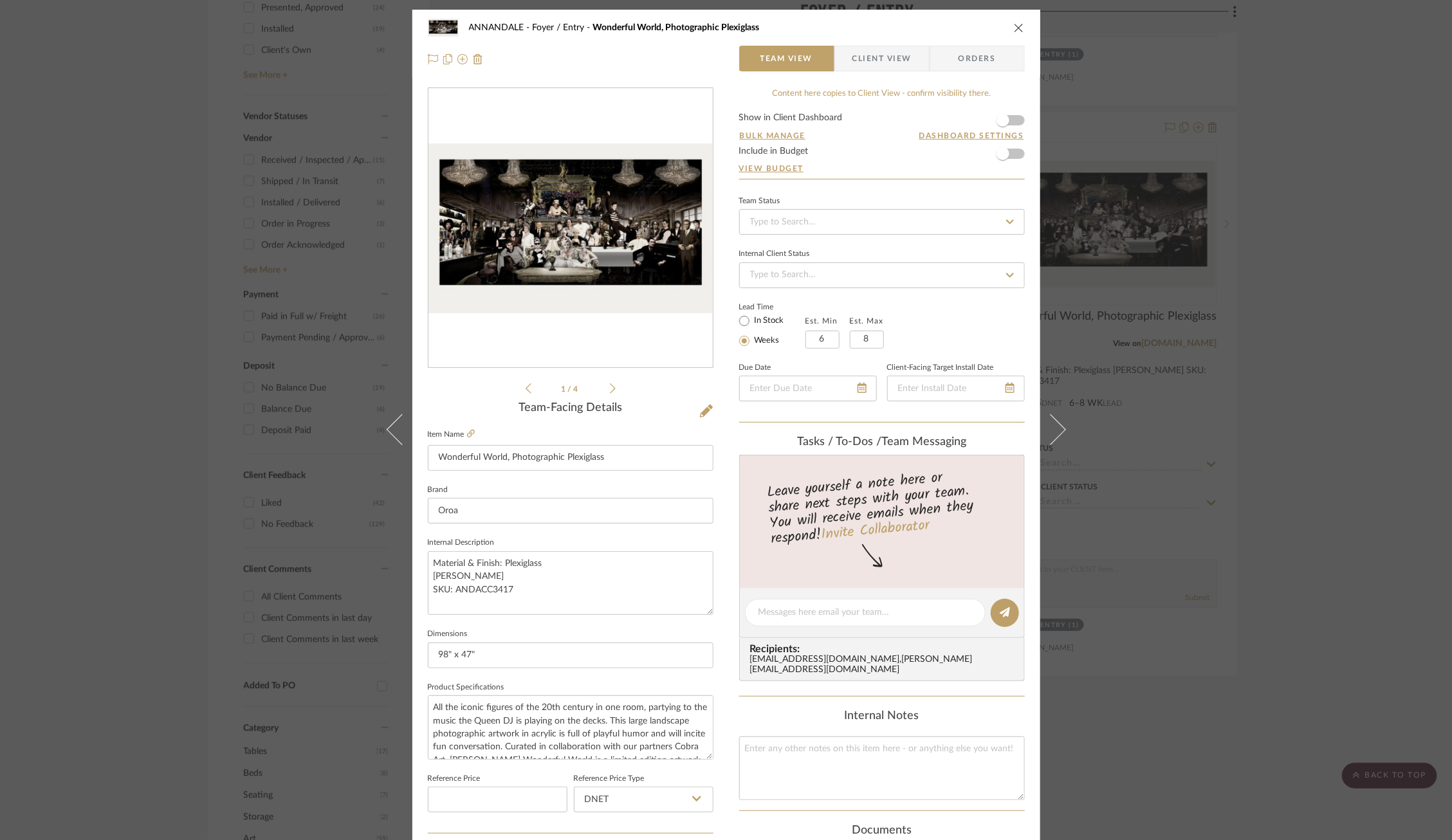
click at [1182, 368] on div "ANNANDALE Foyer / Entry Wonderful World, Photographic Plexiglass Team View Clie…" at bounding box center [726, 420] width 1452 height 840
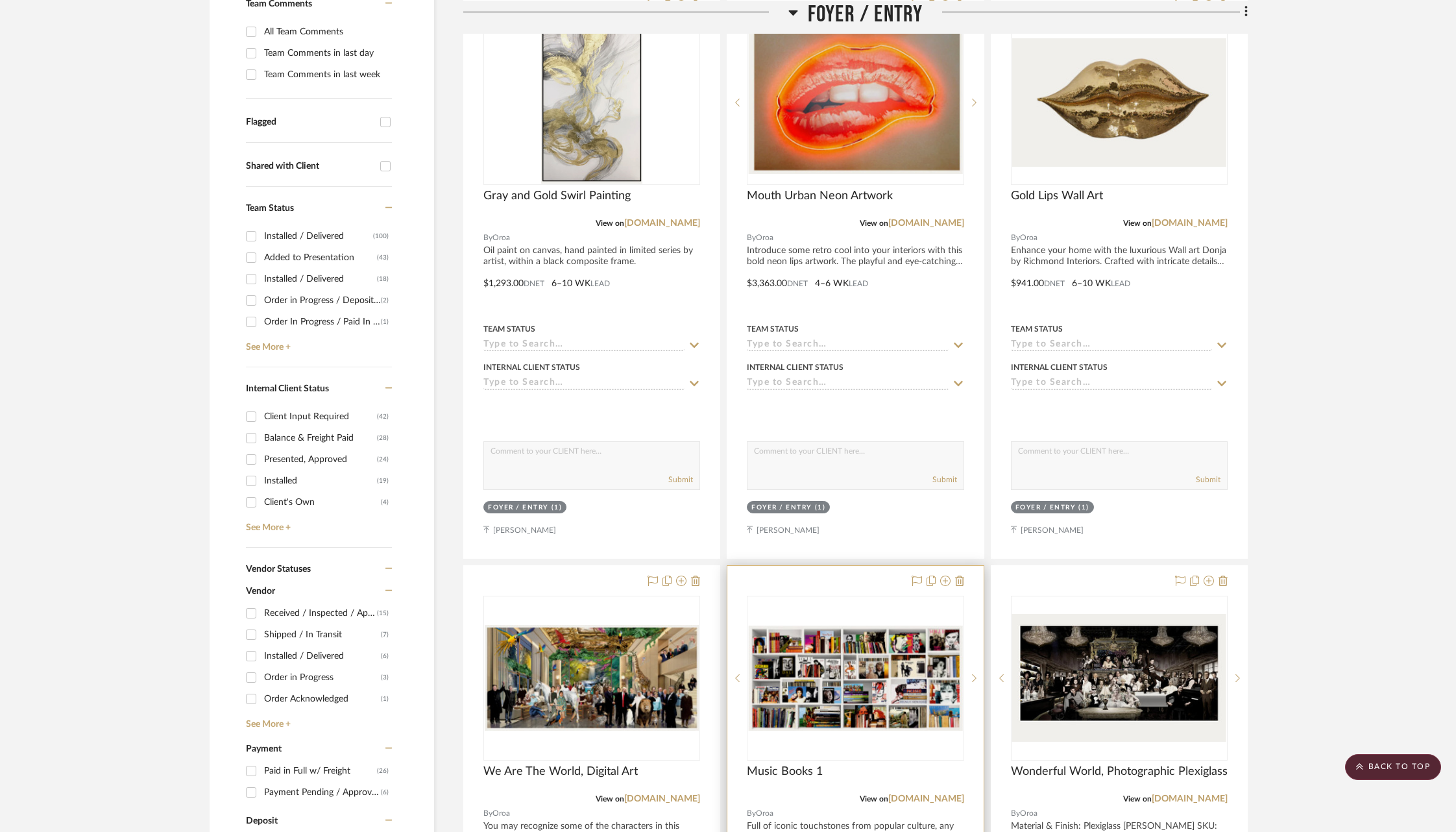
scroll to position [357, 0]
